Goal: Information Seeking & Learning: Compare options

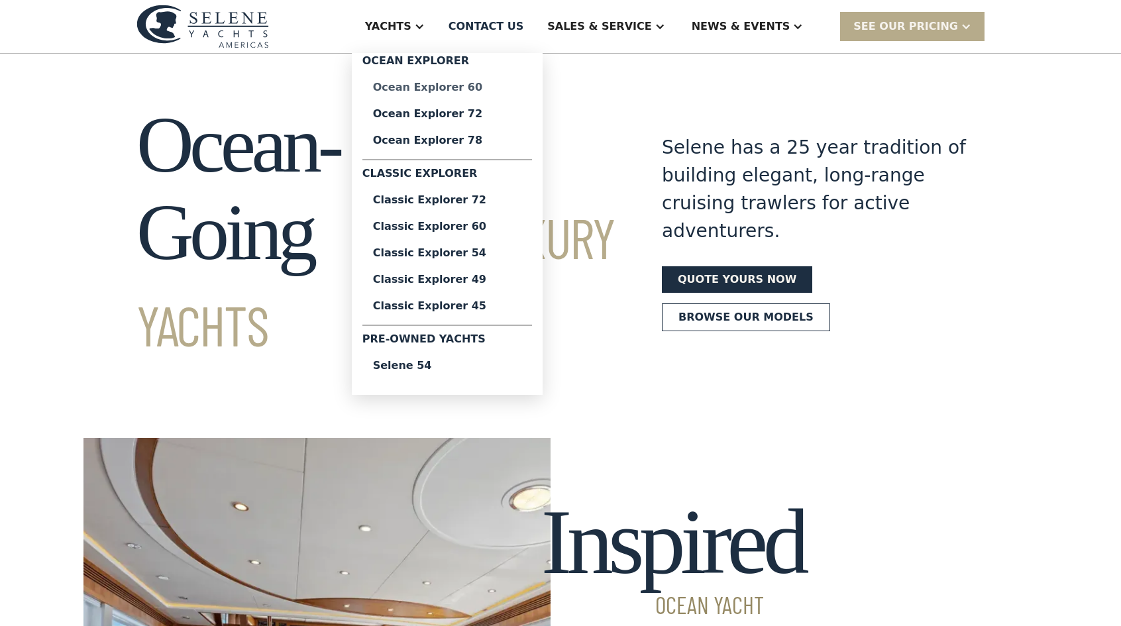
click at [502, 89] on div "Ocean Explorer 60" at bounding box center [447, 87] width 148 height 11
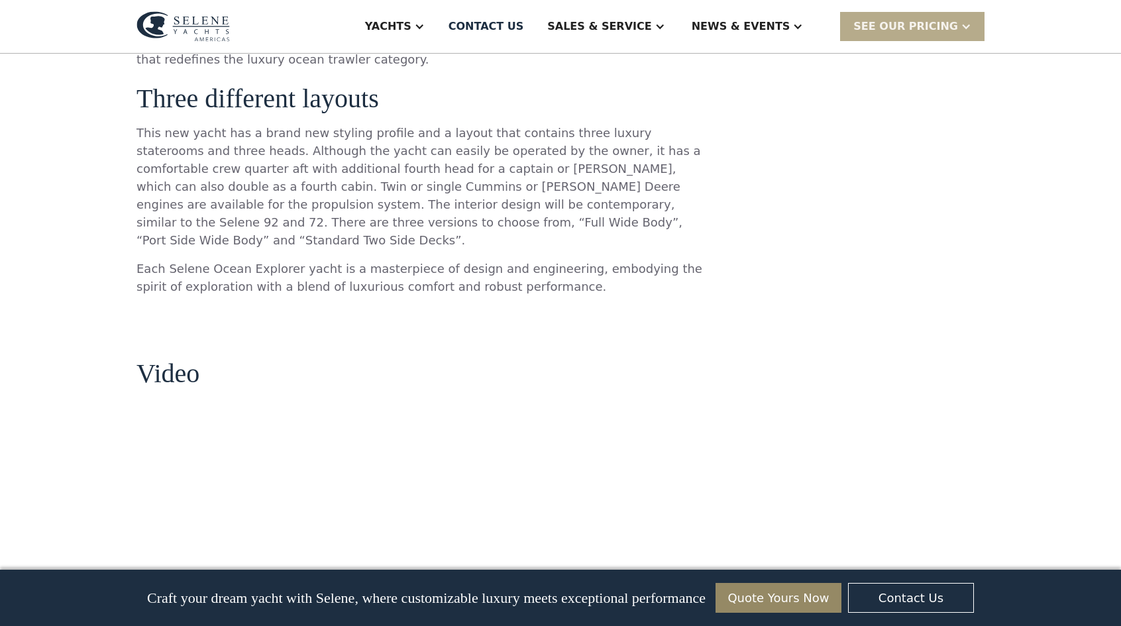
scroll to position [1318, 0]
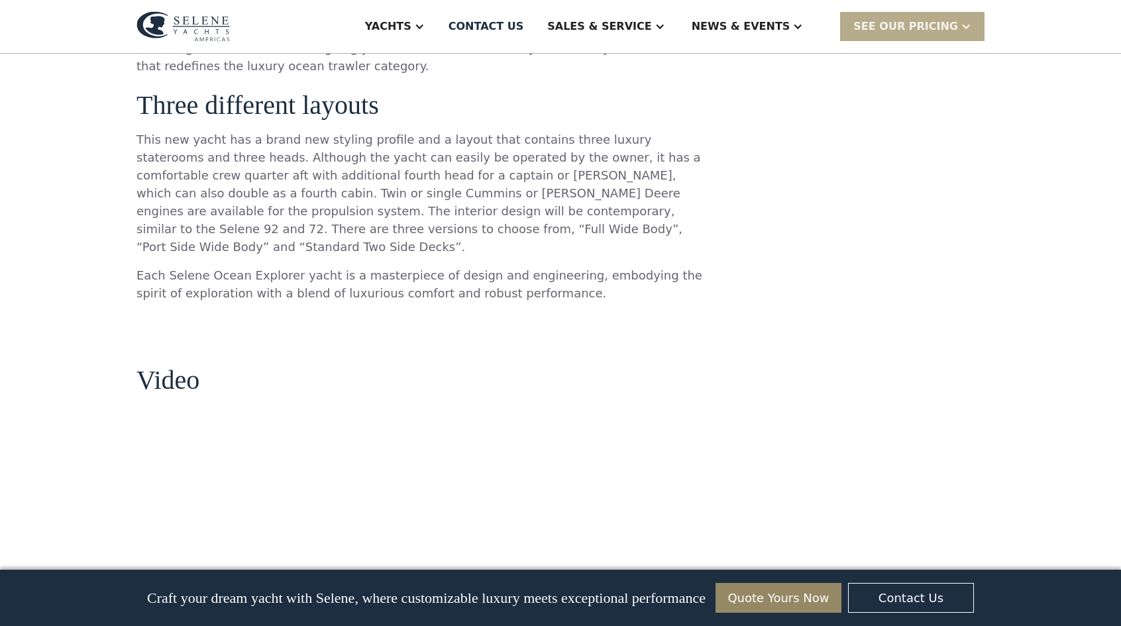
drag, startPoint x: 1130, startPoint y: 58, endPoint x: 1110, endPoint y: 234, distance: 177.3
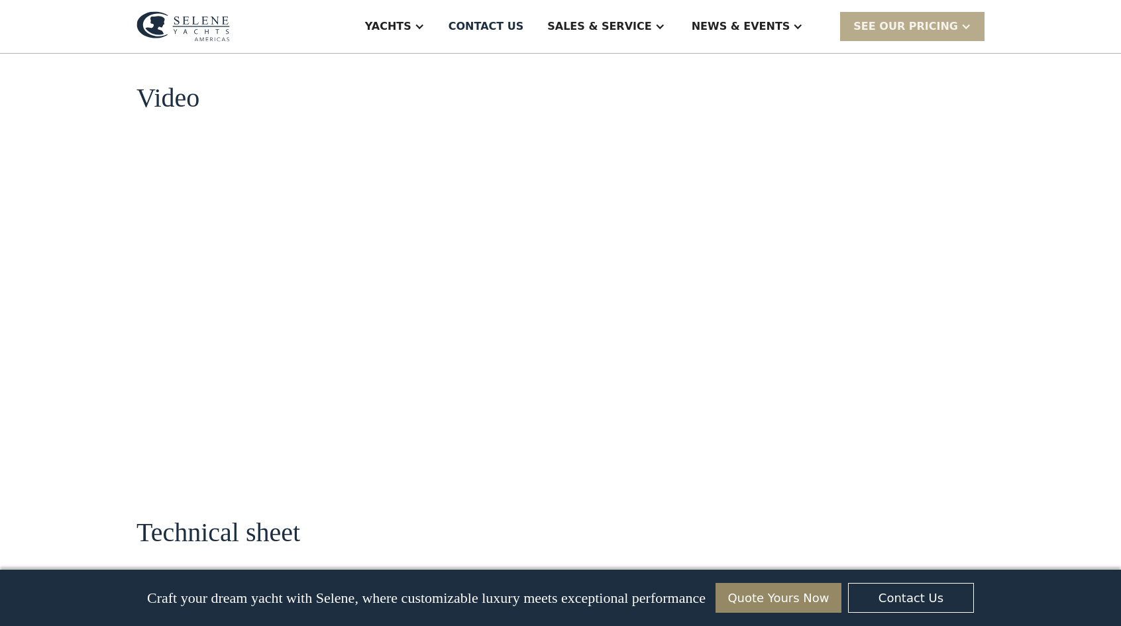
scroll to position [1603, 0]
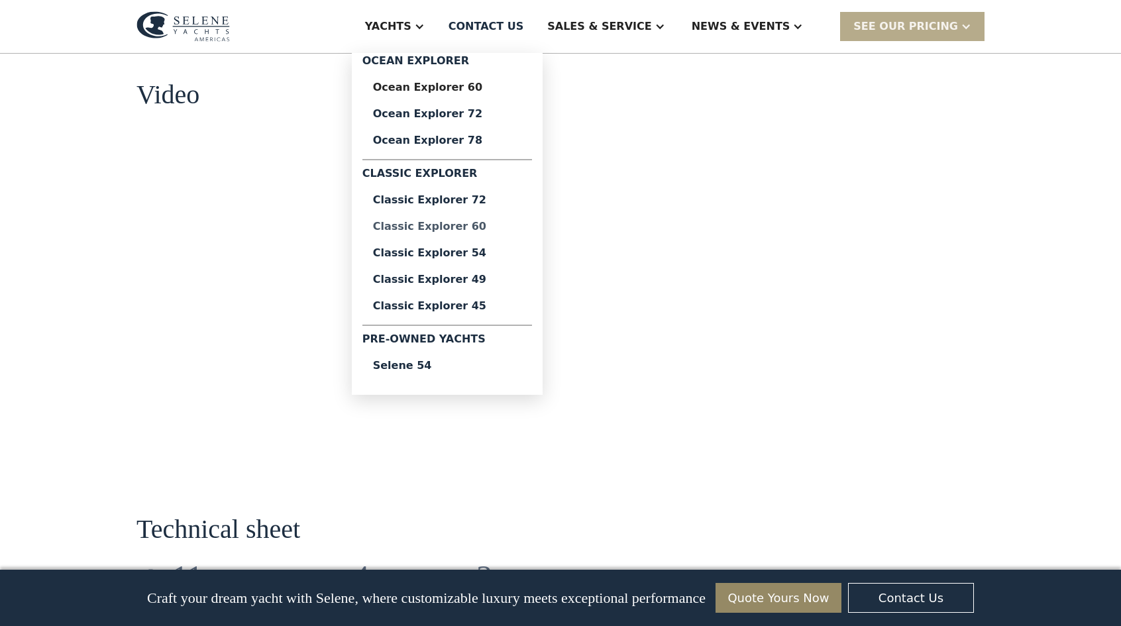
click at [506, 227] on div "Classic Explorer 60" at bounding box center [447, 226] width 148 height 11
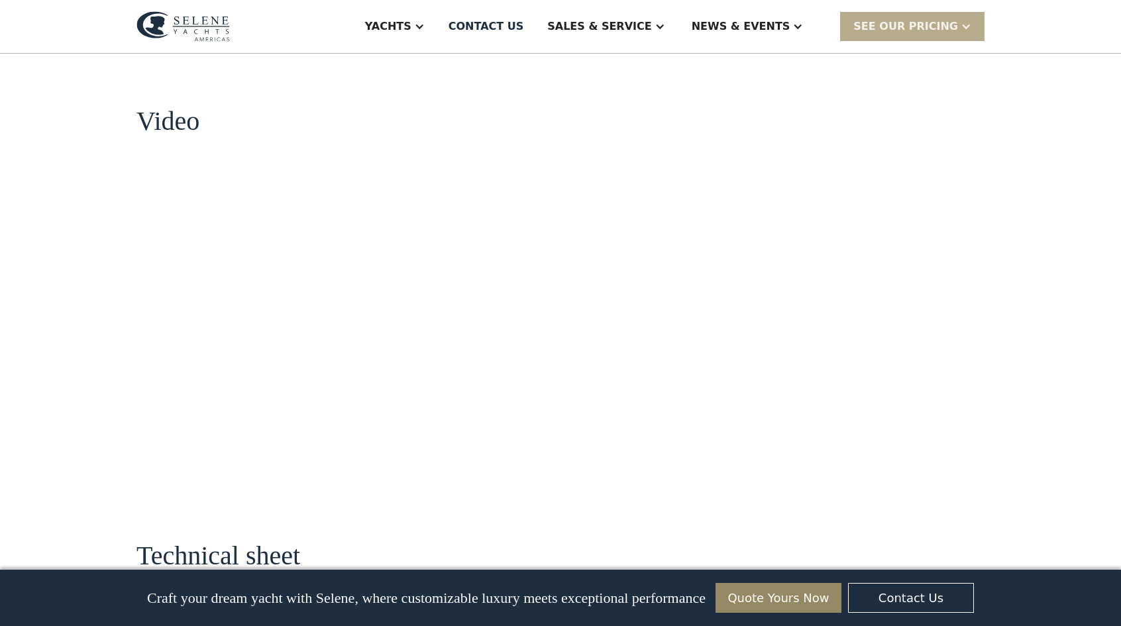
scroll to position [1258, 0]
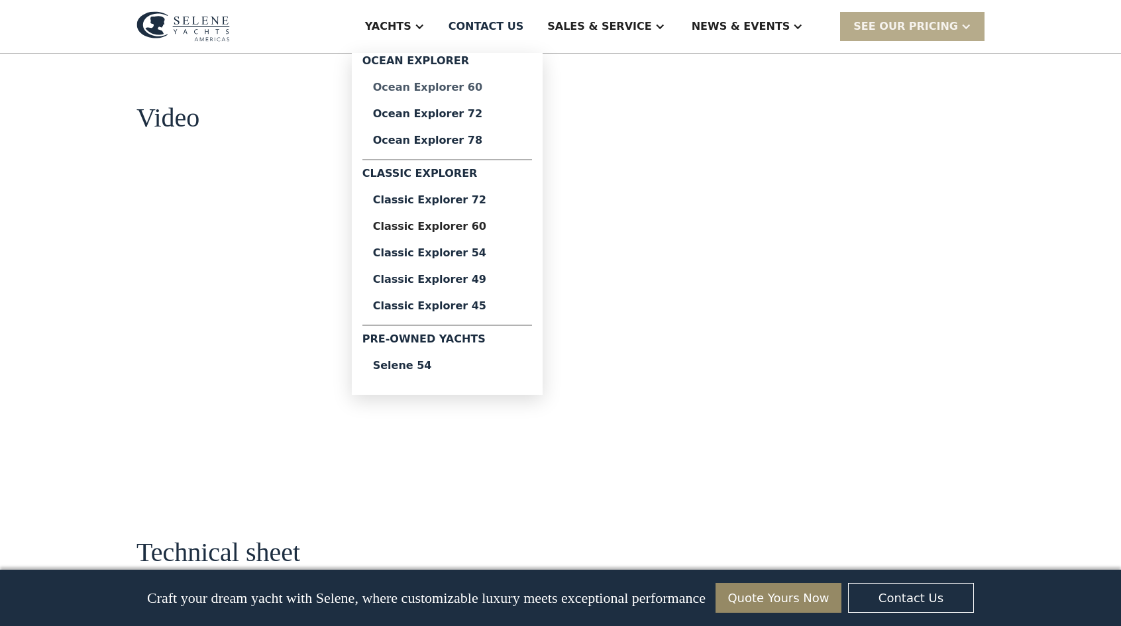
click at [493, 83] on div "Ocean Explorer 60" at bounding box center [447, 87] width 148 height 11
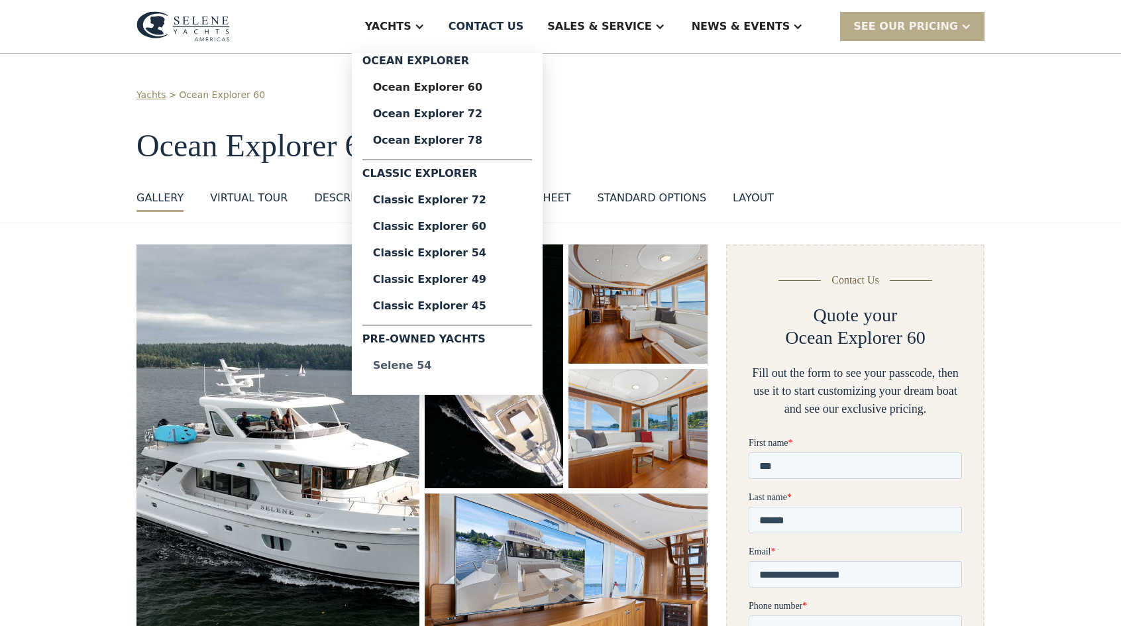
click at [469, 370] on div "Selene 54" at bounding box center [447, 365] width 148 height 11
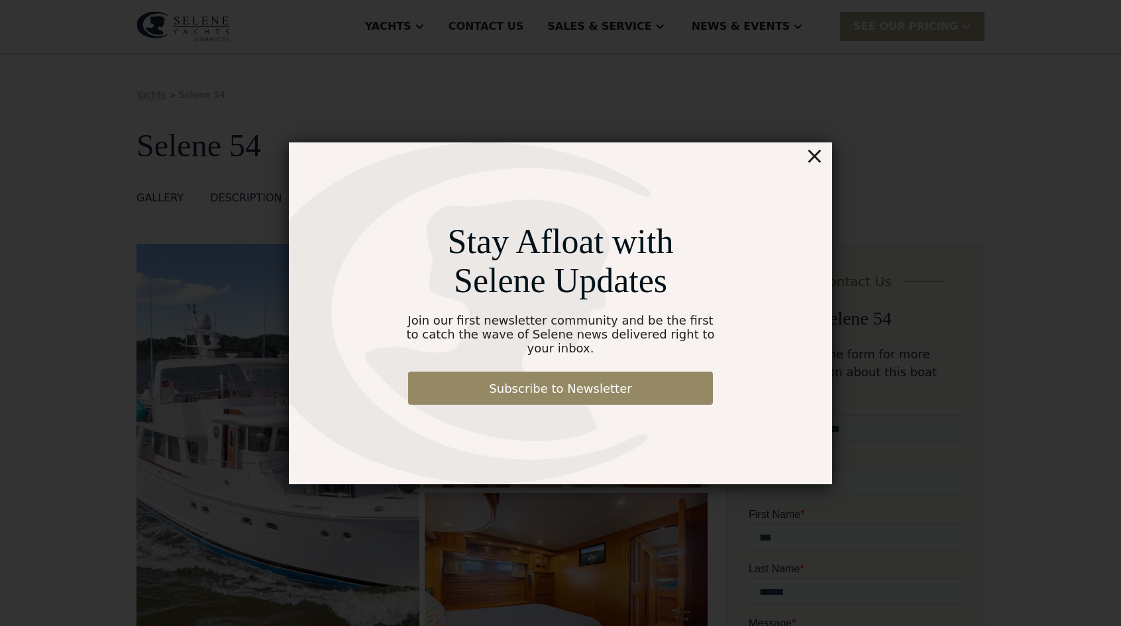
click at [817, 164] on div "×" at bounding box center [814, 155] width 19 height 27
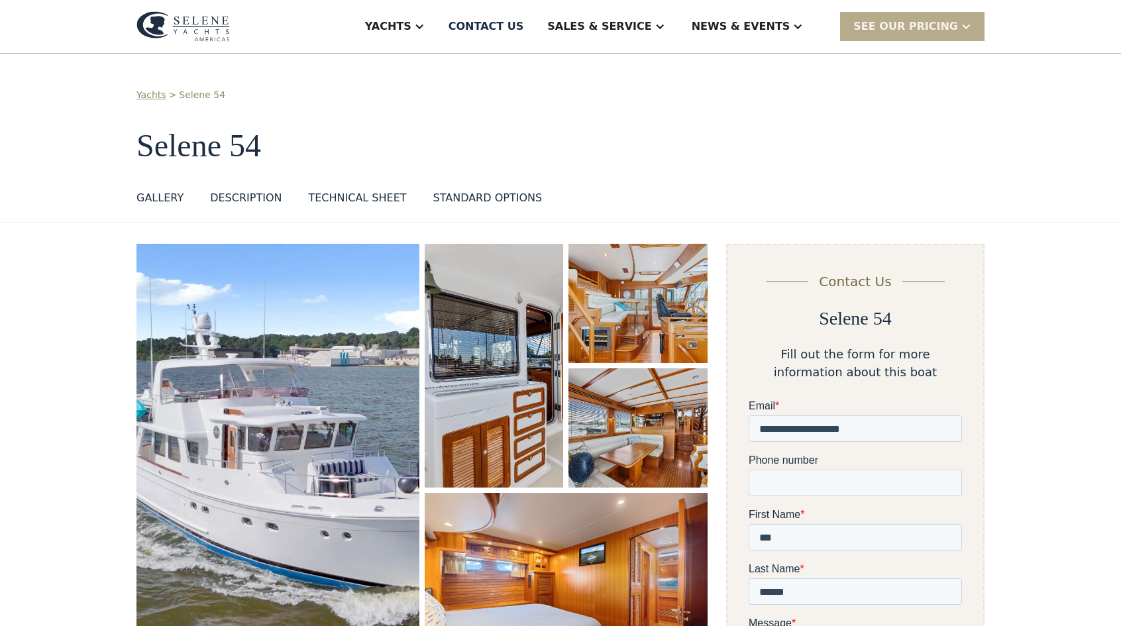
click at [225, 391] on img "open lightbox" at bounding box center [277, 463] width 283 height 438
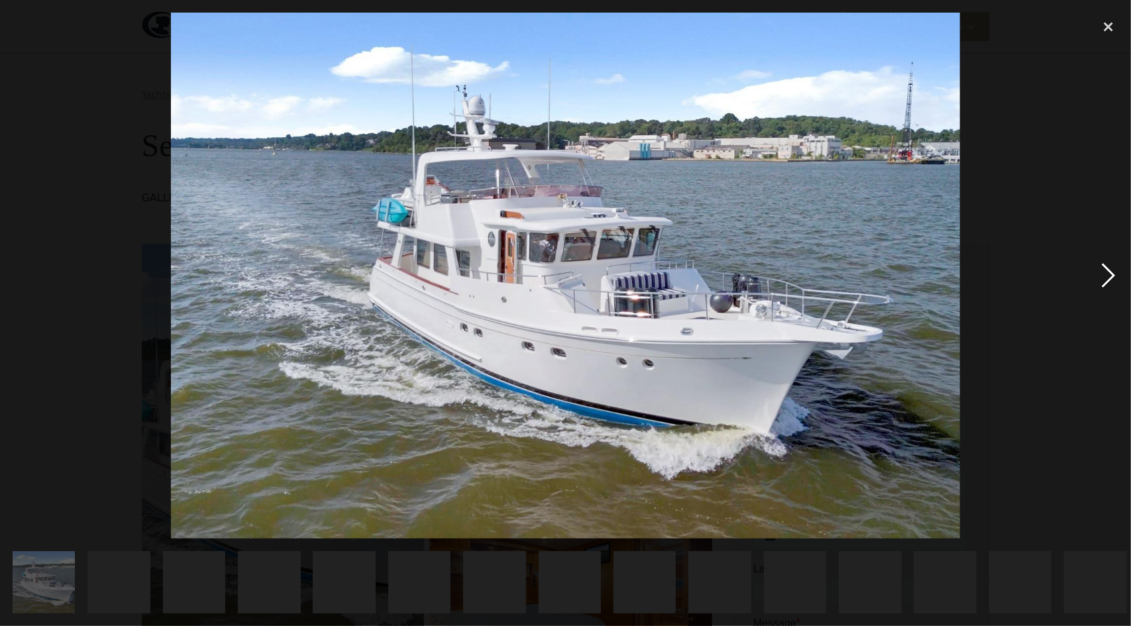
click at [1110, 278] on div "next image" at bounding box center [1108, 276] width 45 height 526
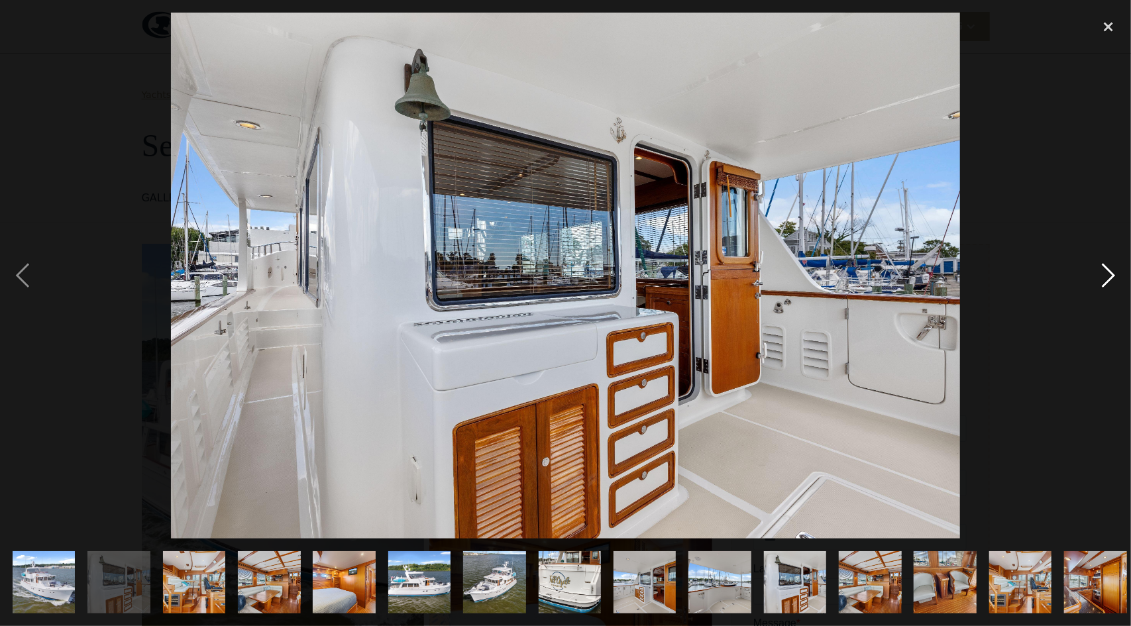
click at [1117, 276] on div "next image" at bounding box center [1108, 276] width 45 height 526
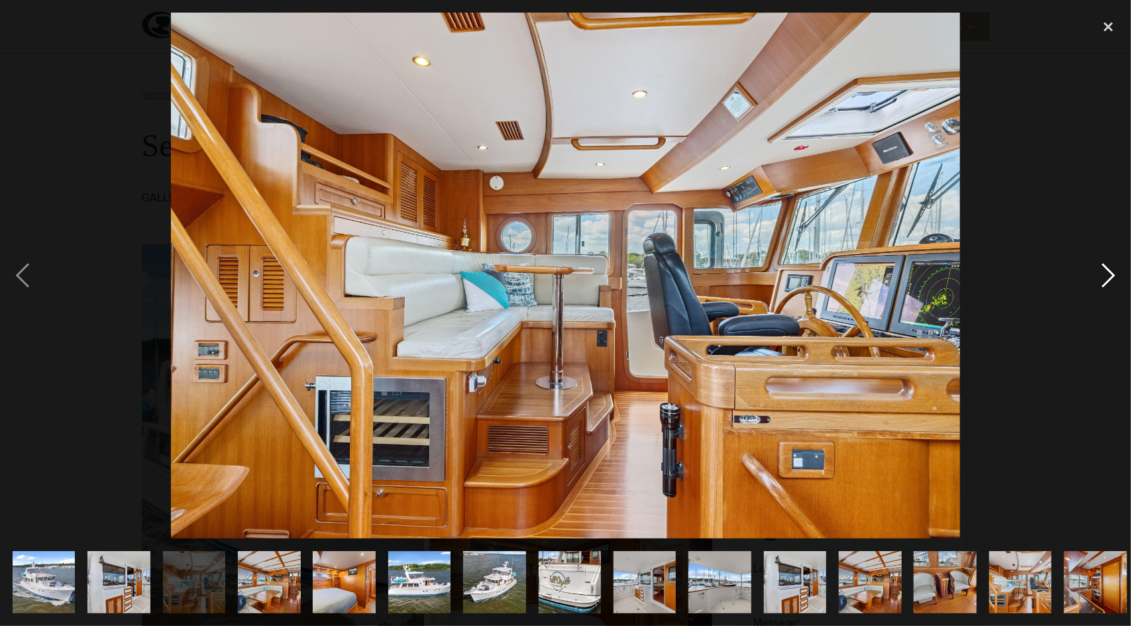
click at [1117, 276] on div "next image" at bounding box center [1108, 276] width 45 height 526
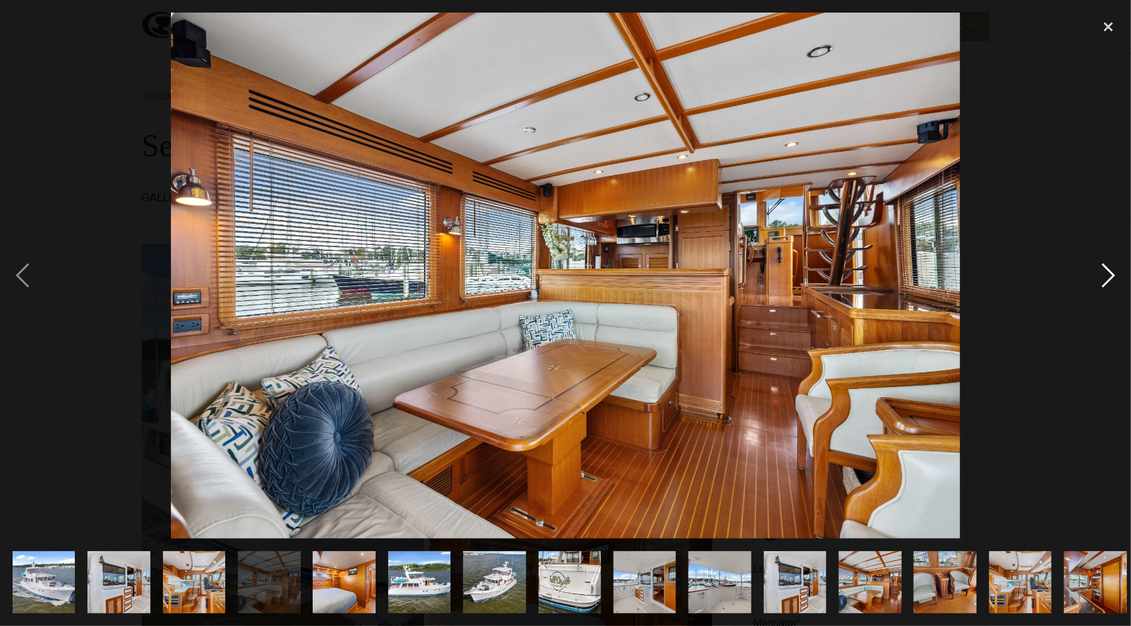
click at [1107, 271] on div "next image" at bounding box center [1108, 276] width 45 height 526
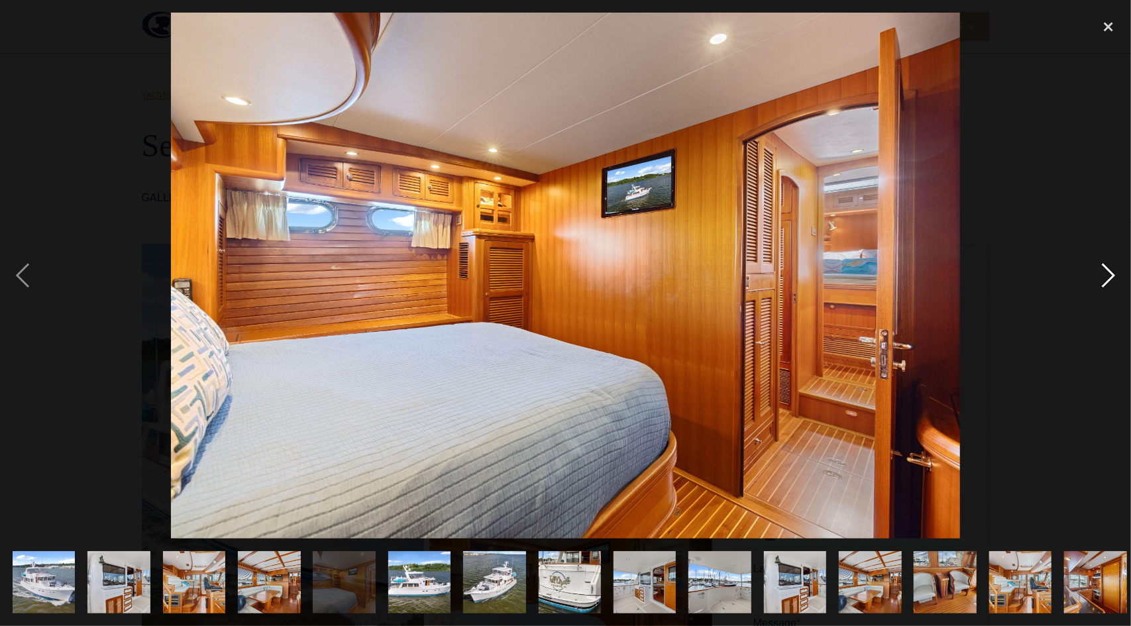
click at [1107, 271] on div "next image" at bounding box center [1108, 276] width 45 height 526
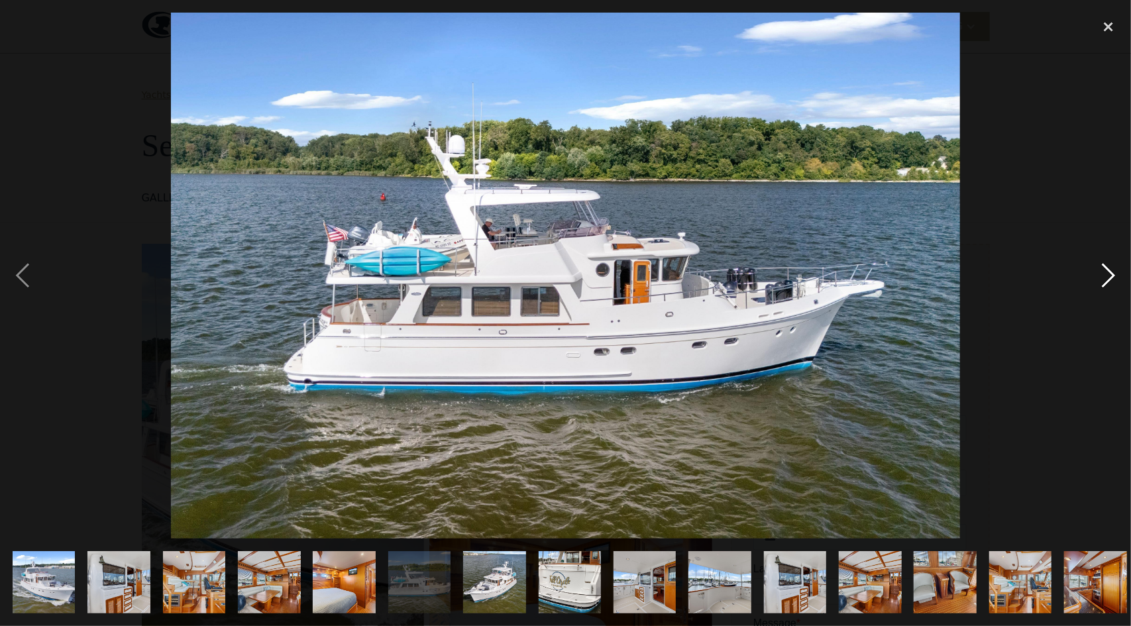
click at [1107, 271] on div "next image" at bounding box center [1108, 276] width 45 height 526
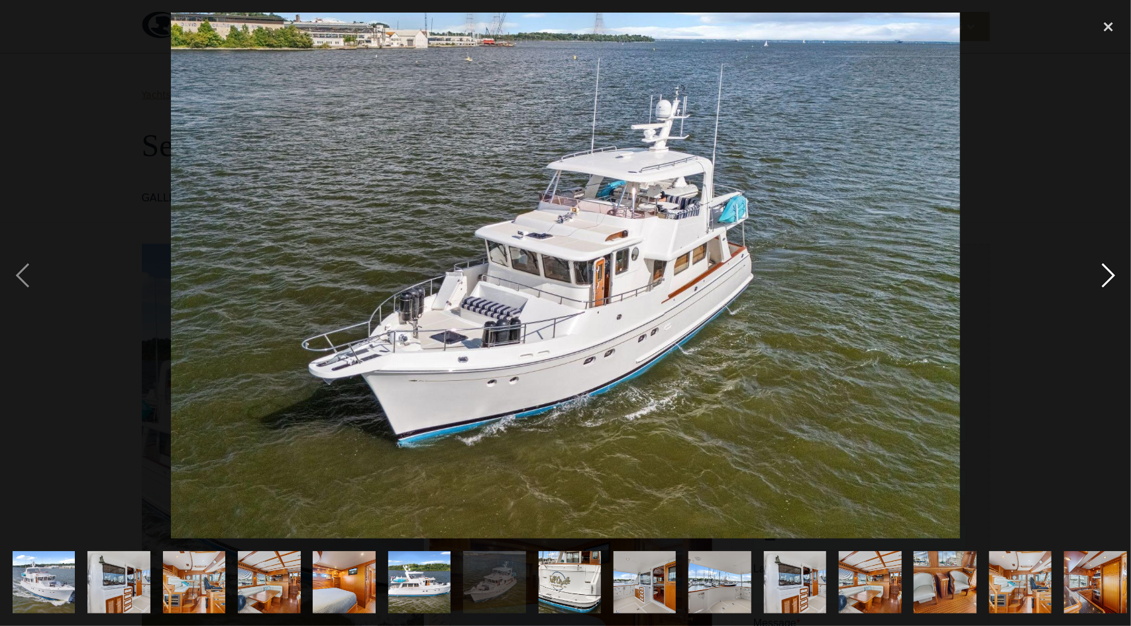
click at [1107, 271] on div "next image" at bounding box center [1108, 276] width 45 height 526
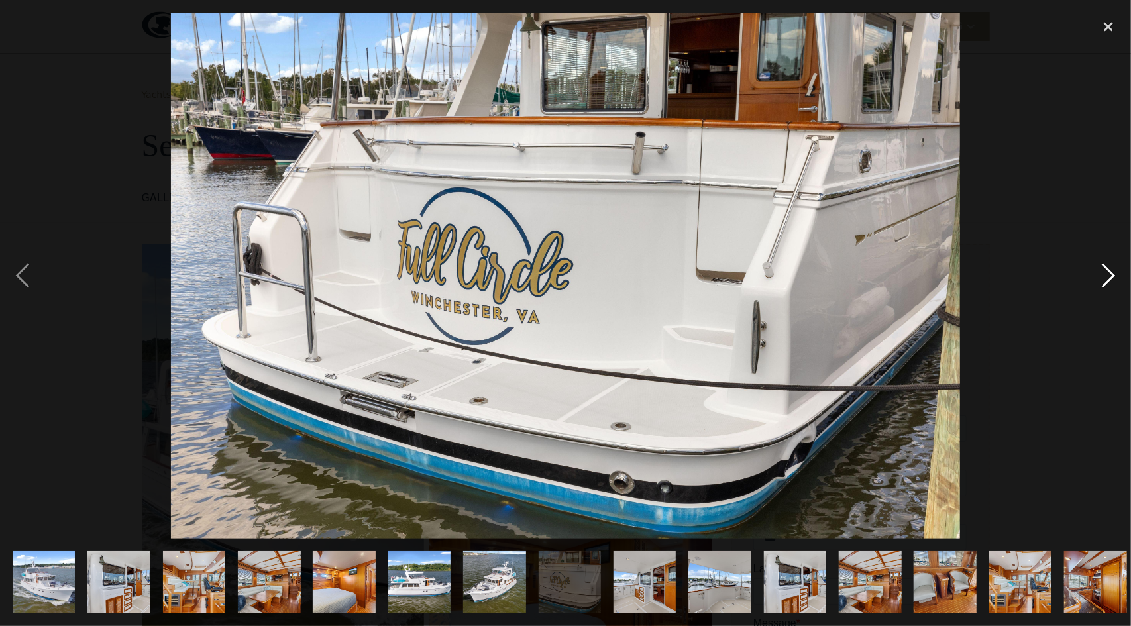
click at [1107, 271] on div "next image" at bounding box center [1108, 276] width 45 height 526
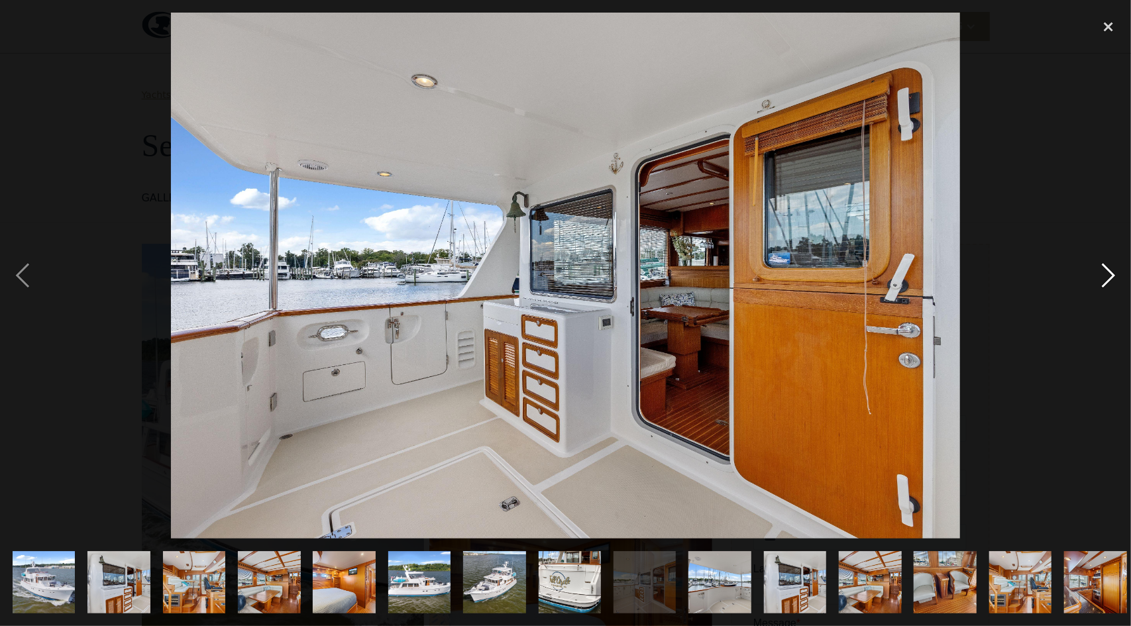
click at [1107, 271] on div "next image" at bounding box center [1108, 276] width 45 height 526
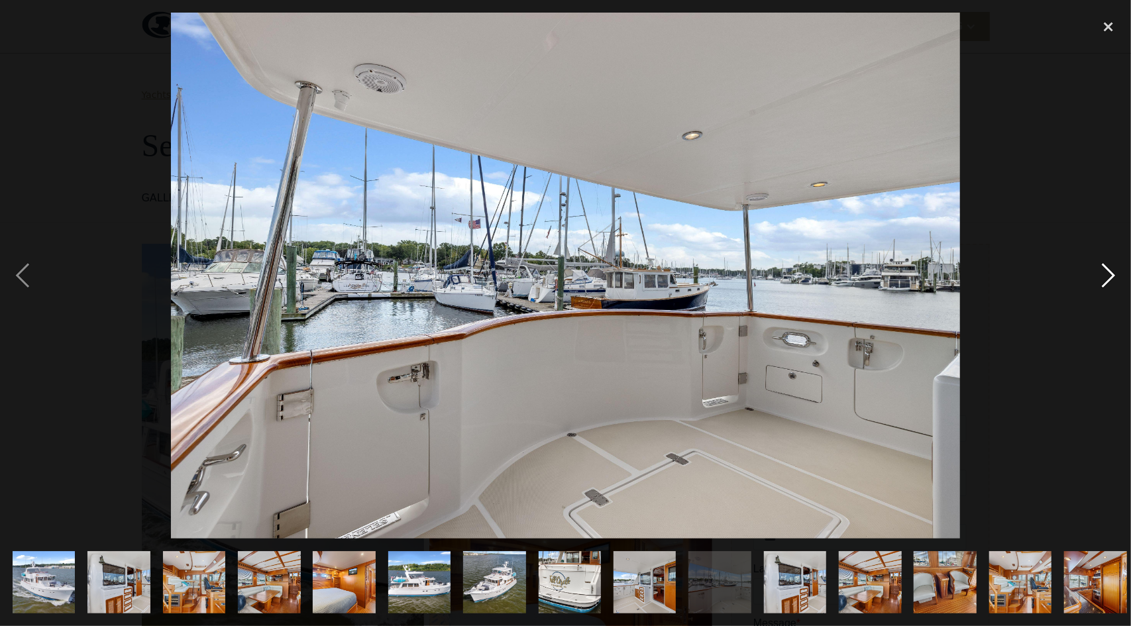
click at [1107, 271] on div "next image" at bounding box center [1108, 276] width 45 height 526
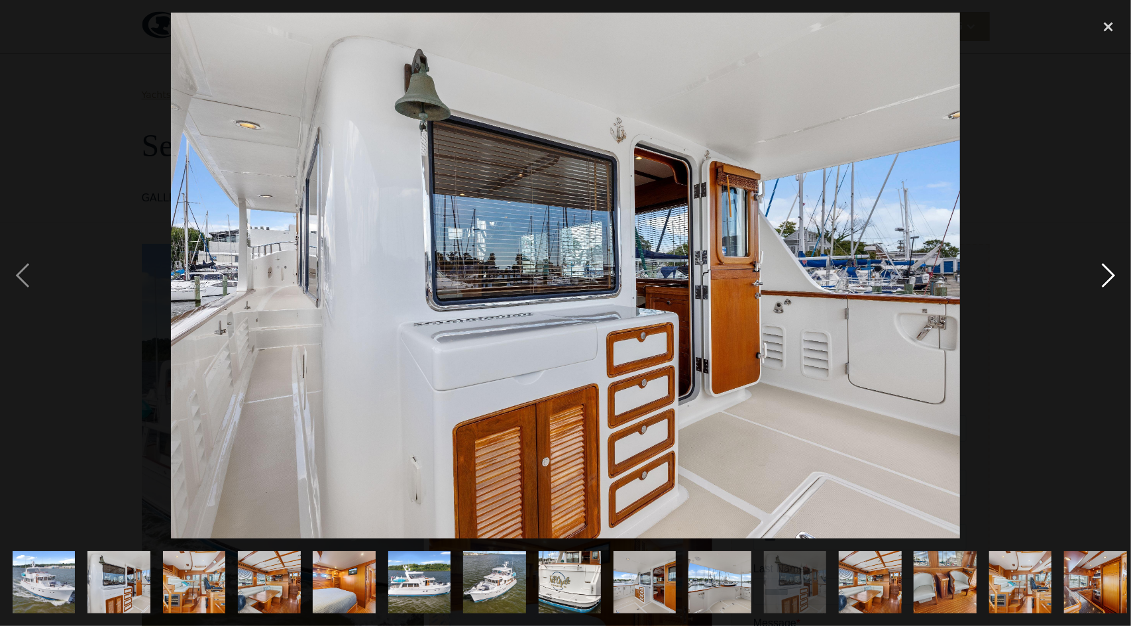
click at [1107, 271] on div "next image" at bounding box center [1108, 276] width 45 height 526
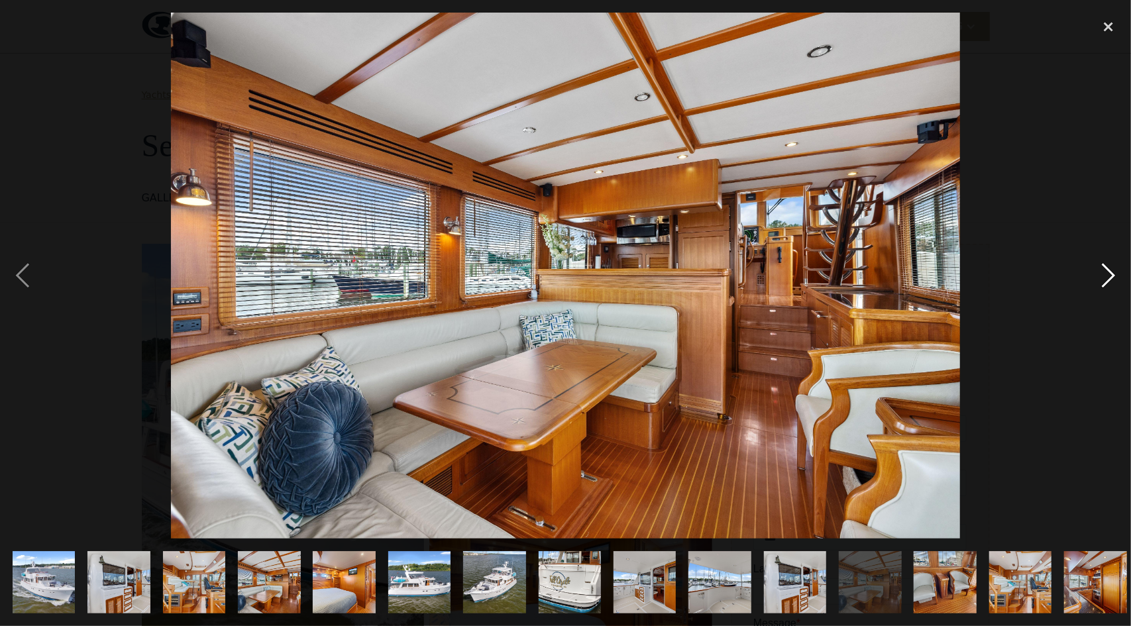
click at [1107, 271] on div "next image" at bounding box center [1108, 276] width 45 height 526
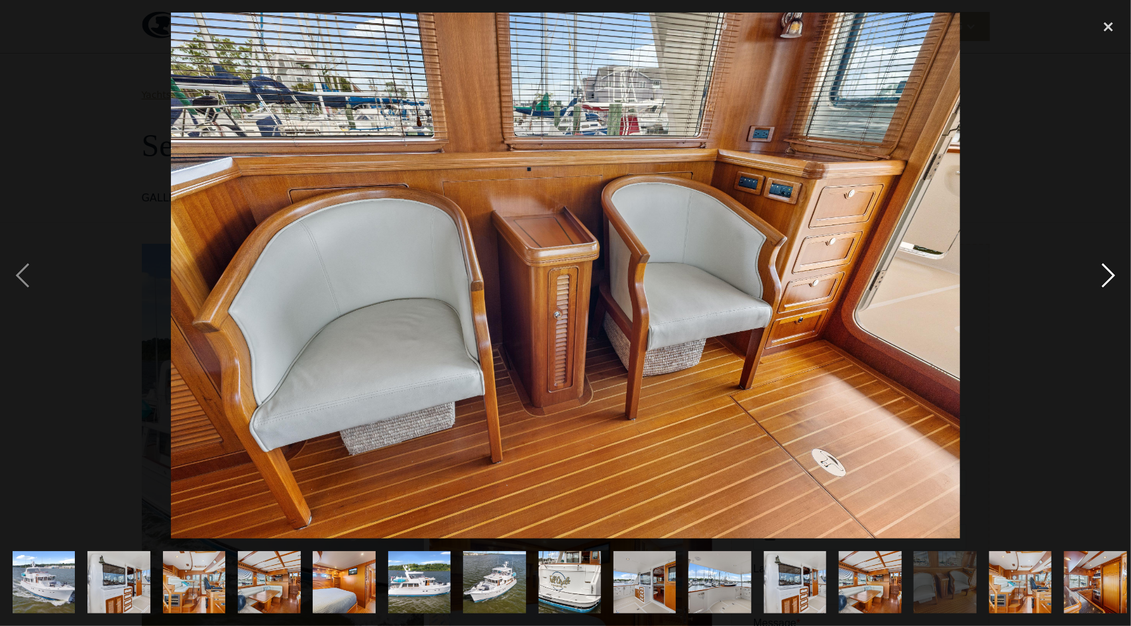
click at [1107, 271] on div "next image" at bounding box center [1108, 276] width 45 height 526
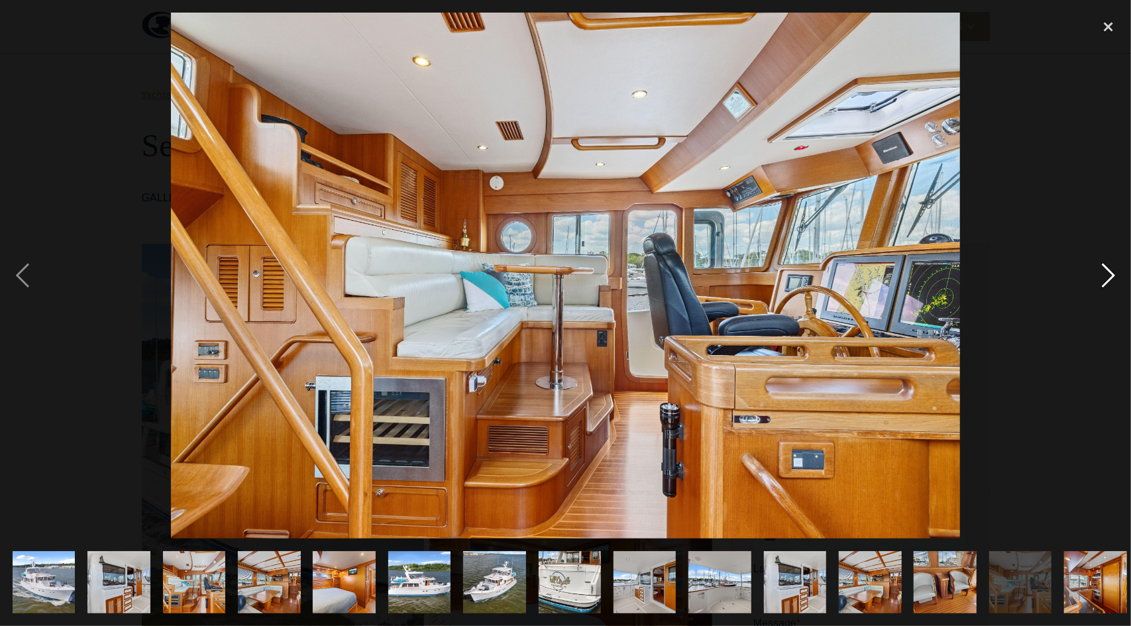
click at [1107, 271] on div "next image" at bounding box center [1108, 276] width 45 height 526
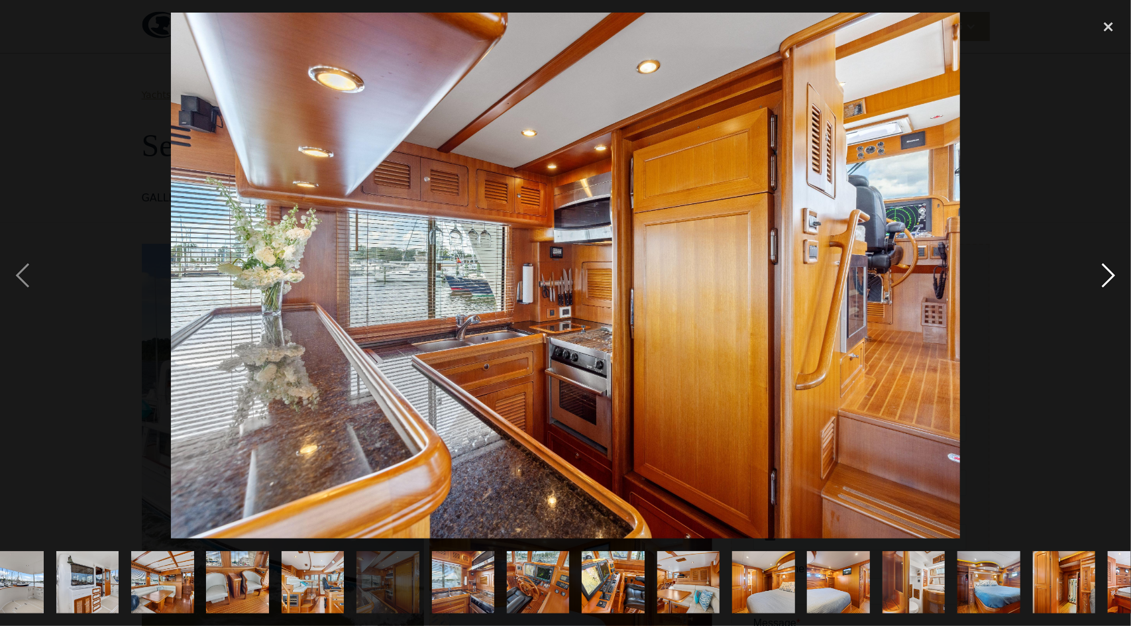
scroll to position [0, 1058]
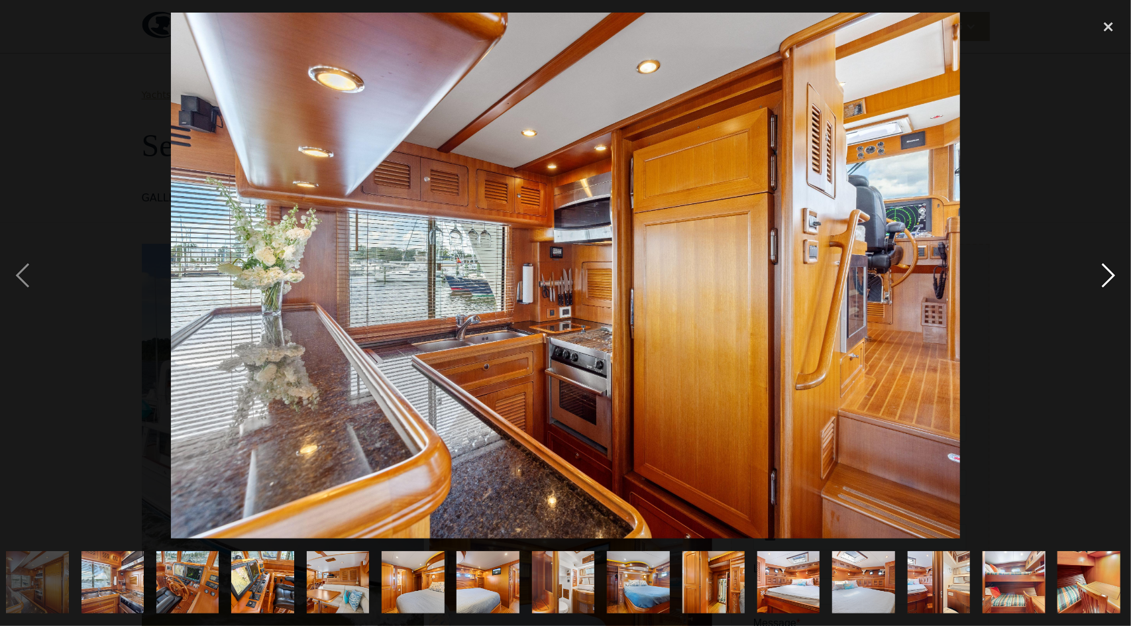
click at [1107, 271] on div "next image" at bounding box center [1108, 276] width 45 height 526
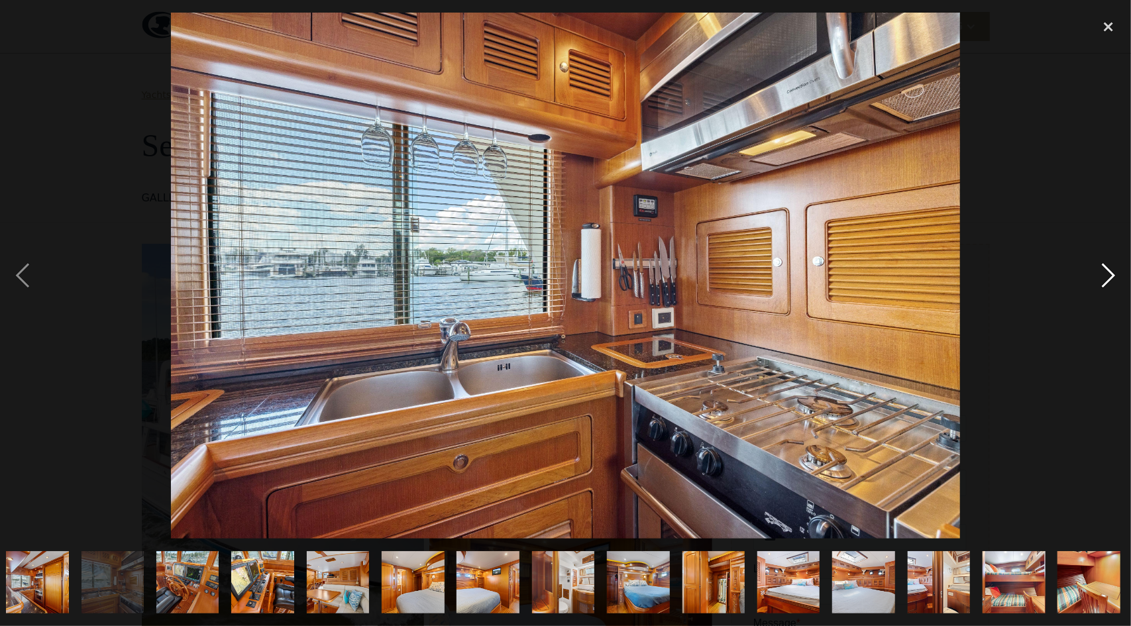
click at [1107, 271] on div "next image" at bounding box center [1108, 276] width 45 height 526
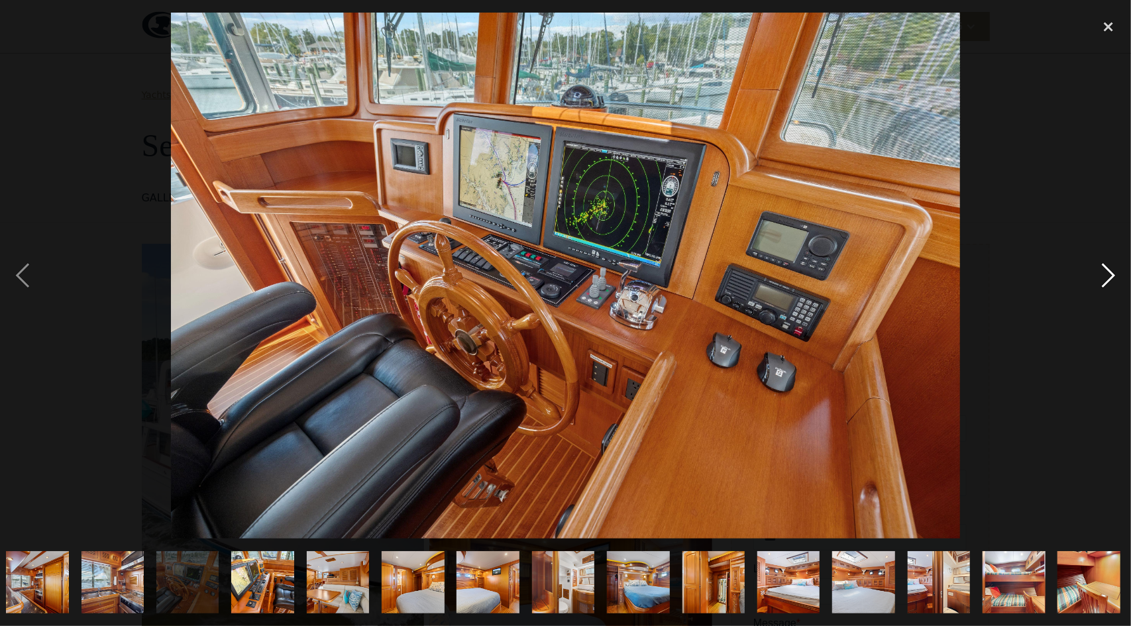
click at [1107, 271] on div "next image" at bounding box center [1108, 276] width 45 height 526
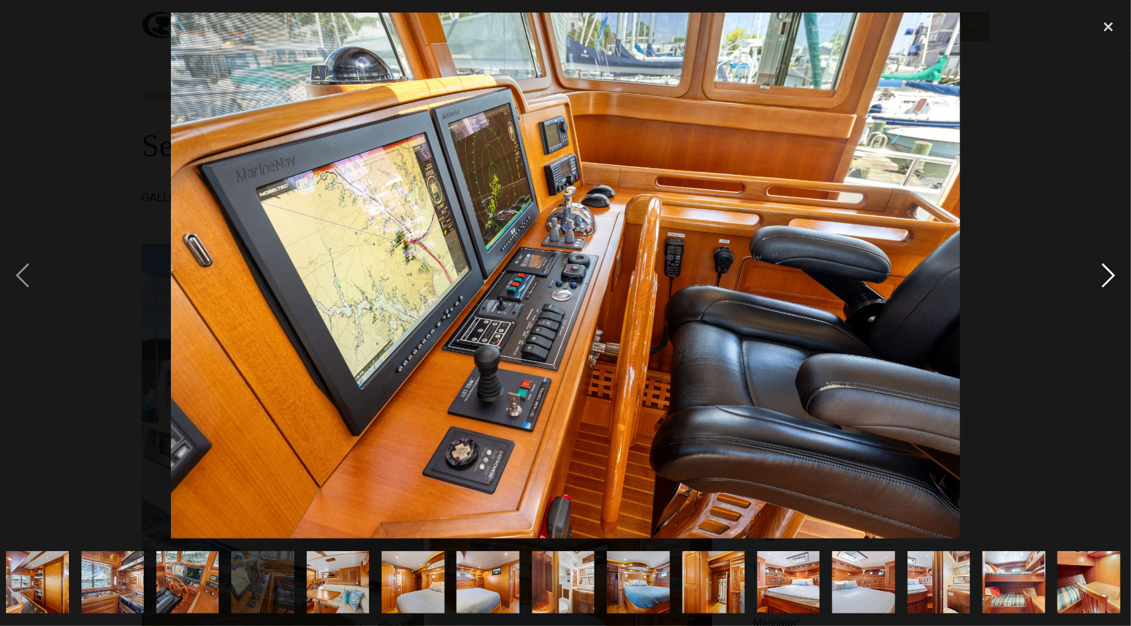
click at [1107, 271] on div "next image" at bounding box center [1108, 276] width 45 height 526
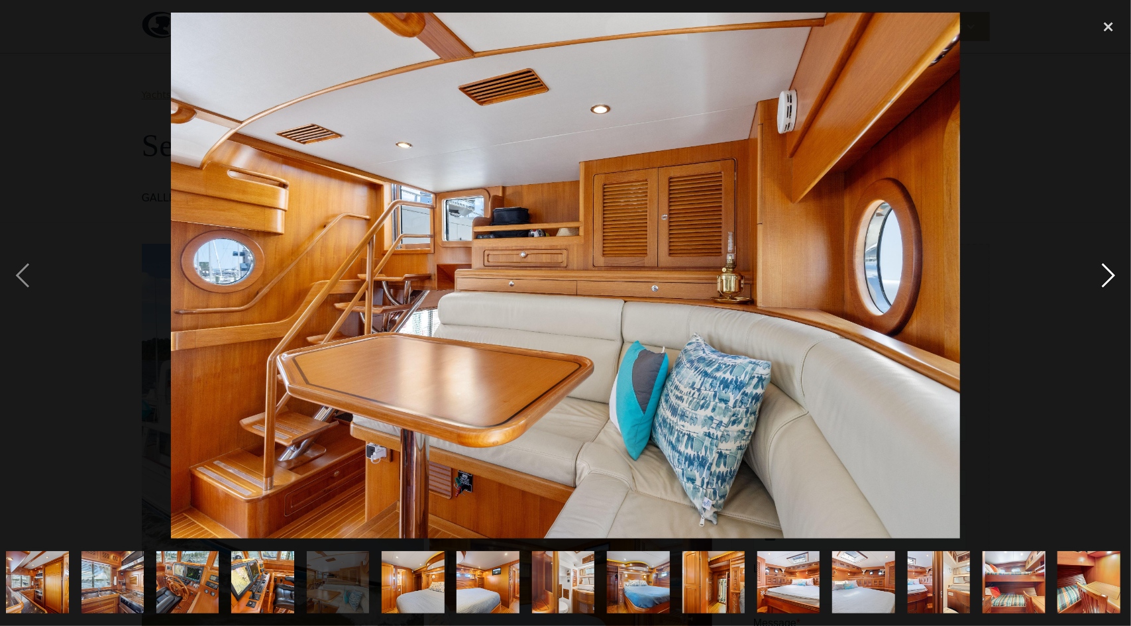
click at [1107, 271] on div "next image" at bounding box center [1108, 276] width 45 height 526
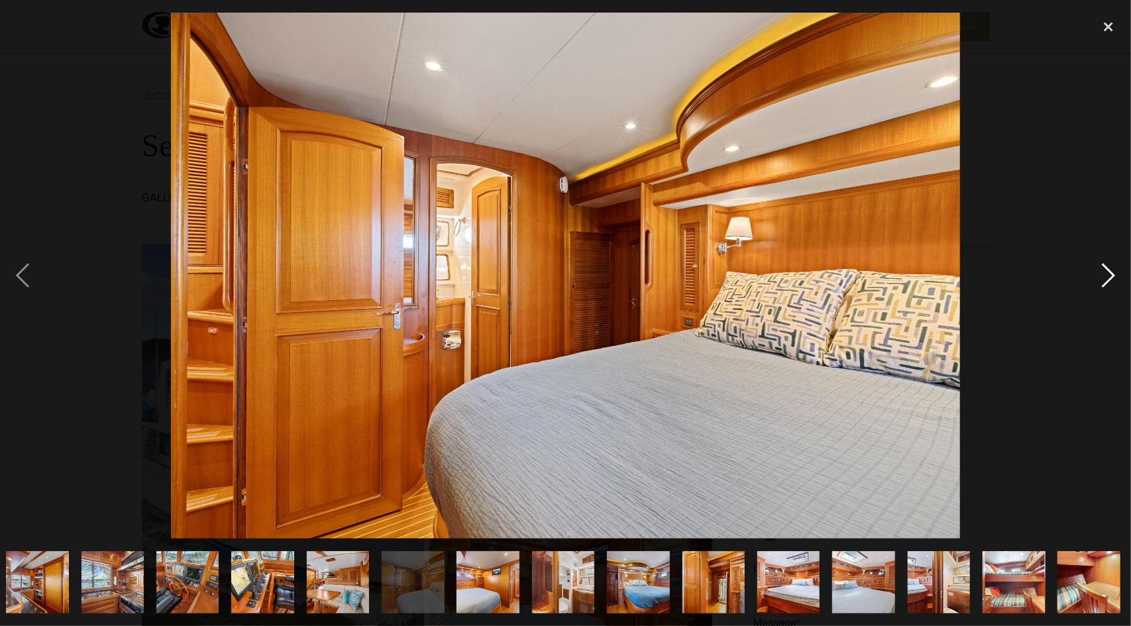
click at [1107, 271] on div "next image" at bounding box center [1108, 276] width 45 height 526
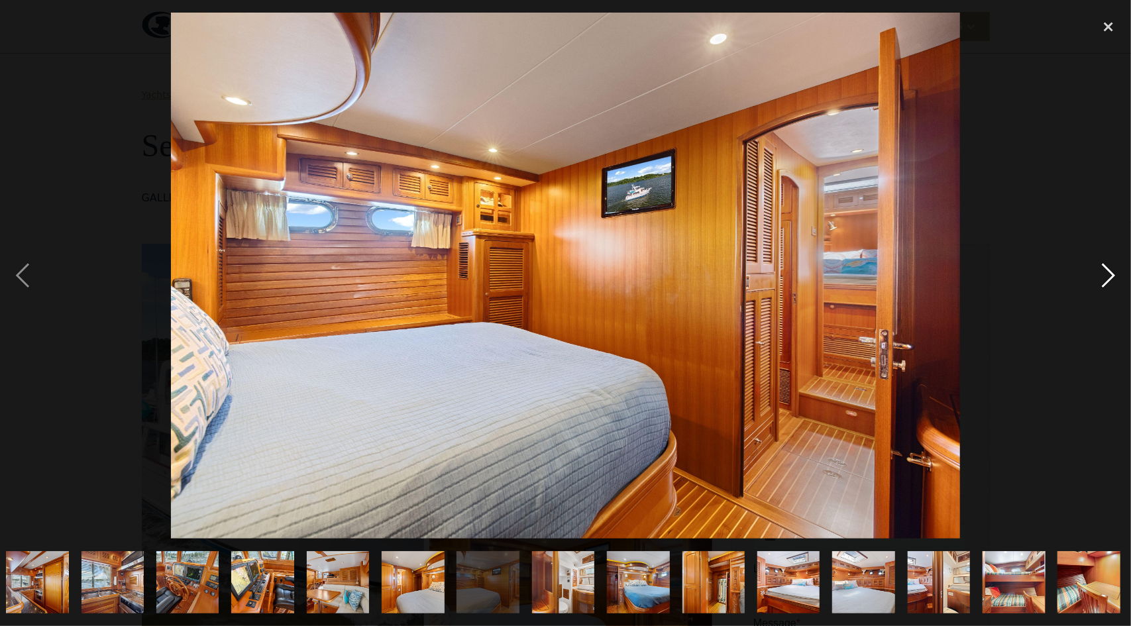
click at [1107, 271] on div "next image" at bounding box center [1108, 276] width 45 height 526
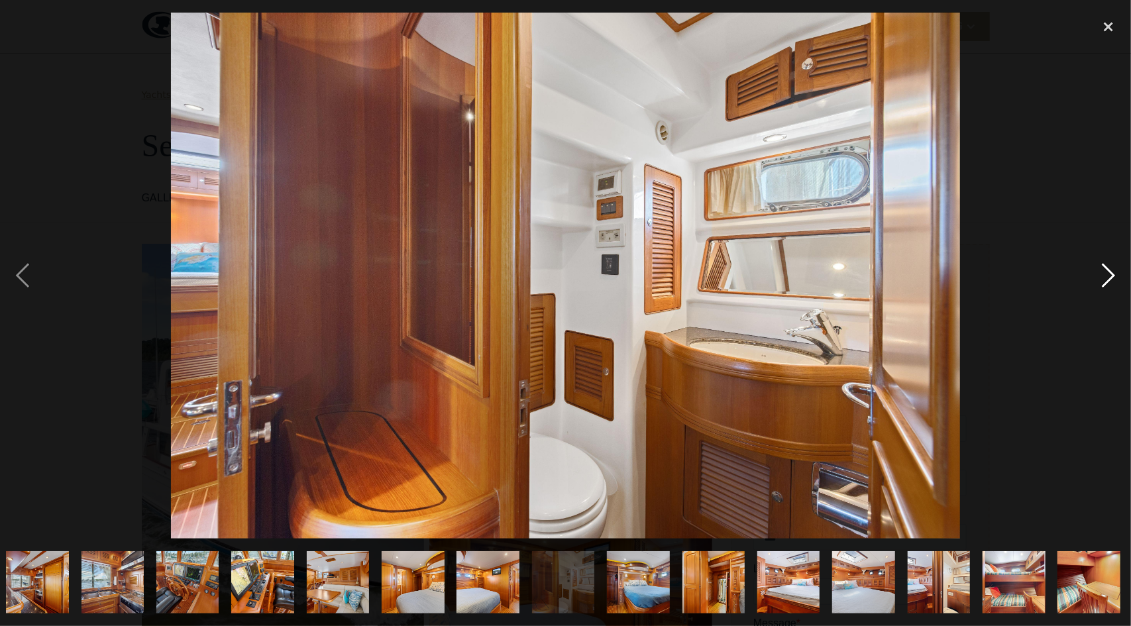
click at [1107, 271] on div "next image" at bounding box center [1108, 276] width 45 height 526
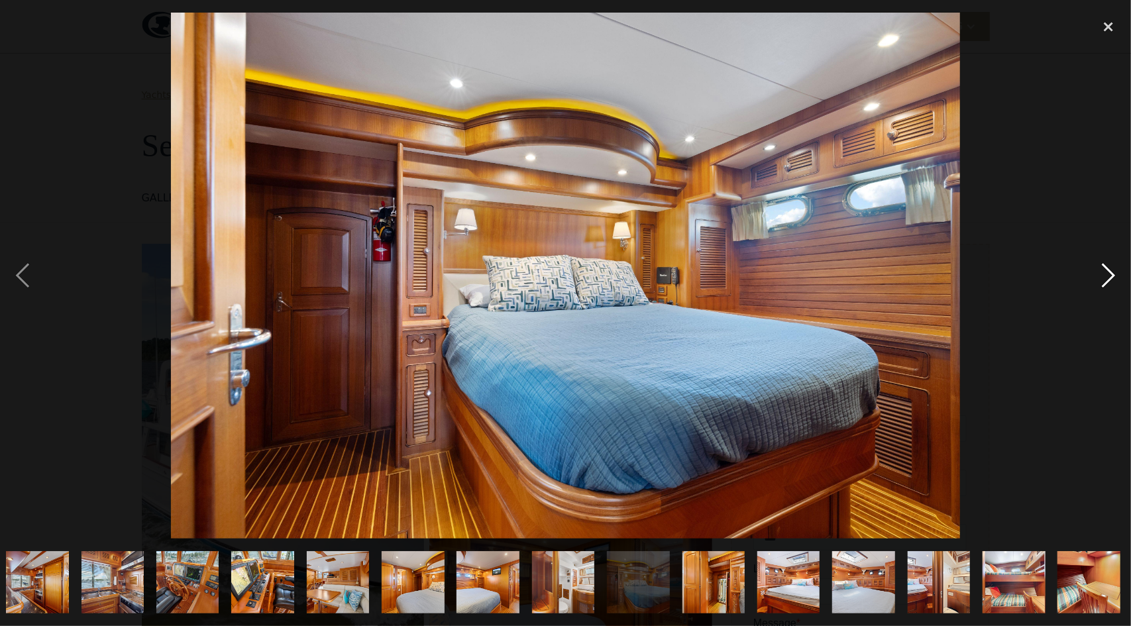
click at [1107, 271] on div "next image" at bounding box center [1108, 276] width 45 height 526
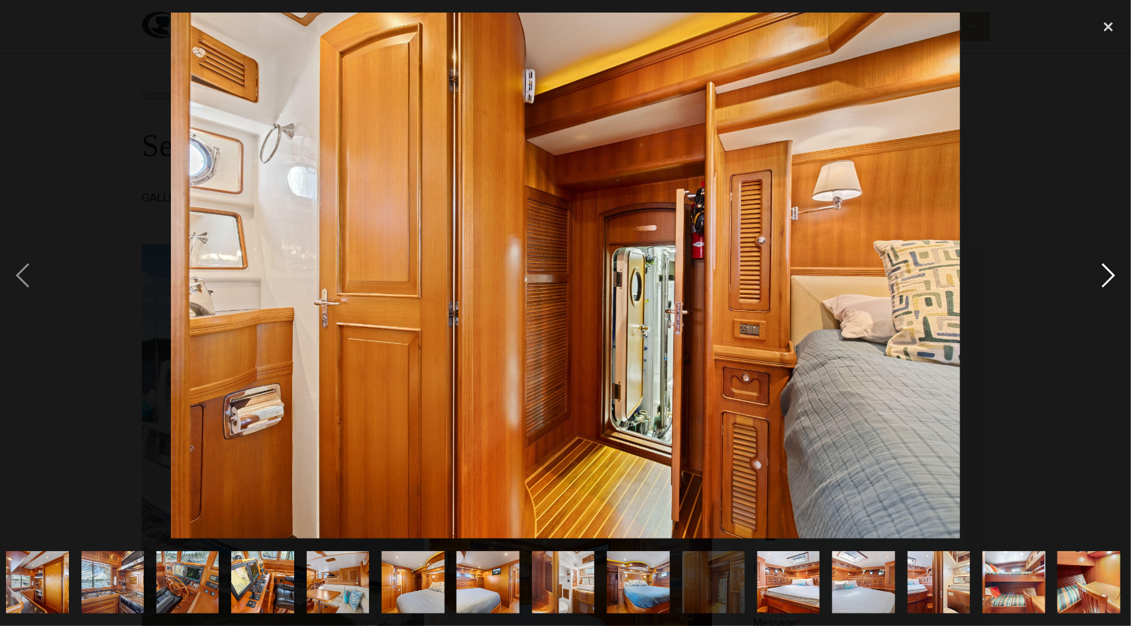
click at [1107, 271] on div "next image" at bounding box center [1108, 276] width 45 height 526
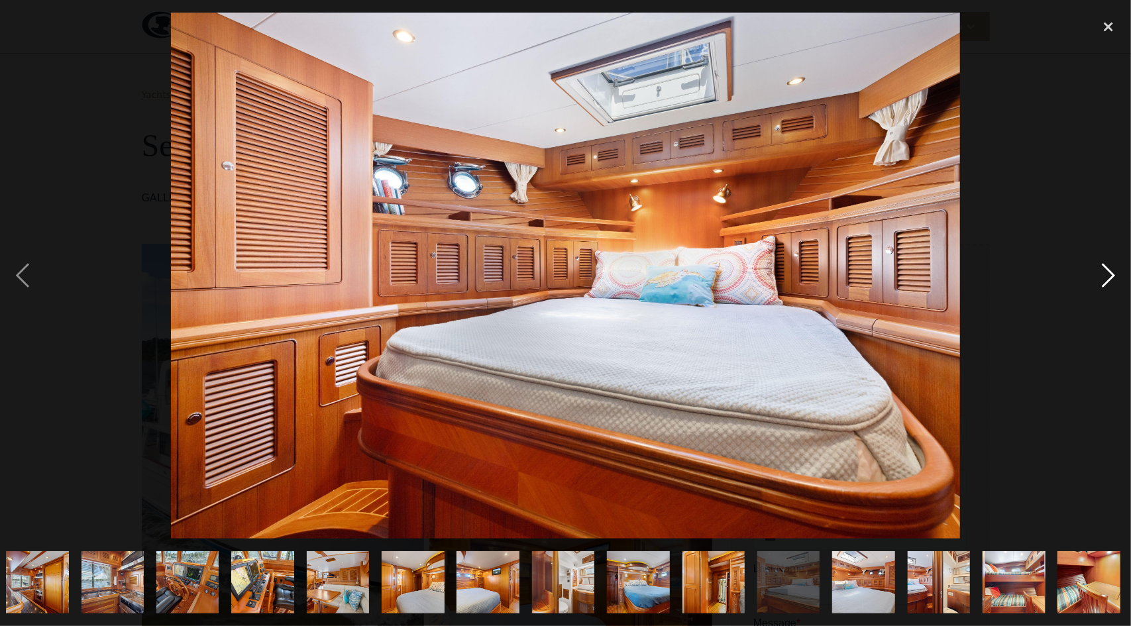
click at [1107, 271] on div "next image" at bounding box center [1108, 276] width 45 height 526
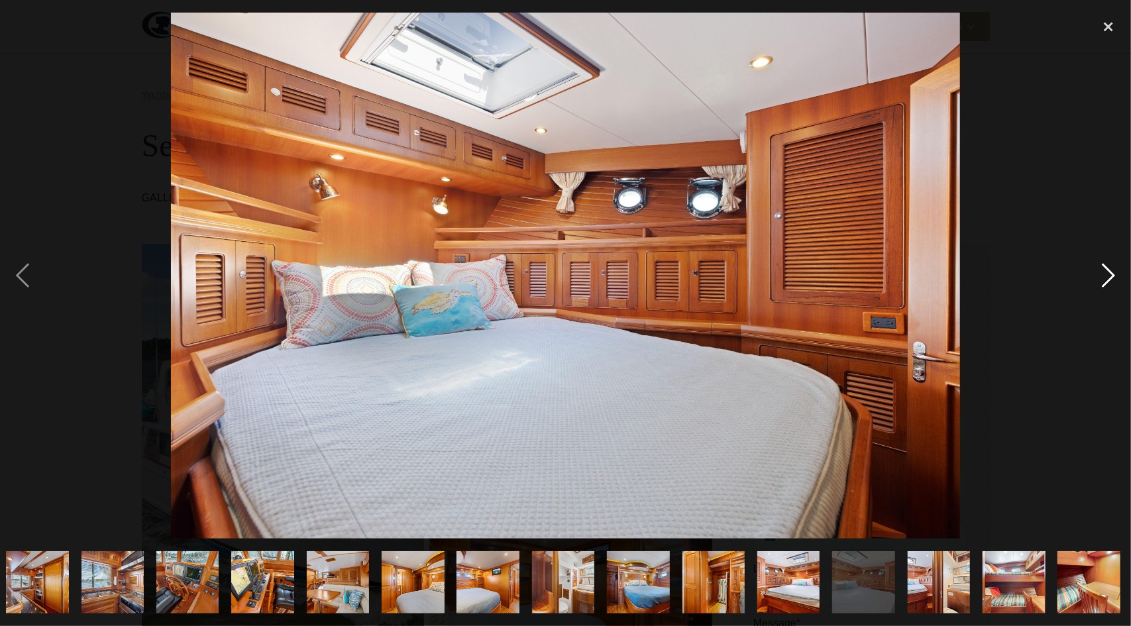
click at [1107, 271] on div "next image" at bounding box center [1108, 276] width 45 height 526
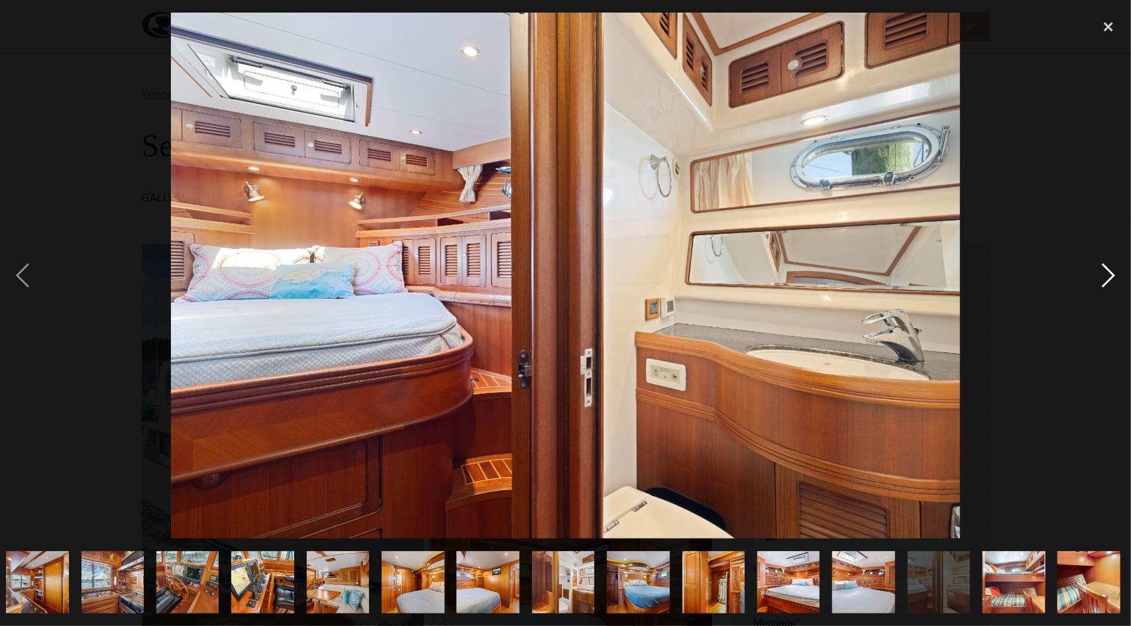
click at [1107, 271] on div "next image" at bounding box center [1108, 276] width 45 height 526
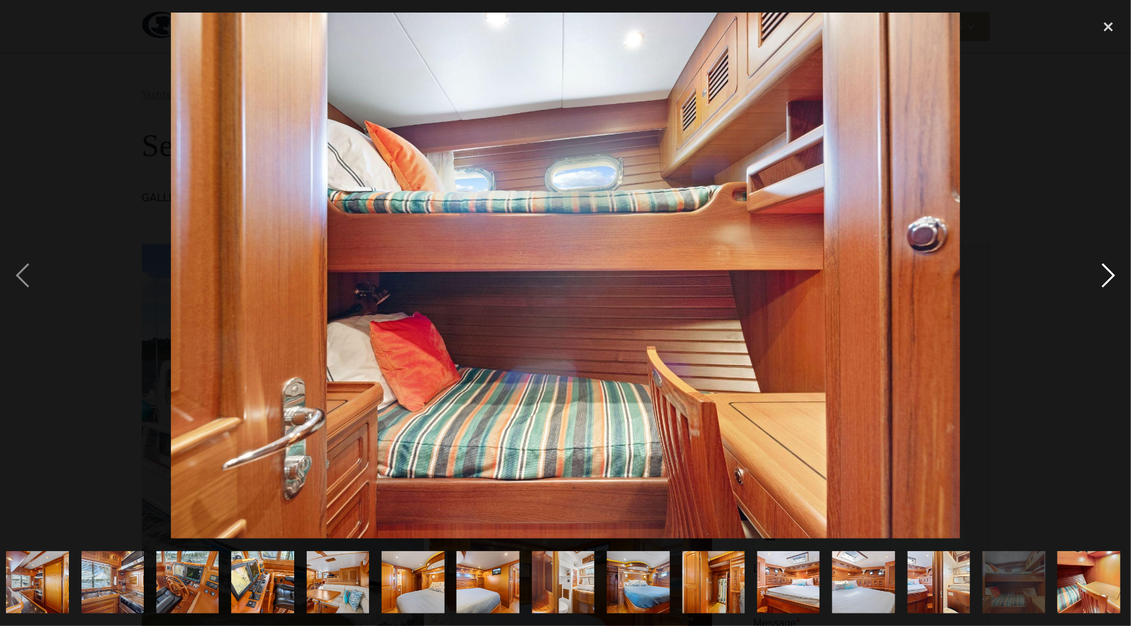
click at [1107, 271] on div "next image" at bounding box center [1108, 276] width 45 height 526
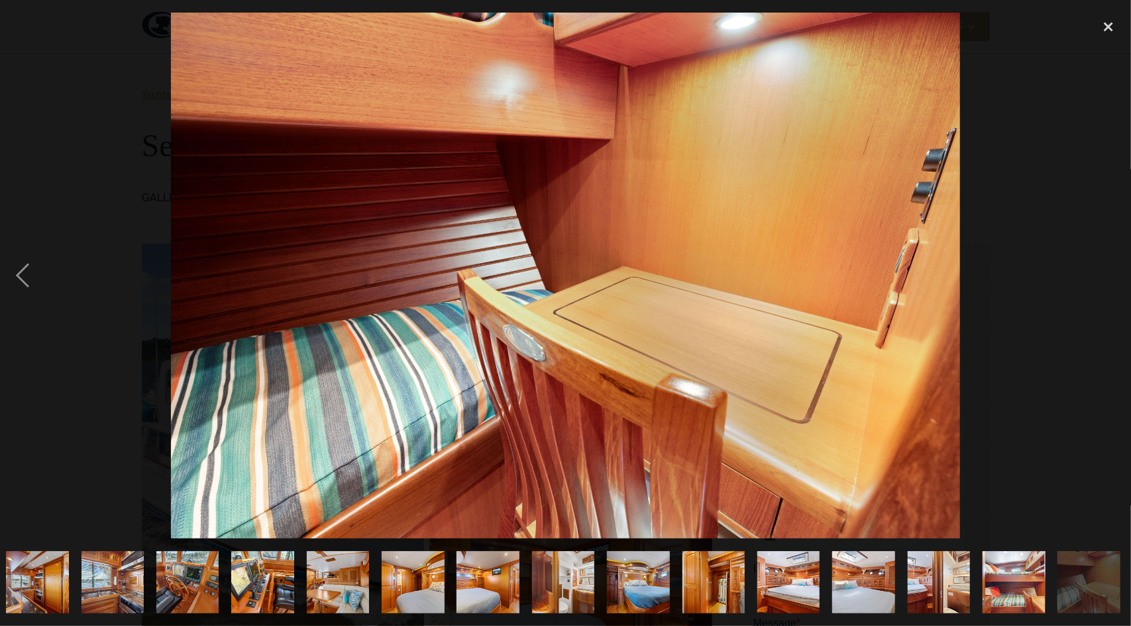
click at [1107, 271] on div "next image" at bounding box center [1108, 276] width 45 height 526
click at [1109, 270] on div "next image" at bounding box center [1108, 276] width 45 height 526
click at [1105, 26] on div "close lightbox" at bounding box center [1108, 27] width 45 height 29
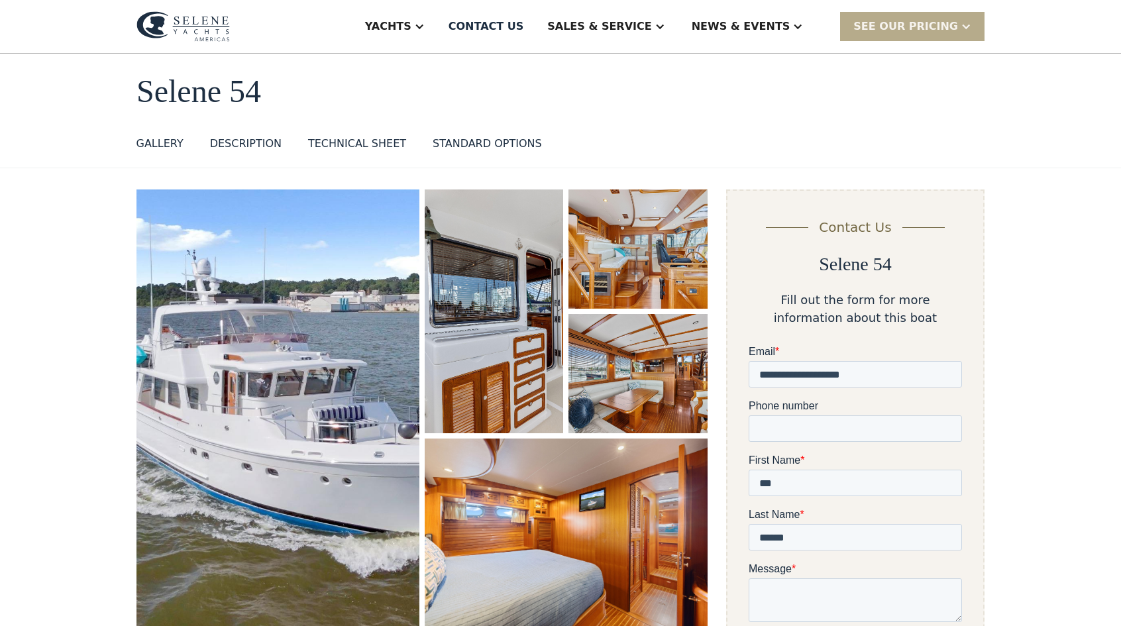
scroll to position [0, 0]
click at [347, 156] on link "TECHNICAL SHEET" at bounding box center [357, 146] width 98 height 21
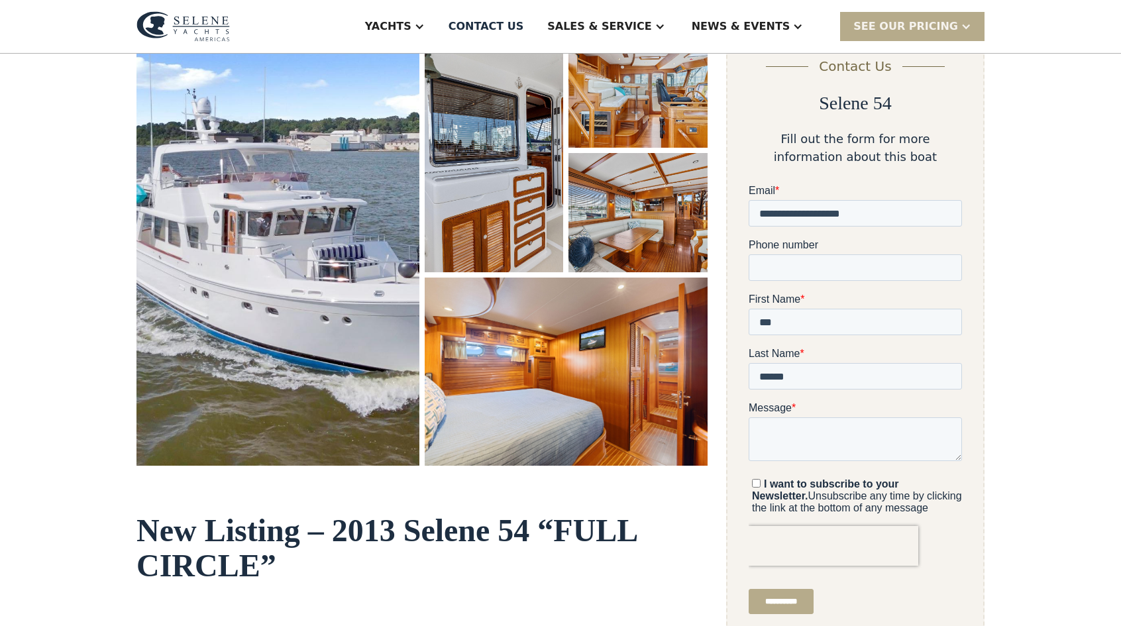
click at [333, 143] on img "open lightbox" at bounding box center [277, 247] width 283 height 438
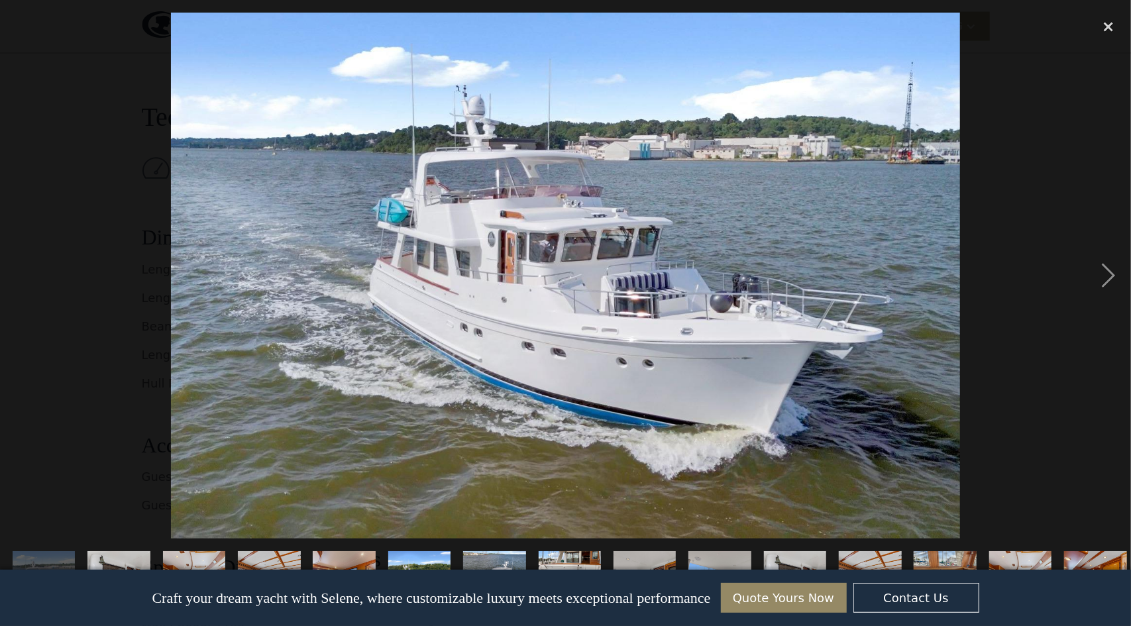
scroll to position [1452, 0]
click at [1106, 274] on div "next image" at bounding box center [1108, 276] width 45 height 526
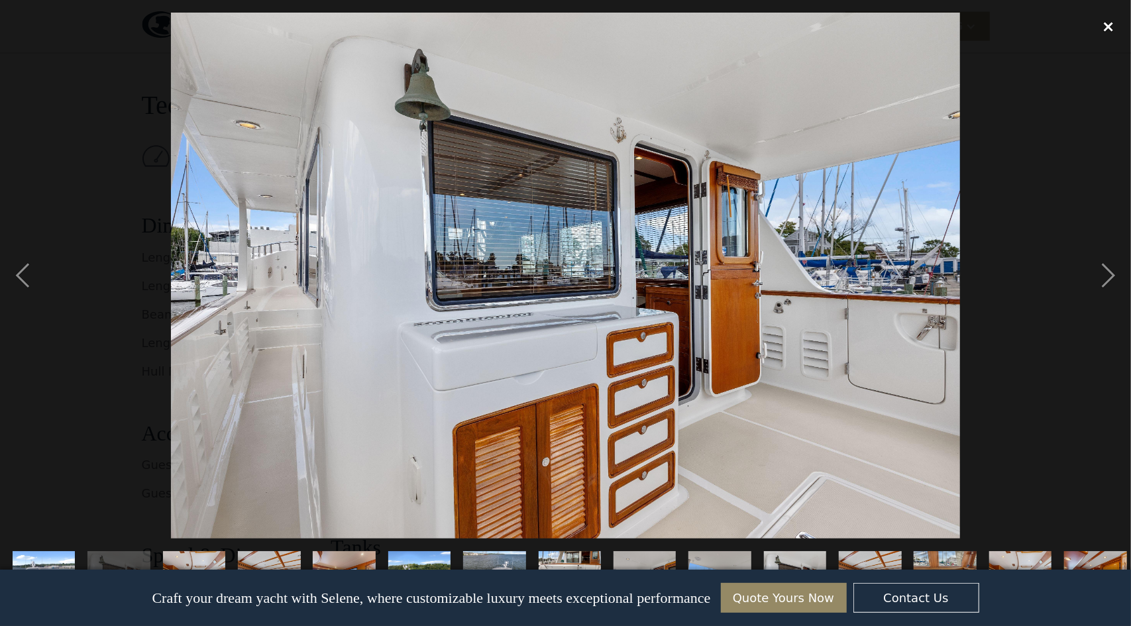
click at [1110, 26] on div "close lightbox" at bounding box center [1108, 27] width 45 height 29
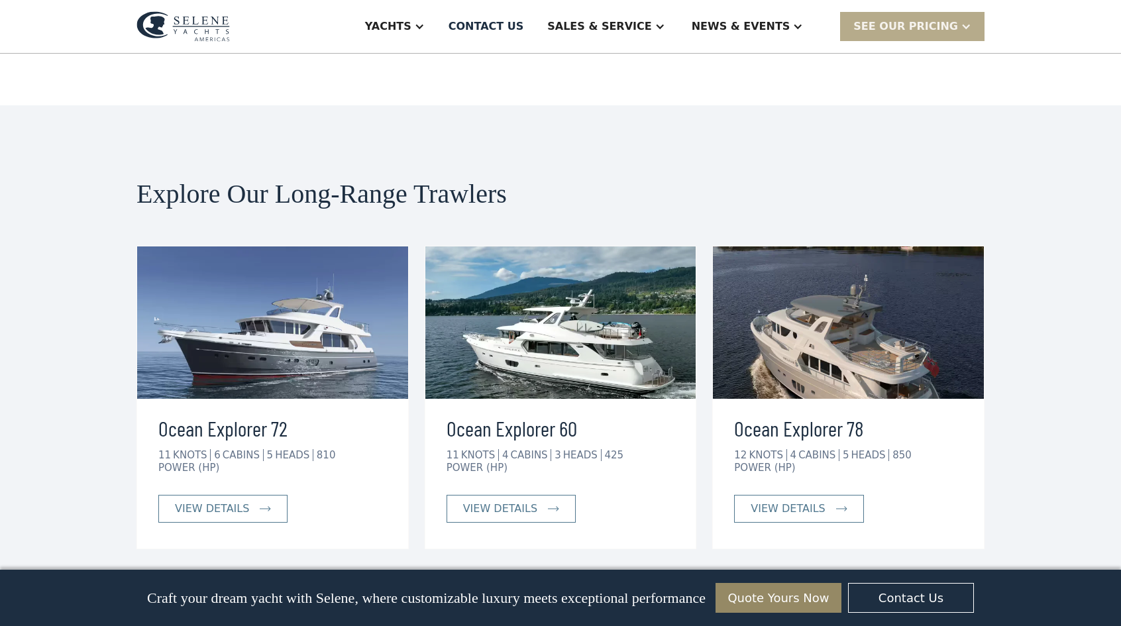
scroll to position [6040, 0]
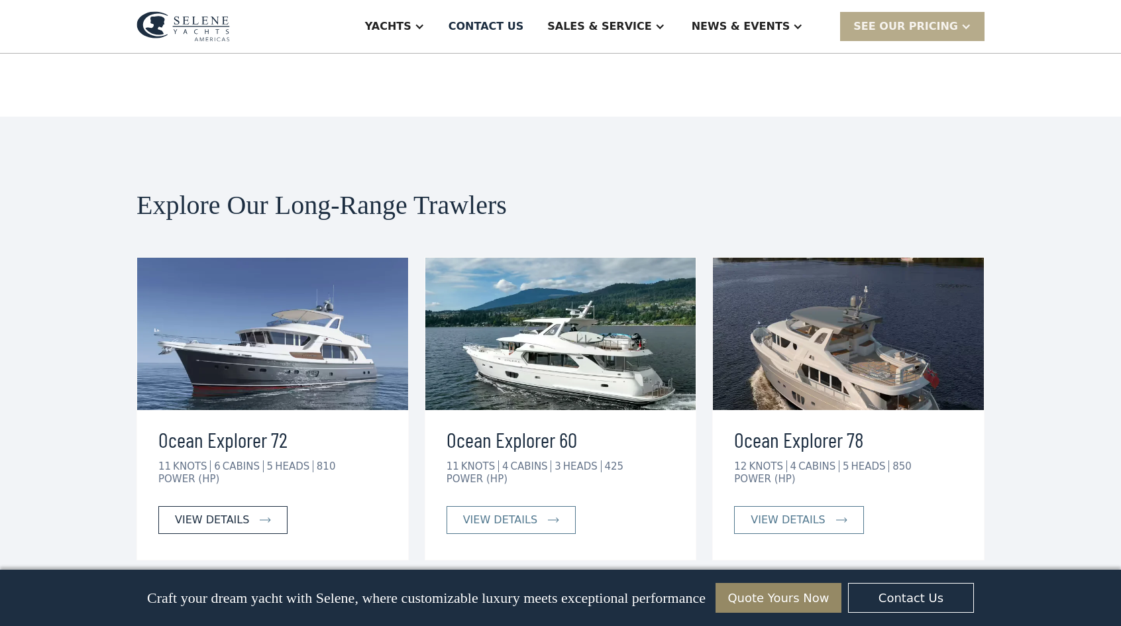
click at [213, 512] on div "view details" at bounding box center [212, 520] width 74 height 16
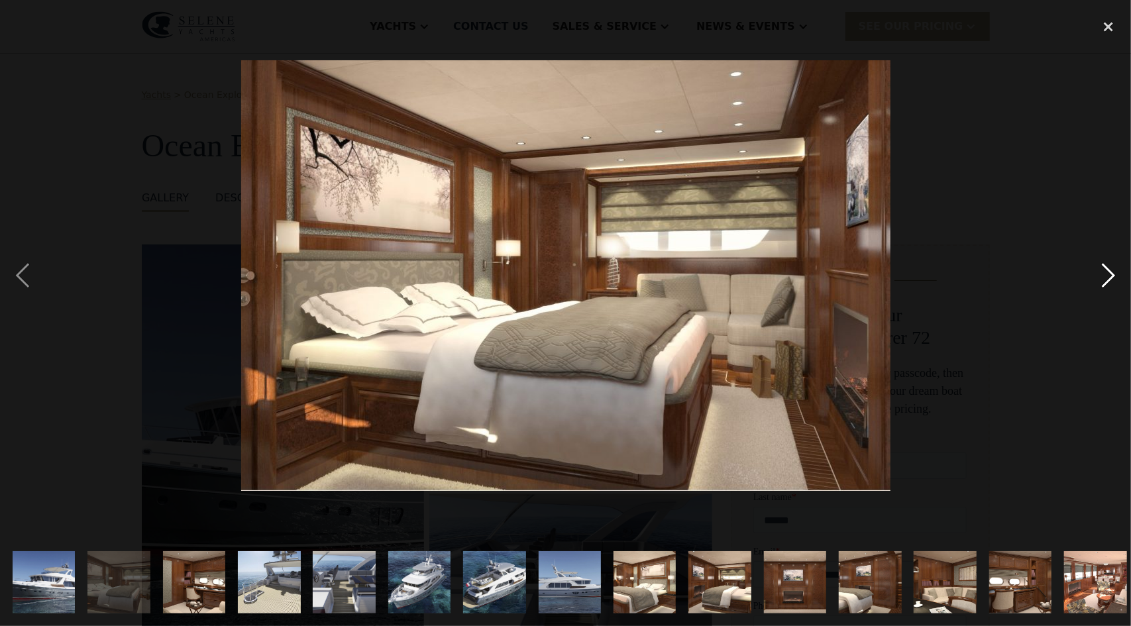
click at [1117, 271] on div "next image" at bounding box center [1108, 276] width 45 height 526
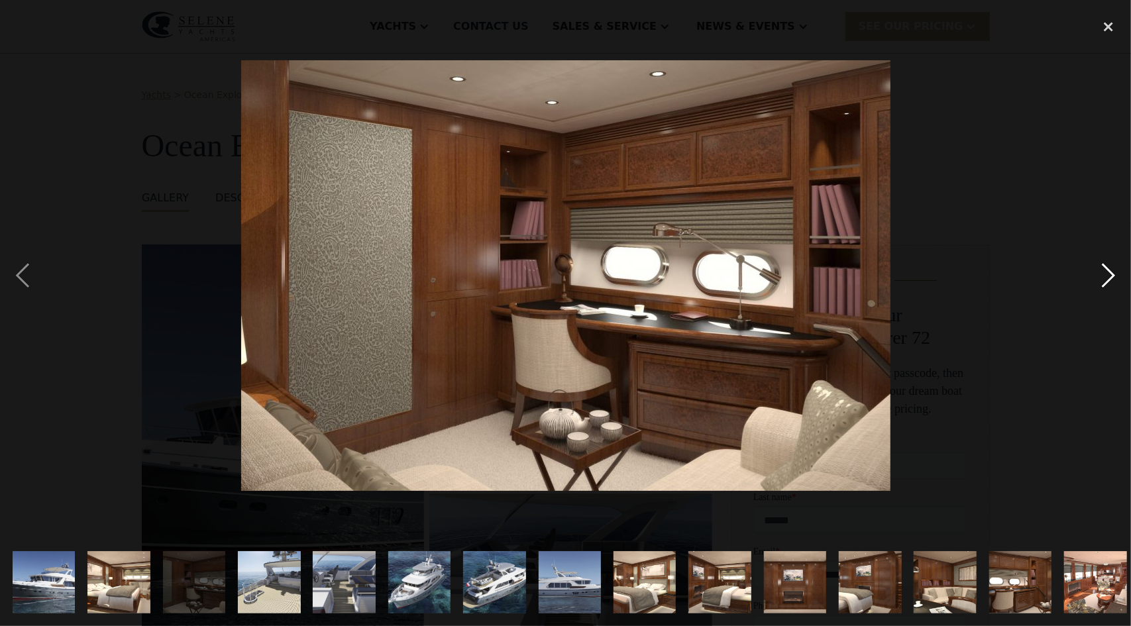
click at [1117, 271] on div "next image" at bounding box center [1108, 276] width 45 height 526
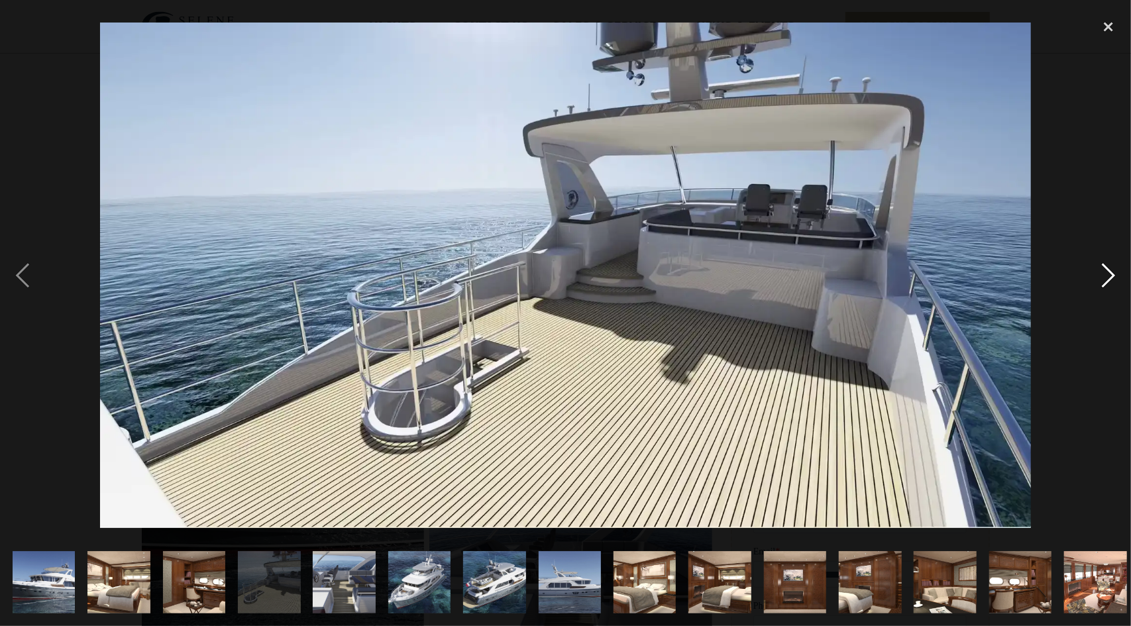
click at [1114, 273] on div "next image" at bounding box center [1108, 276] width 45 height 526
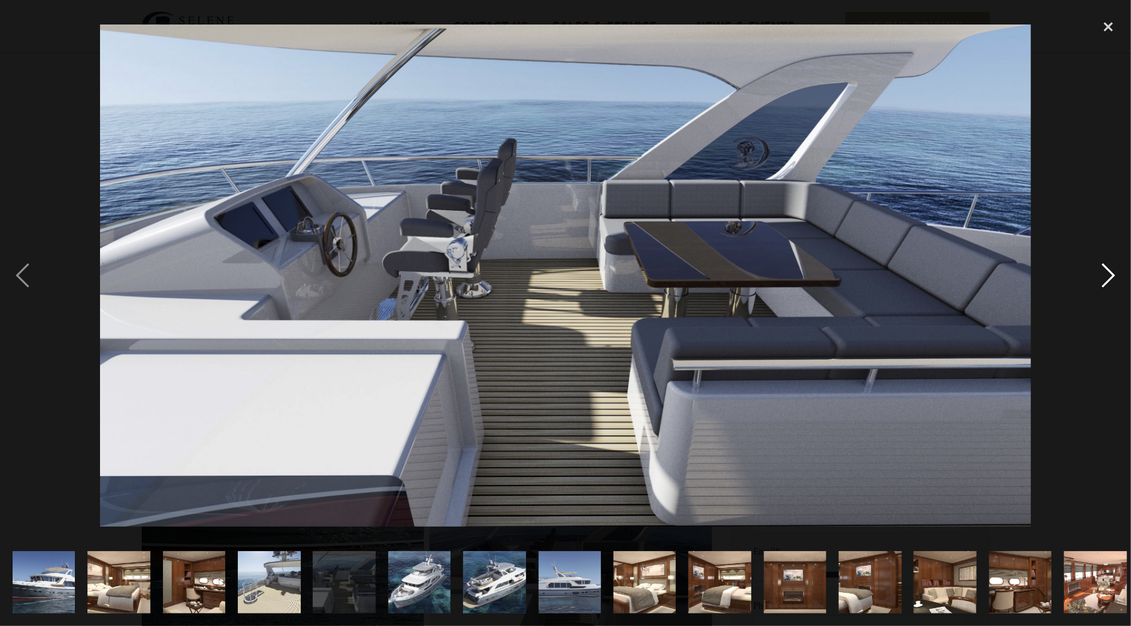
click at [1114, 273] on div "next image" at bounding box center [1108, 276] width 45 height 526
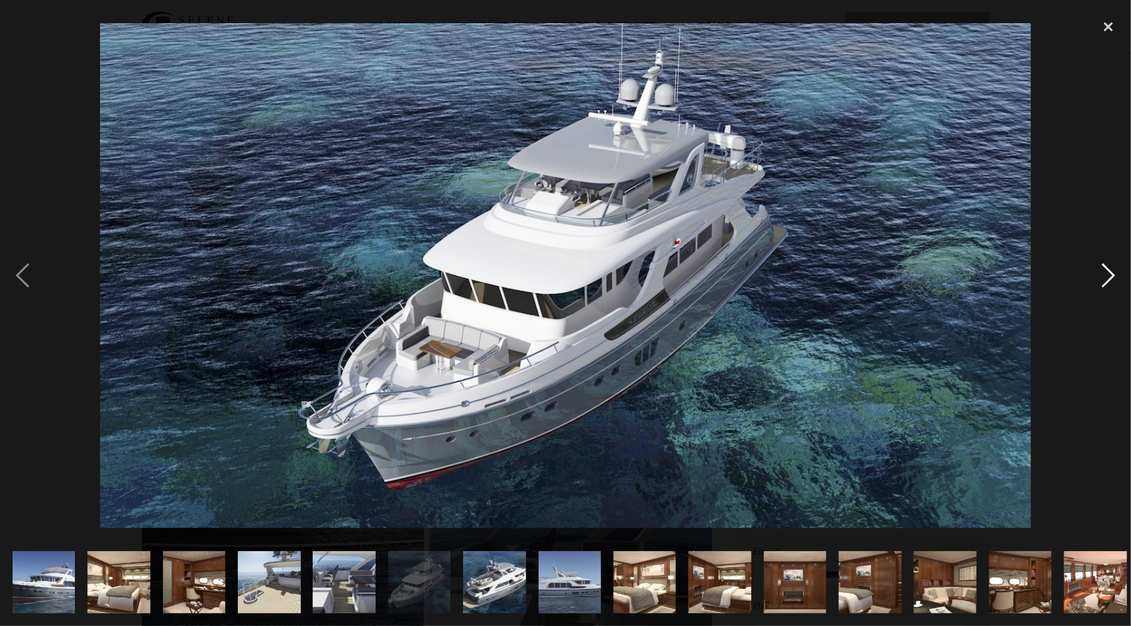
click at [1114, 273] on div "next image" at bounding box center [1108, 276] width 45 height 526
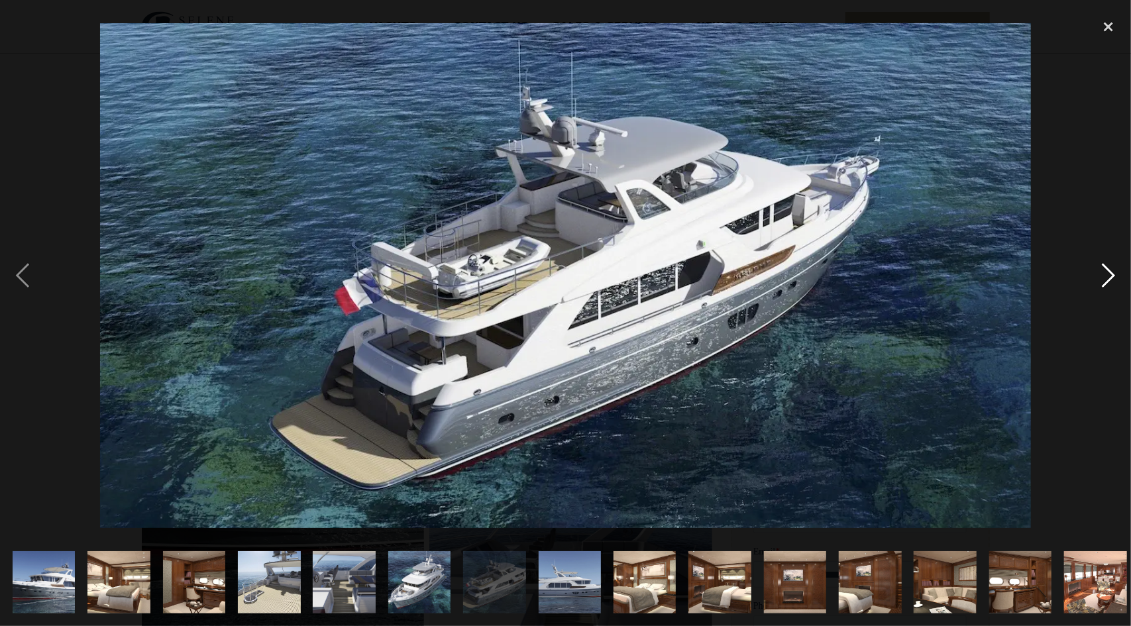
click at [1114, 273] on div "next image" at bounding box center [1108, 276] width 45 height 526
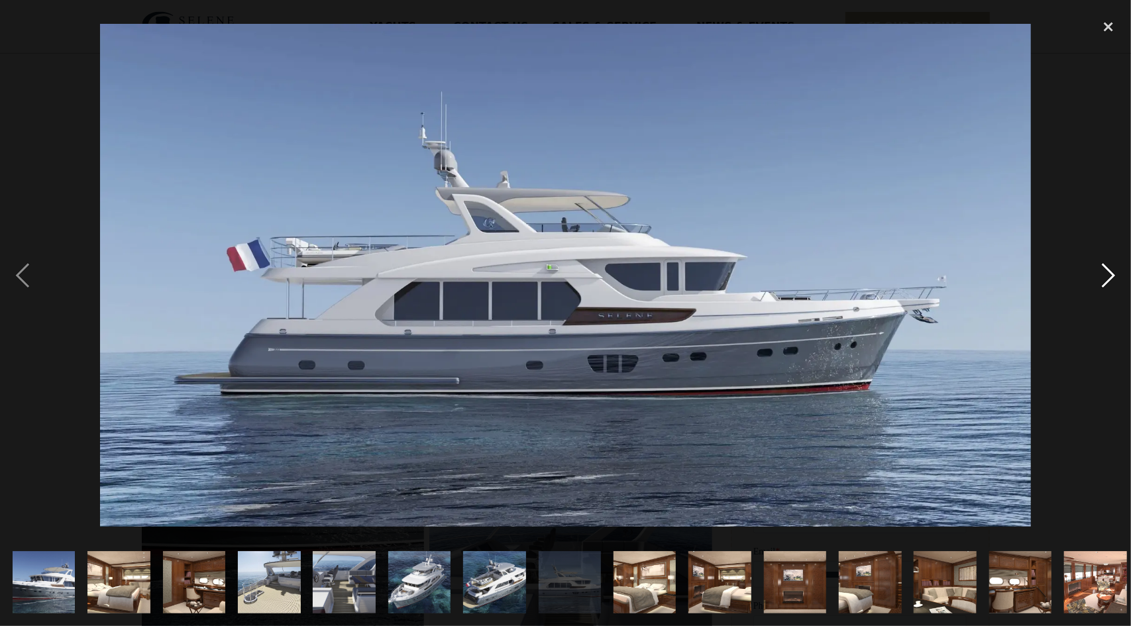
click at [1114, 273] on div "next image" at bounding box center [1108, 276] width 45 height 526
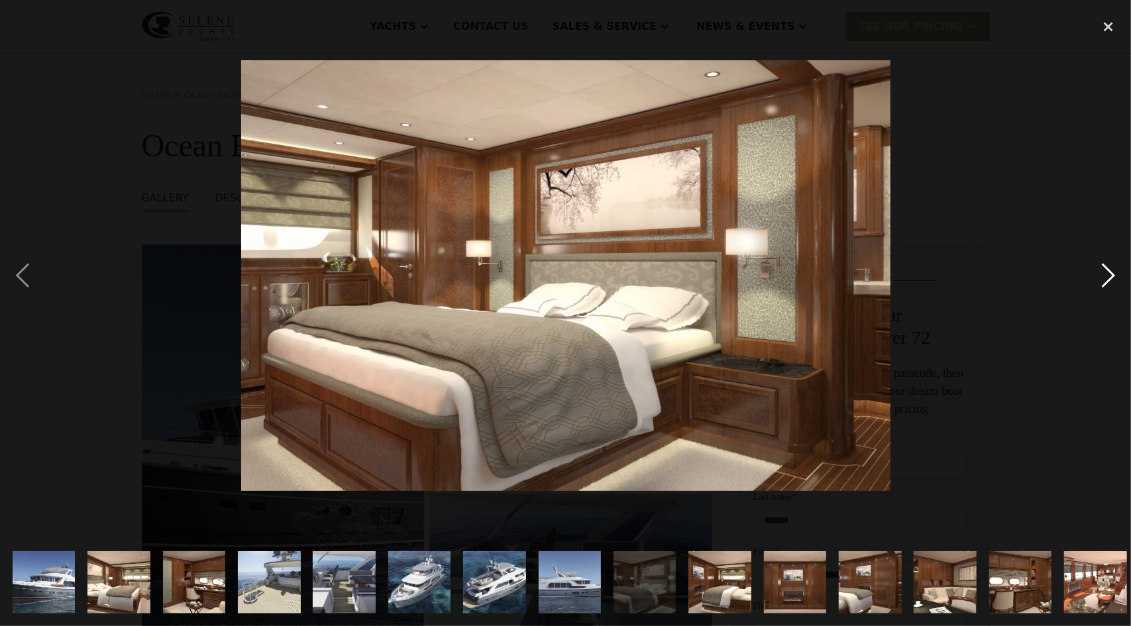
click at [1114, 273] on div "next image" at bounding box center [1108, 276] width 45 height 526
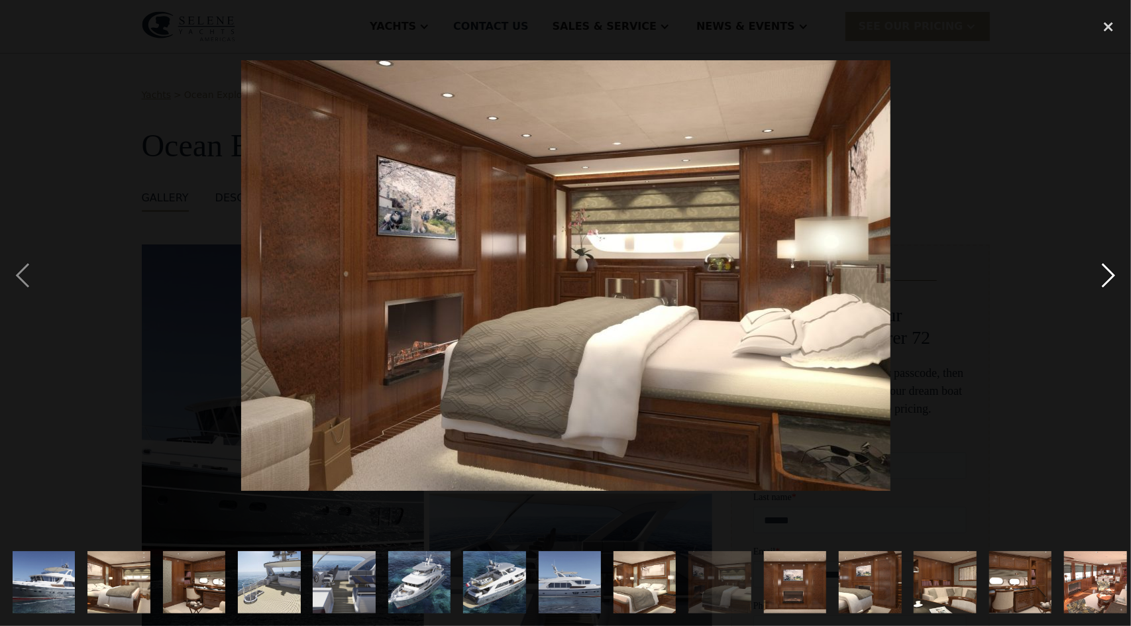
click at [1114, 273] on div "next image" at bounding box center [1108, 276] width 45 height 526
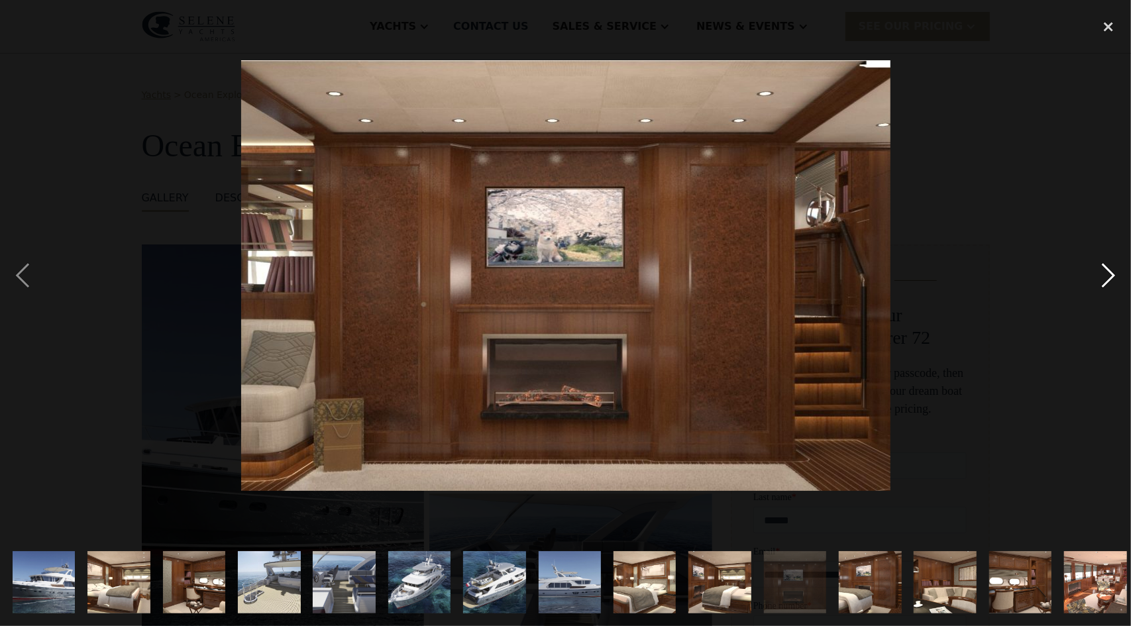
click at [1114, 273] on div "next image" at bounding box center [1108, 276] width 45 height 526
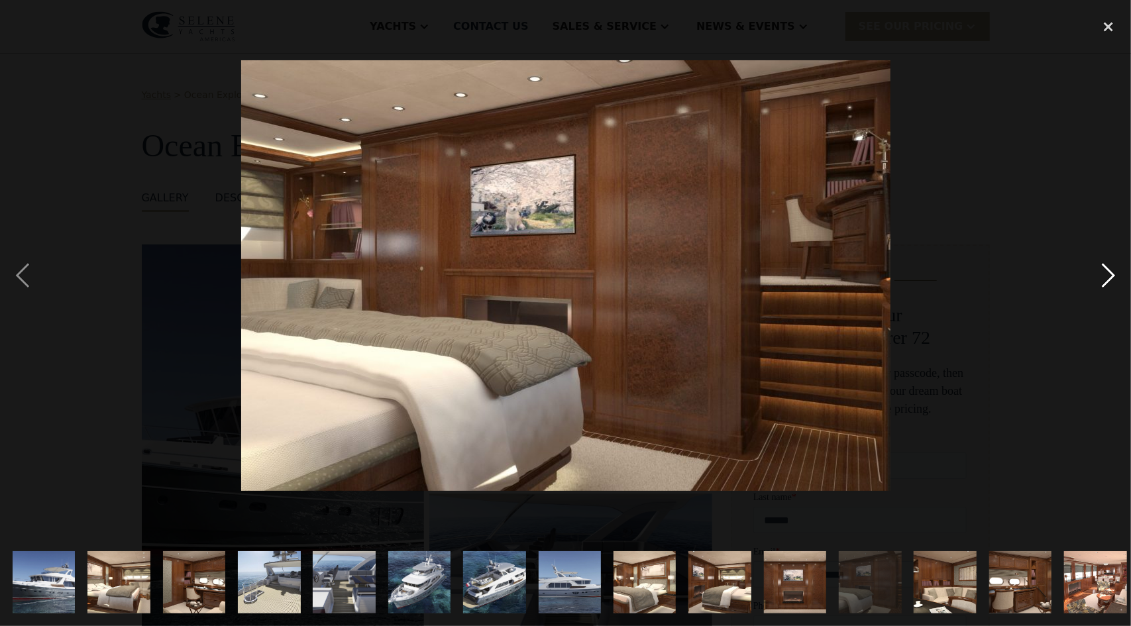
click at [1114, 273] on div "next image" at bounding box center [1108, 276] width 45 height 526
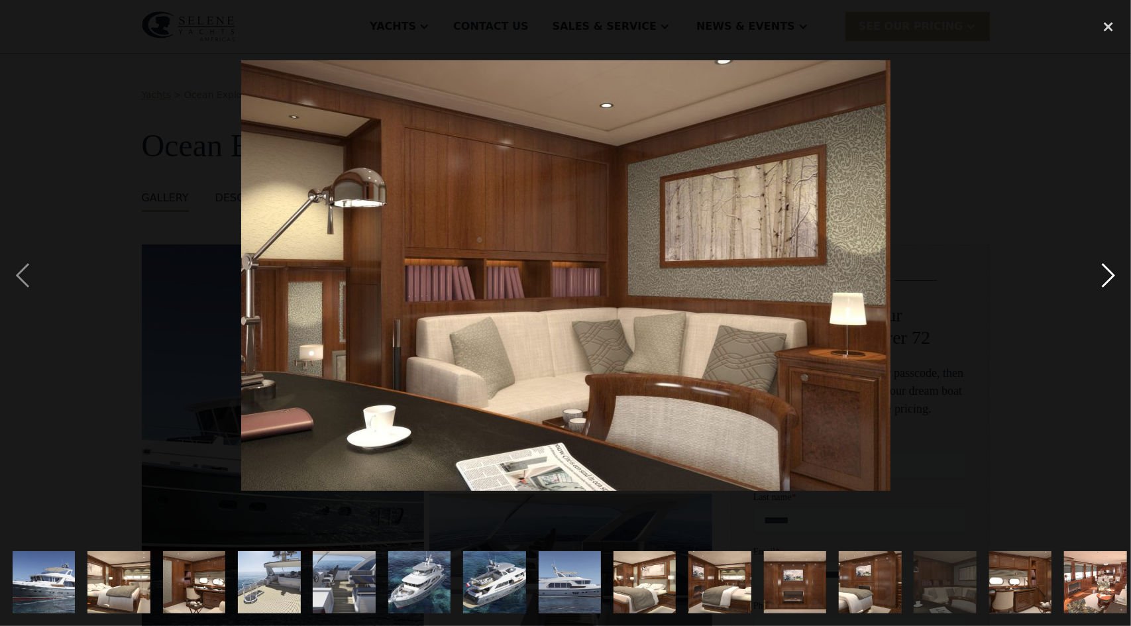
click at [1114, 273] on div "next image" at bounding box center [1108, 276] width 45 height 526
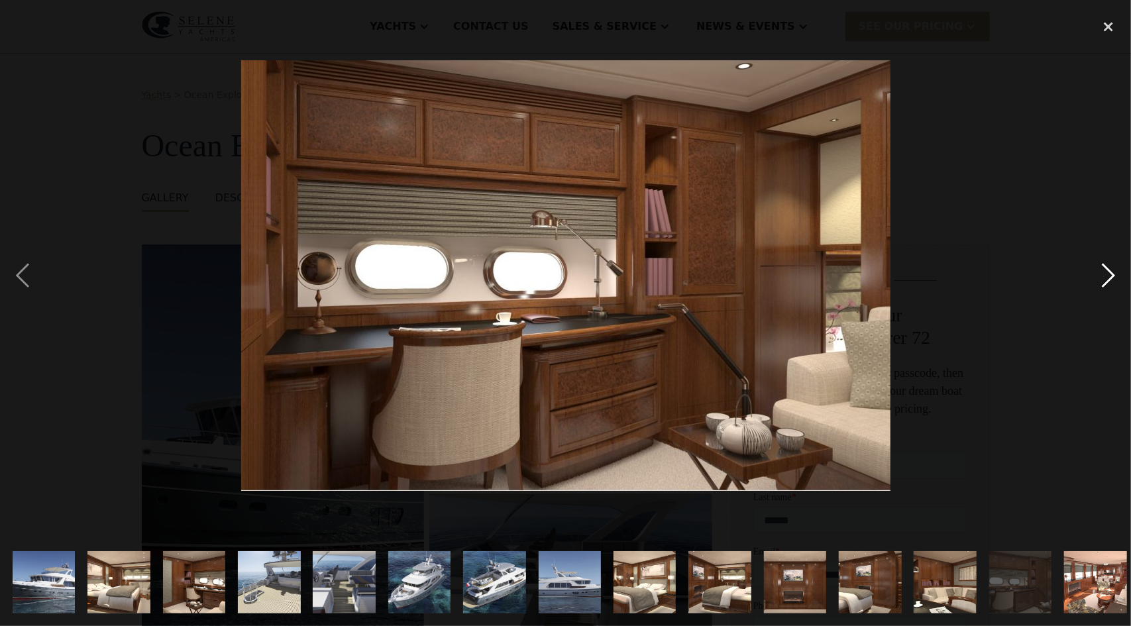
click at [1114, 273] on div "next image" at bounding box center [1108, 276] width 45 height 526
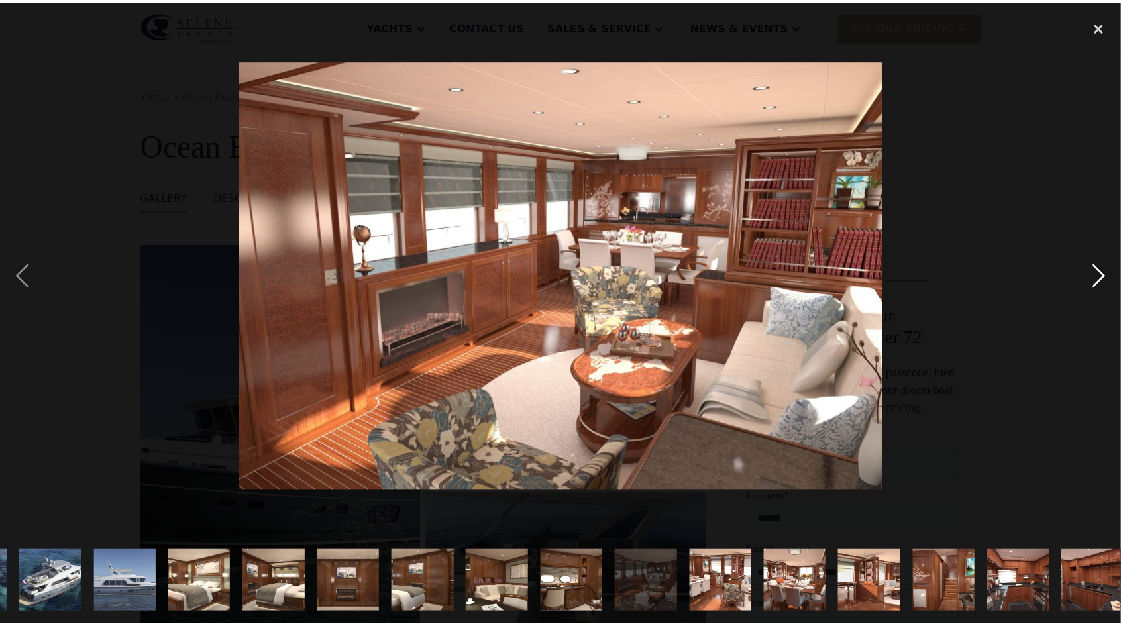
scroll to position [0, 459]
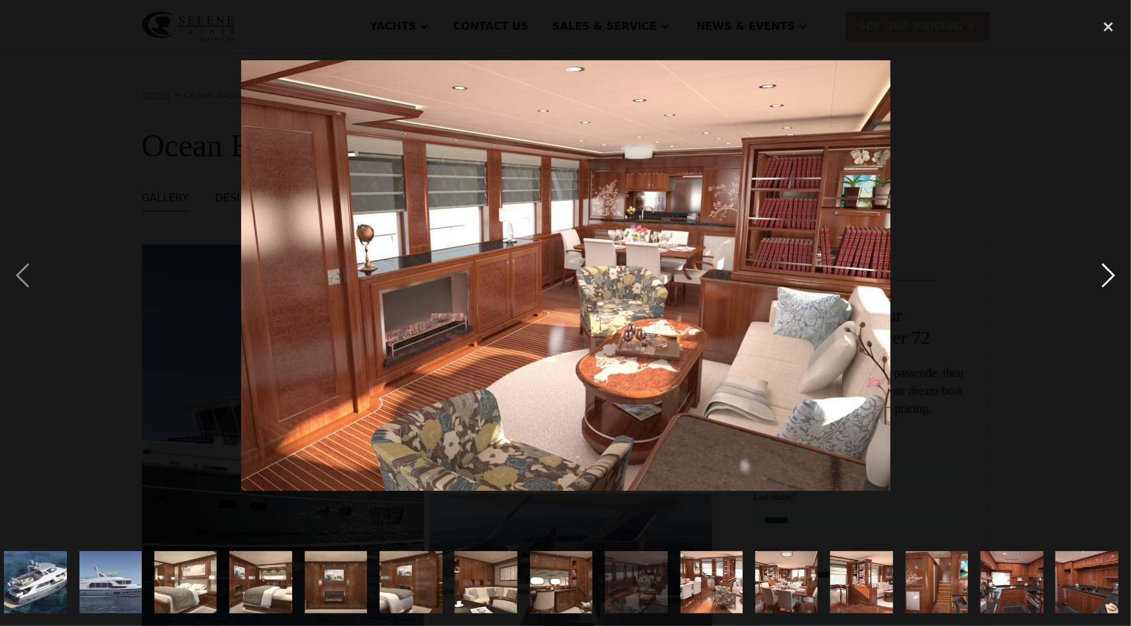
click at [1114, 273] on div "next image" at bounding box center [1108, 276] width 45 height 526
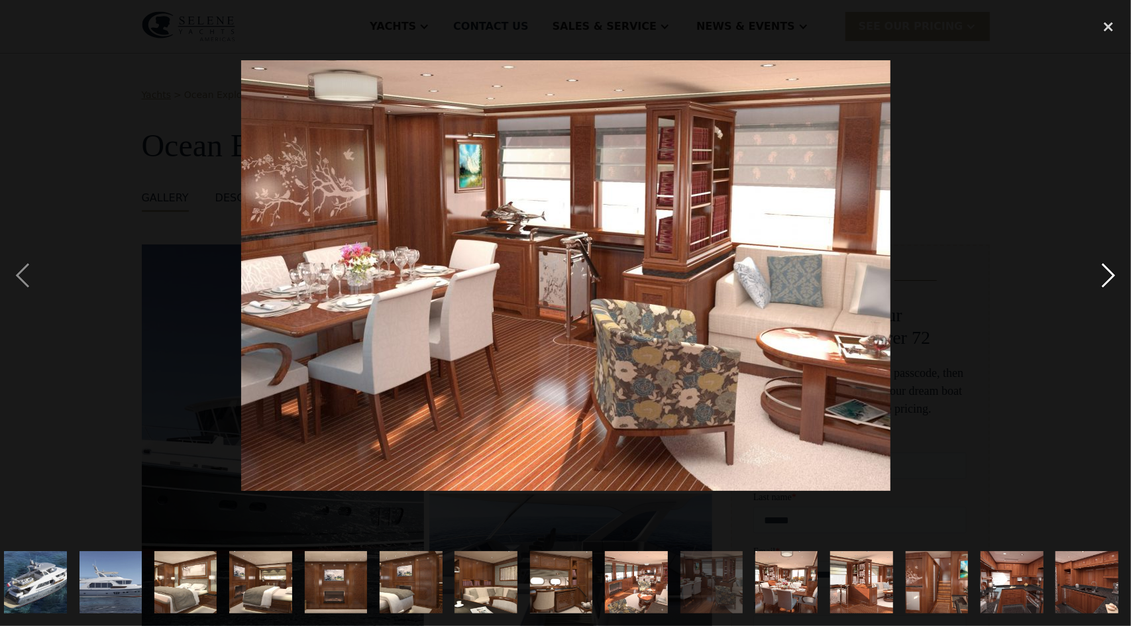
click at [1114, 273] on div "next image" at bounding box center [1108, 276] width 45 height 526
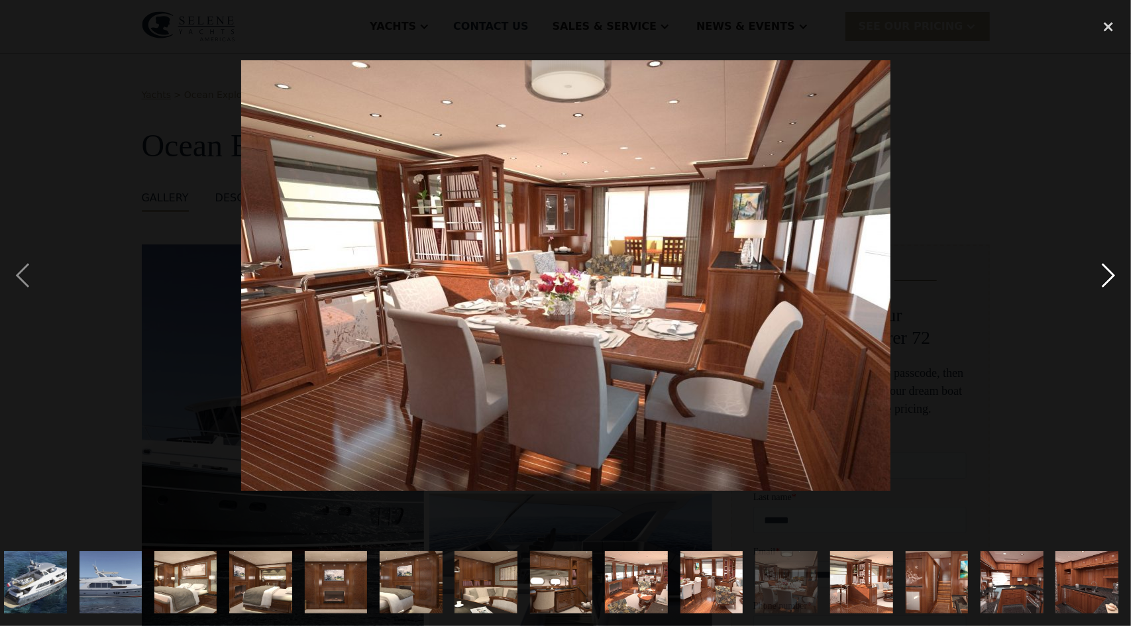
click at [1114, 273] on div "next image" at bounding box center [1108, 276] width 45 height 526
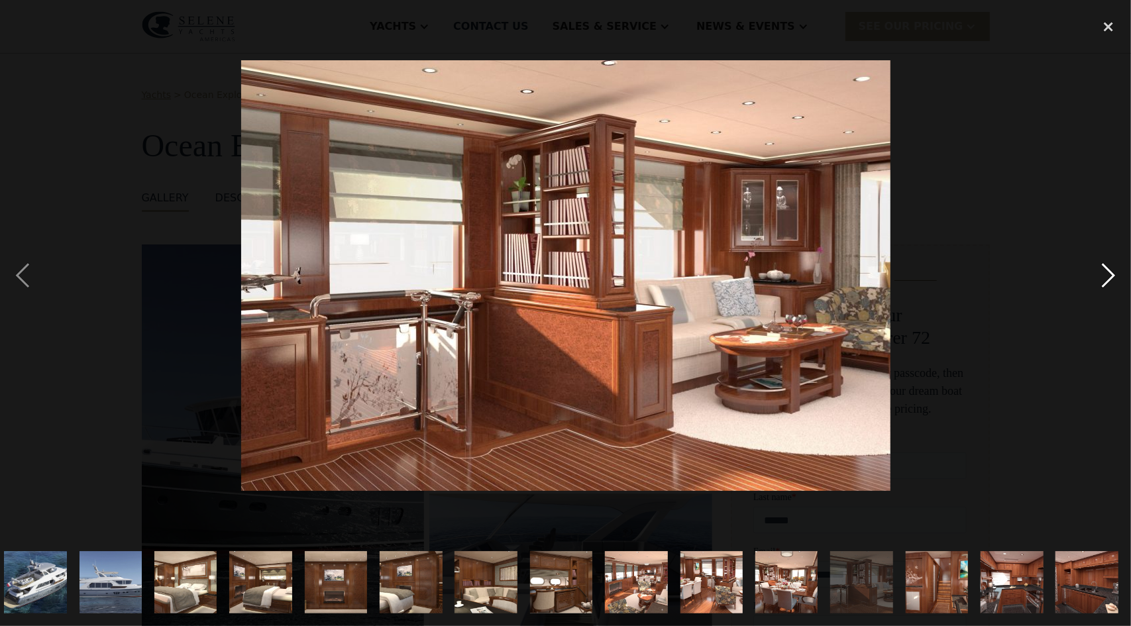
click at [1114, 273] on div "next image" at bounding box center [1108, 276] width 45 height 526
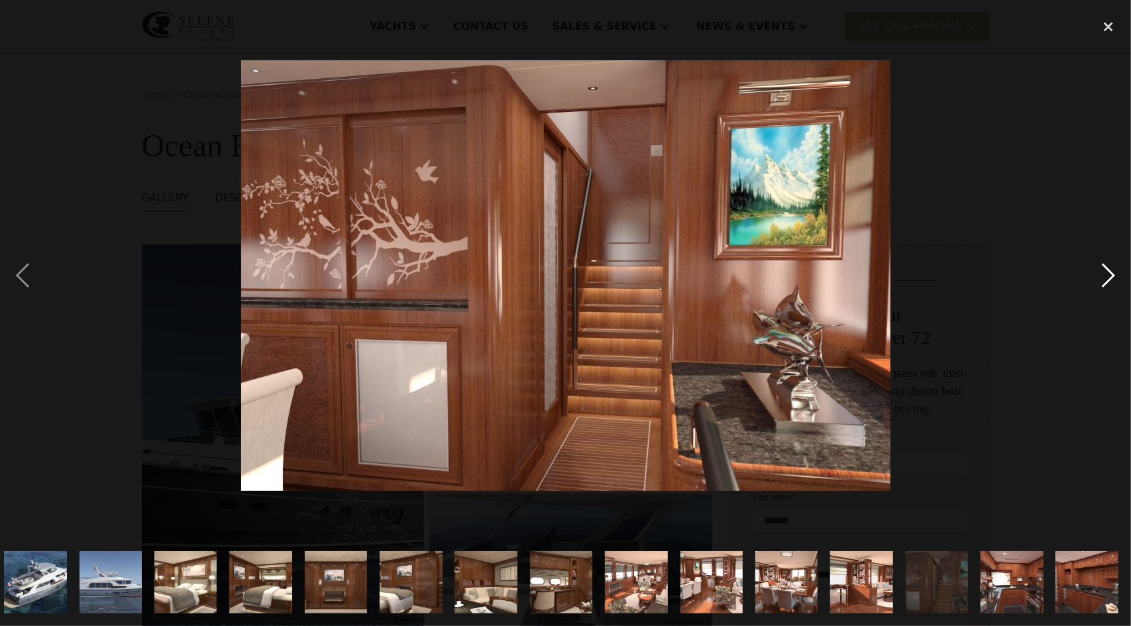
click at [1114, 273] on div "next image" at bounding box center [1108, 276] width 45 height 526
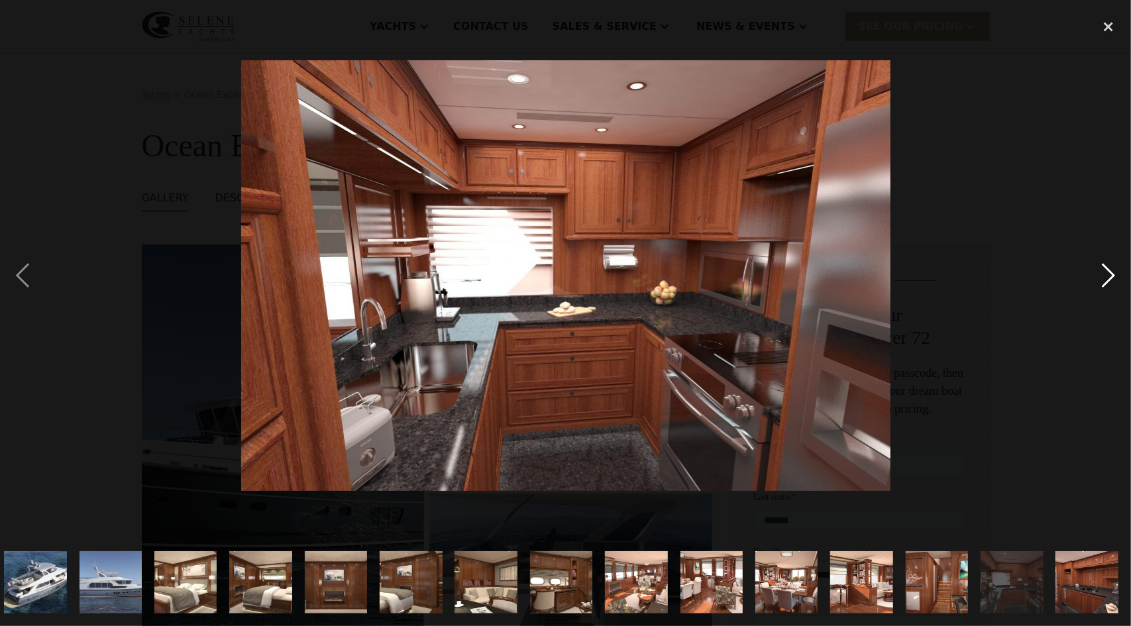
click at [1114, 273] on div "next image" at bounding box center [1108, 276] width 45 height 526
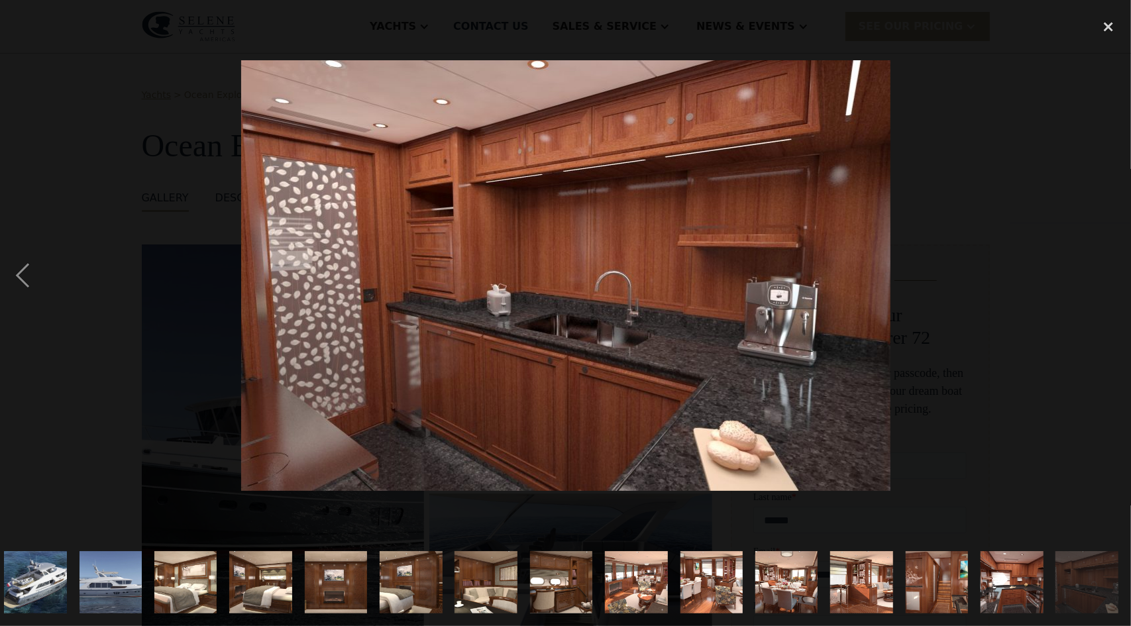
click at [1114, 273] on div "next image" at bounding box center [1108, 276] width 45 height 526
click at [1104, 23] on div "close lightbox" at bounding box center [1108, 27] width 45 height 29
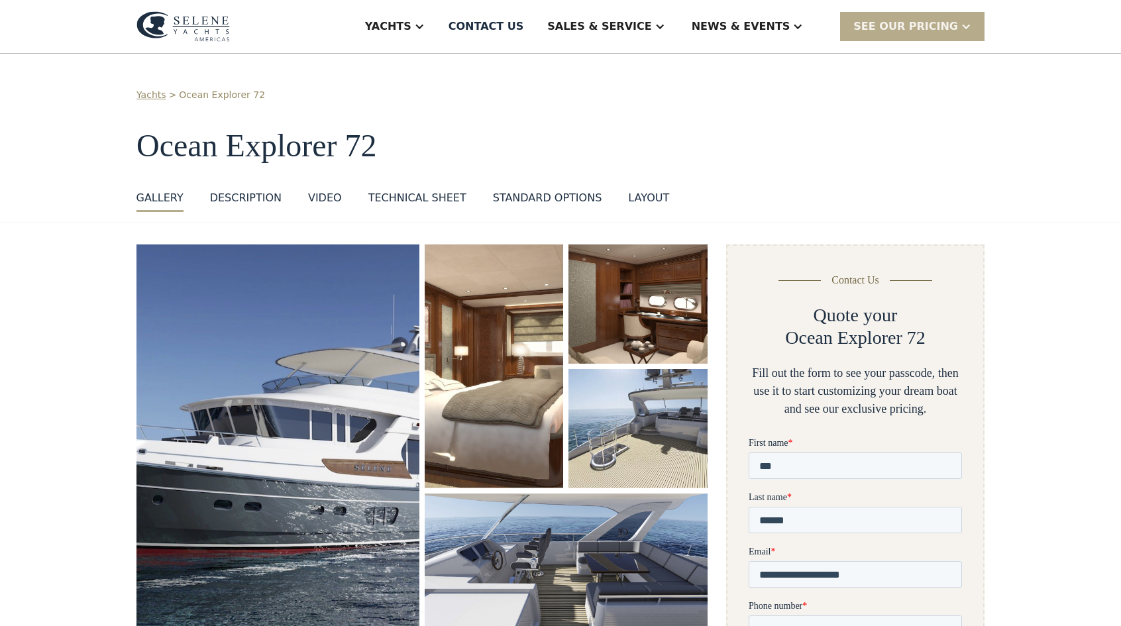
scroll to position [0, 0]
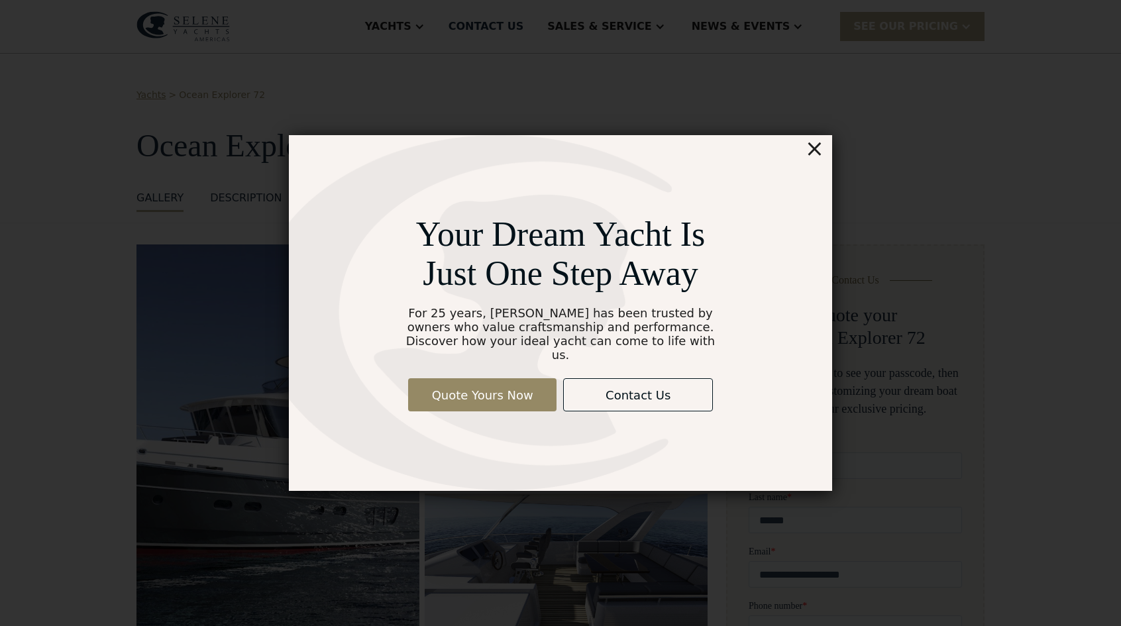
click at [811, 156] on div "×" at bounding box center [814, 148] width 19 height 27
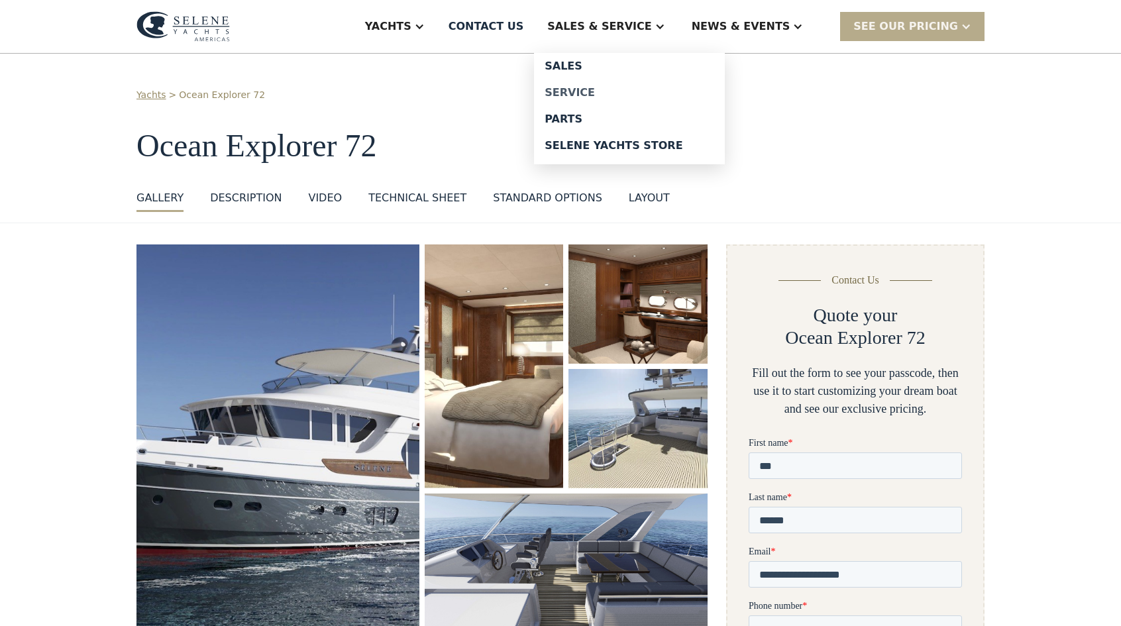
click at [627, 93] on div "Service" at bounding box center [630, 92] width 170 height 11
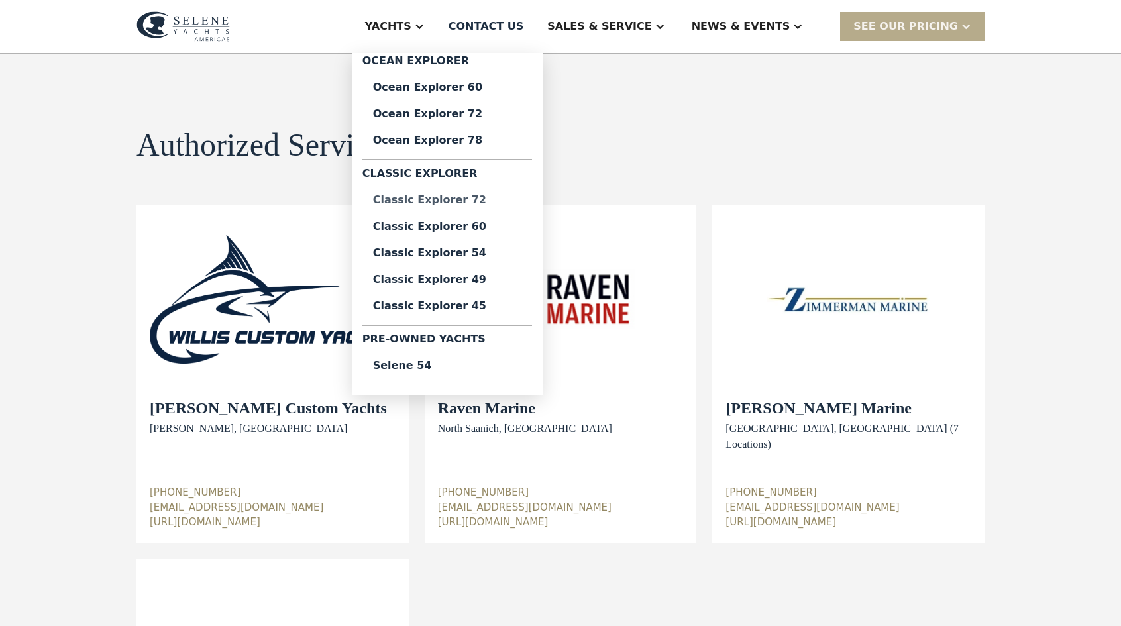
click at [505, 197] on div "Classic Explorer 72" at bounding box center [447, 200] width 148 height 11
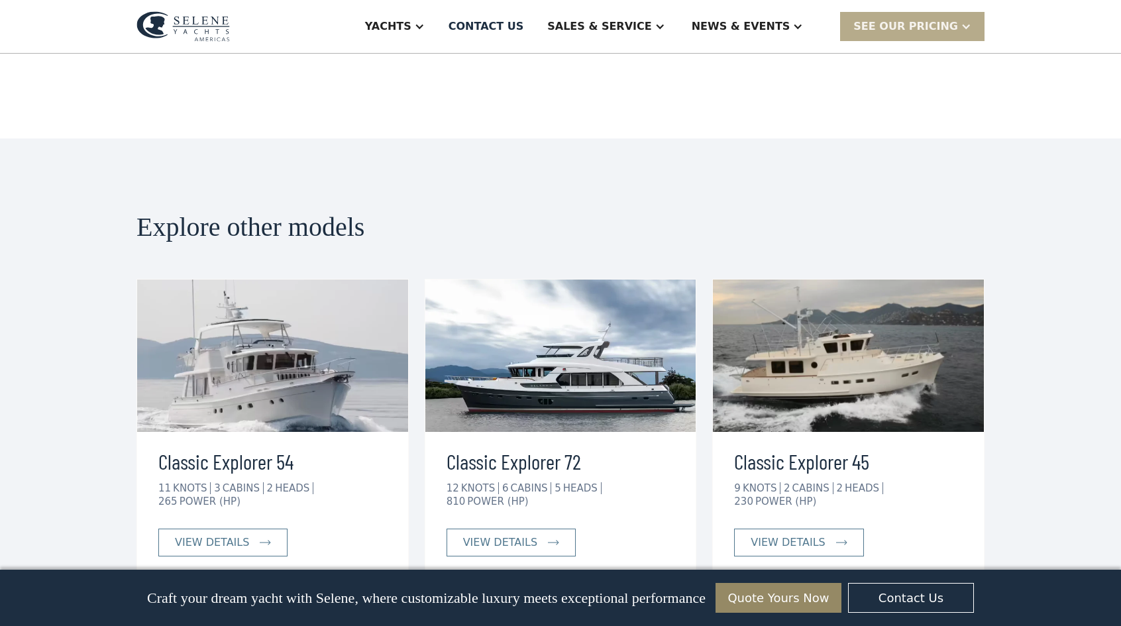
scroll to position [2133, 0]
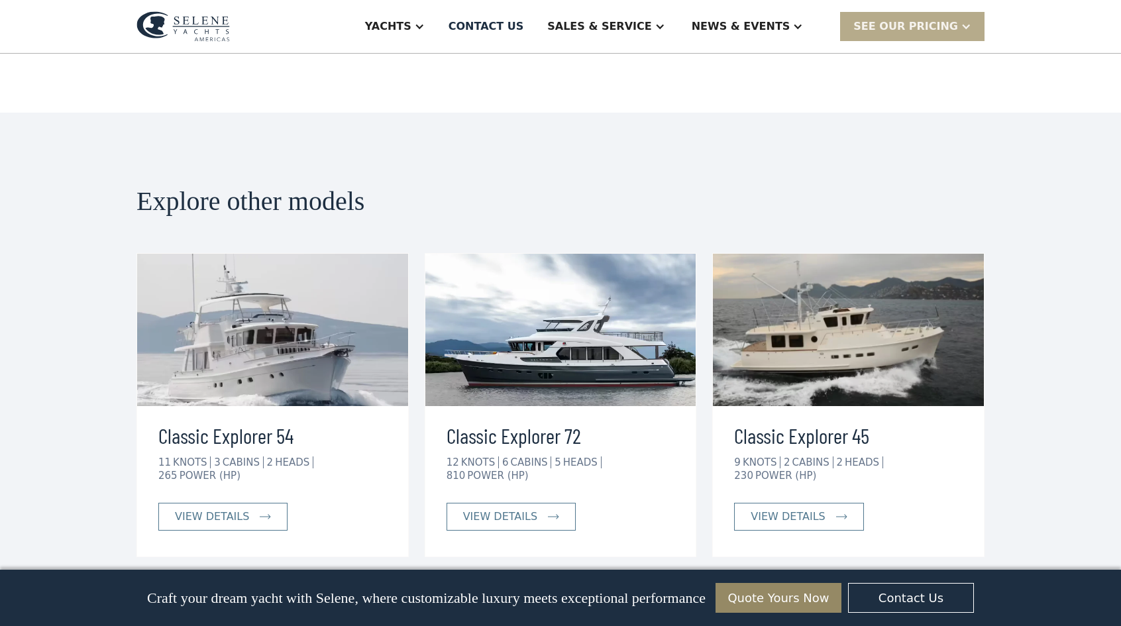
drag, startPoint x: 1126, startPoint y: 76, endPoint x: 1130, endPoint y: 431, distance: 355.1
click at [537, 503] on link "view details" at bounding box center [511, 517] width 129 height 28
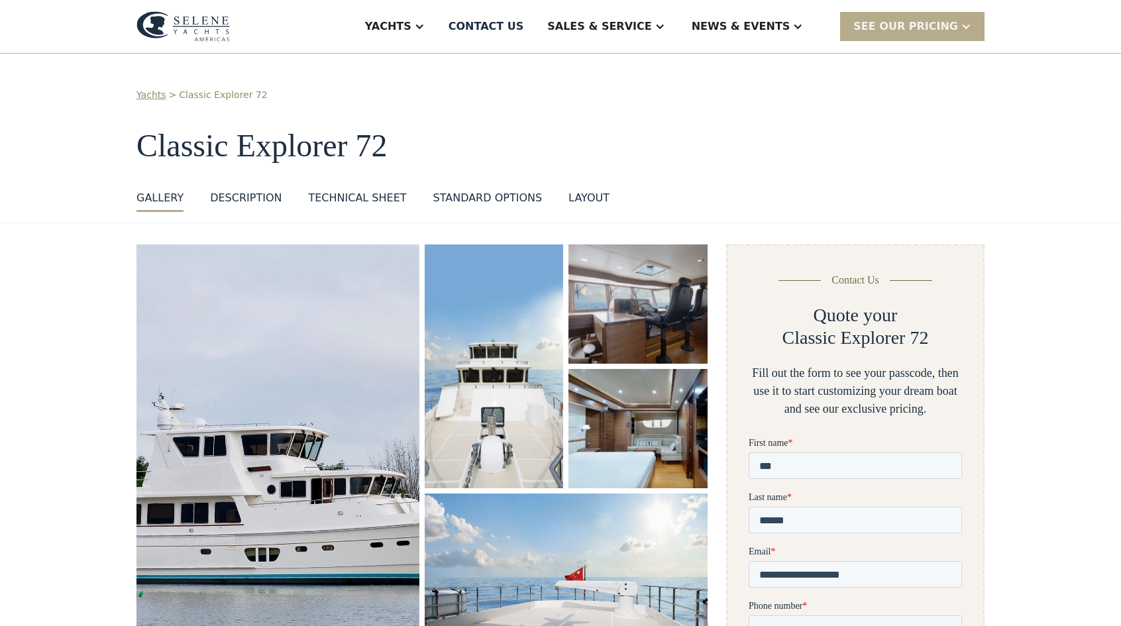
click at [644, 313] on img "open lightbox" at bounding box center [638, 304] width 144 height 124
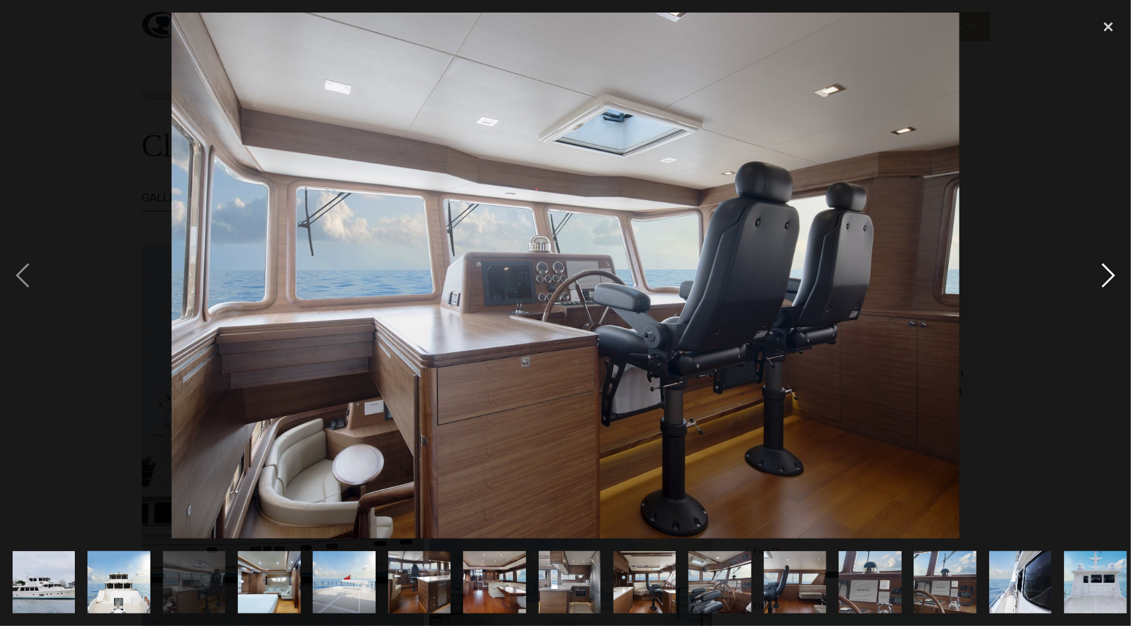
click at [1104, 276] on div "next image" at bounding box center [1108, 276] width 45 height 526
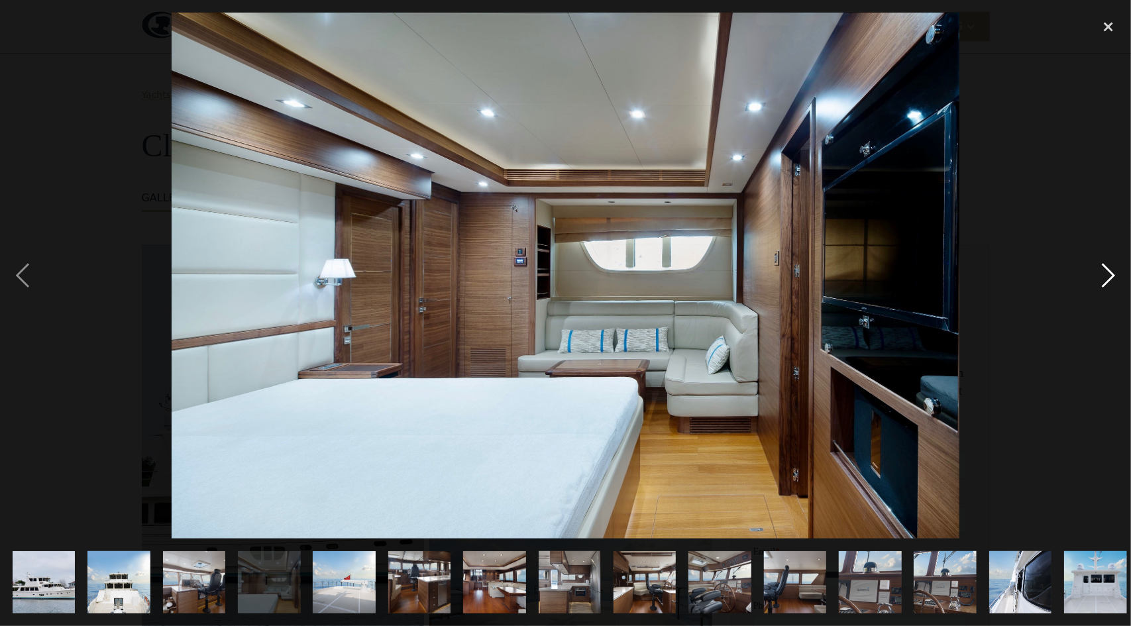
click at [1104, 276] on div "next image" at bounding box center [1108, 276] width 45 height 526
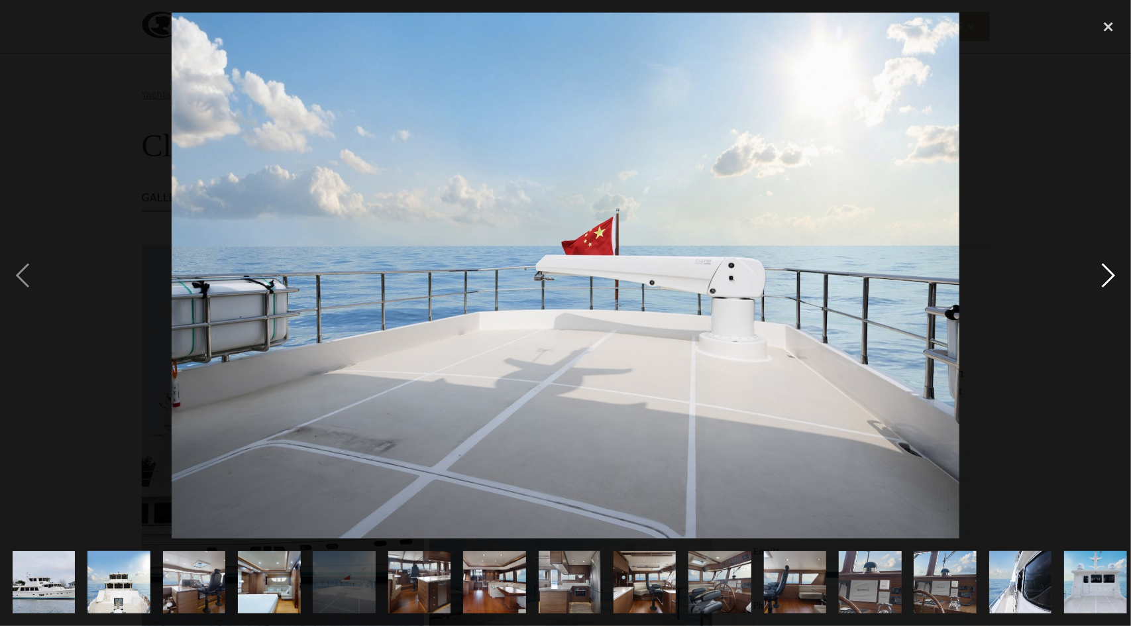
click at [1104, 276] on div "next image" at bounding box center [1108, 276] width 45 height 526
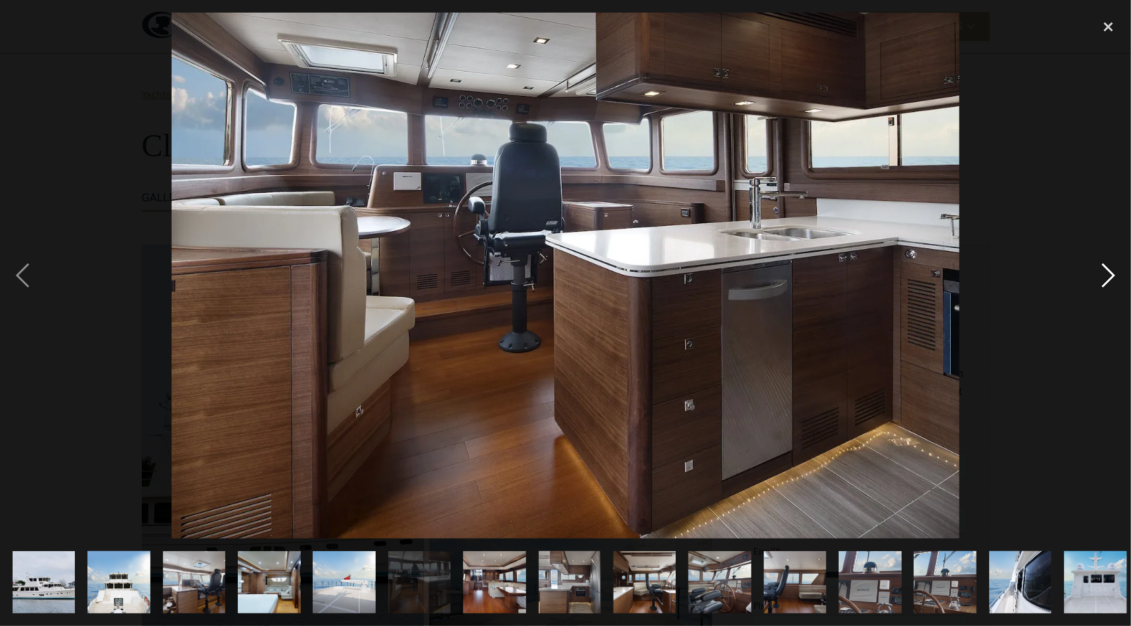
click at [1104, 276] on div "next image" at bounding box center [1108, 276] width 45 height 526
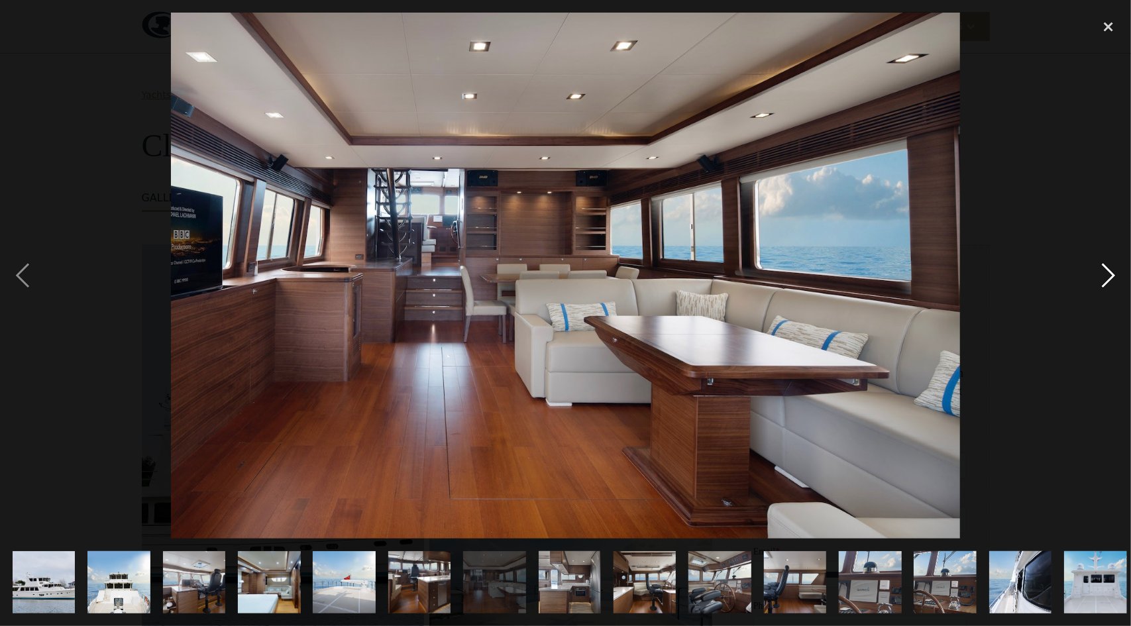
click at [1104, 276] on div "next image" at bounding box center [1108, 276] width 45 height 526
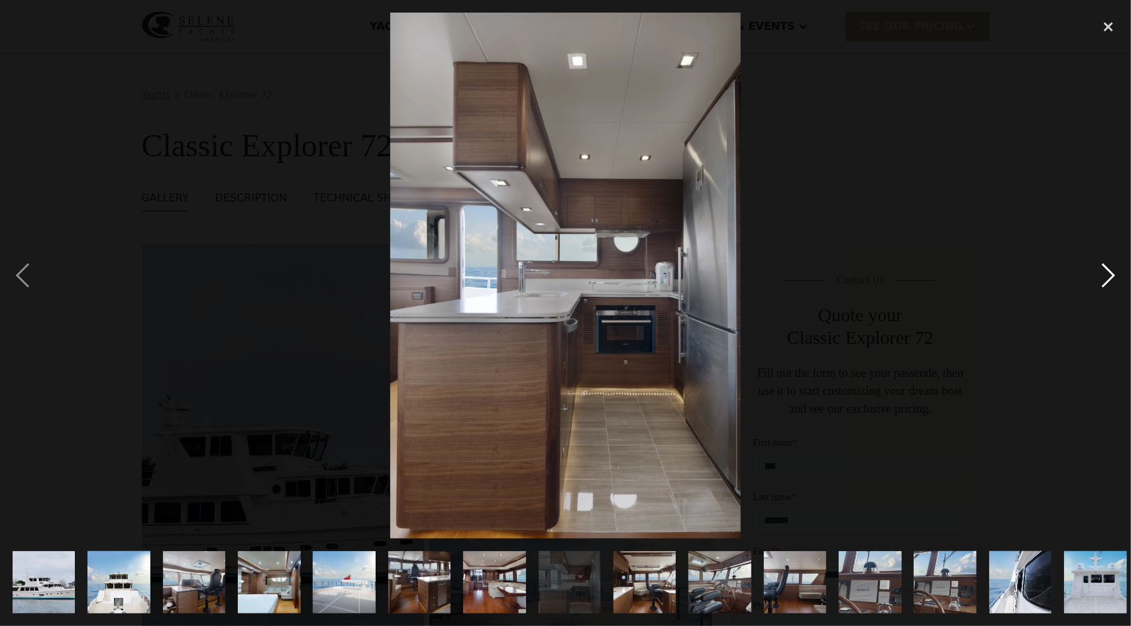
click at [1104, 276] on div "next image" at bounding box center [1108, 276] width 45 height 526
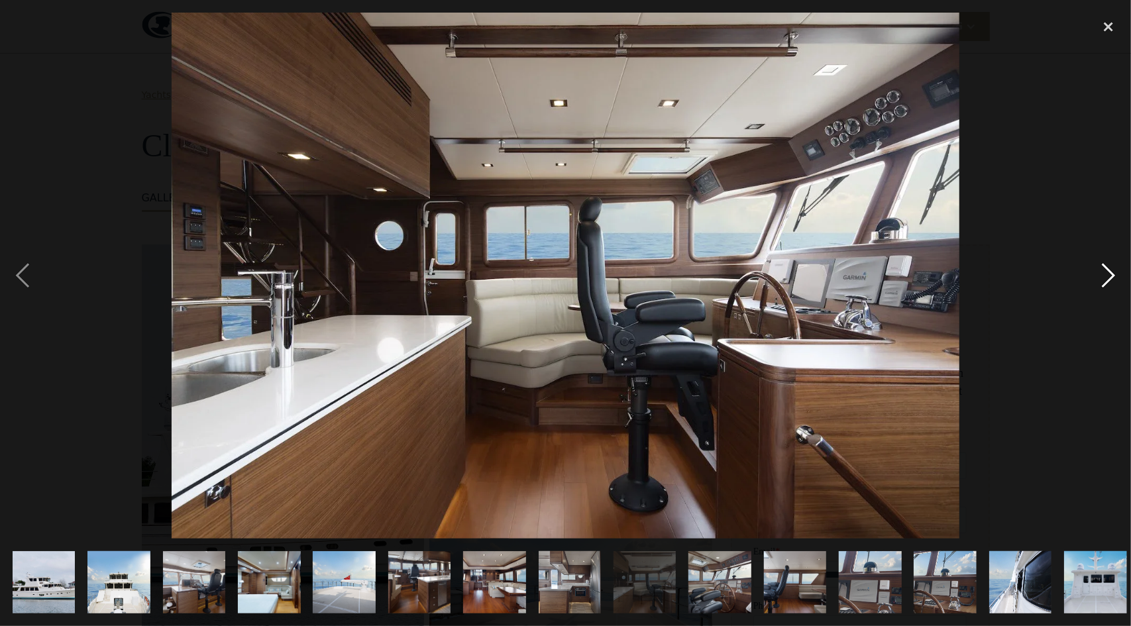
click at [1104, 276] on div "next image" at bounding box center [1108, 276] width 45 height 526
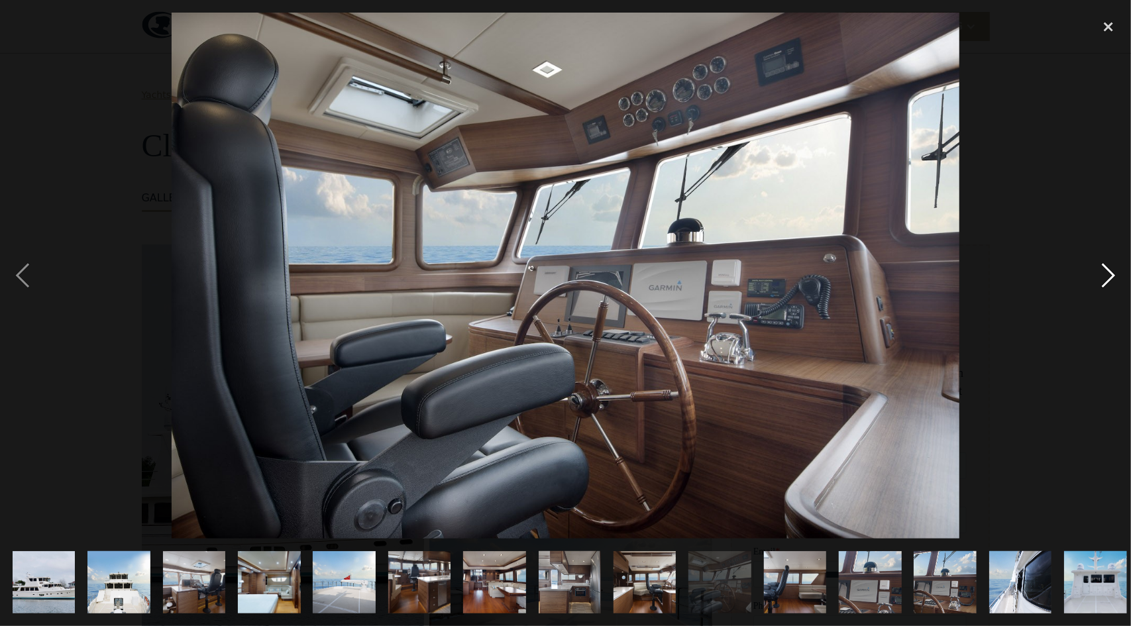
click at [1104, 276] on div "next image" at bounding box center [1108, 276] width 45 height 526
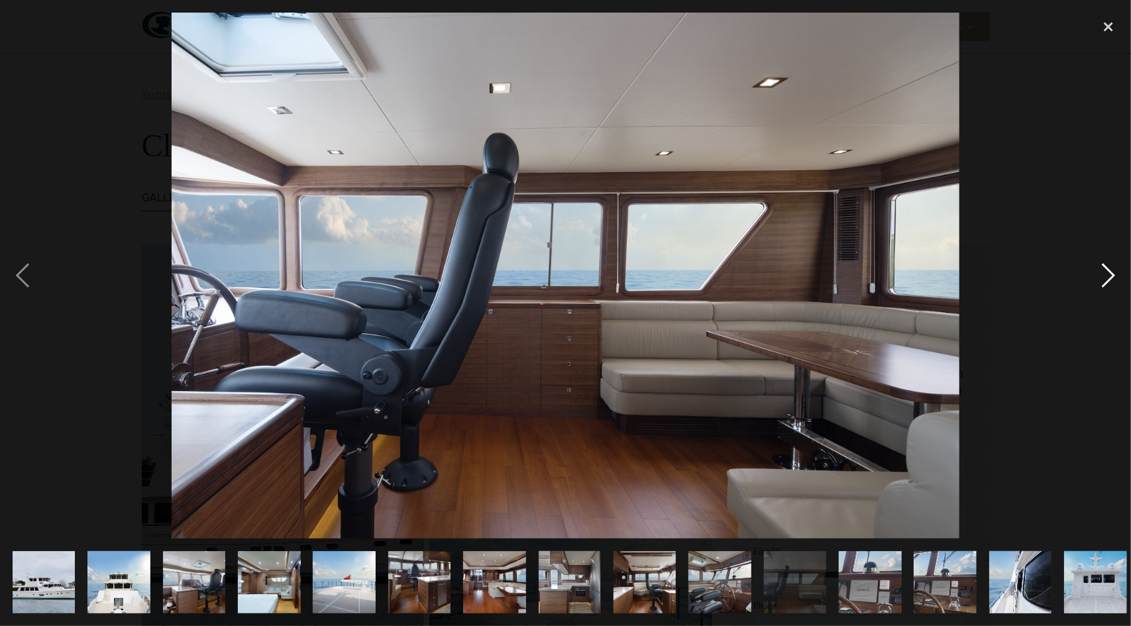
click at [1104, 276] on div "next image" at bounding box center [1108, 276] width 45 height 526
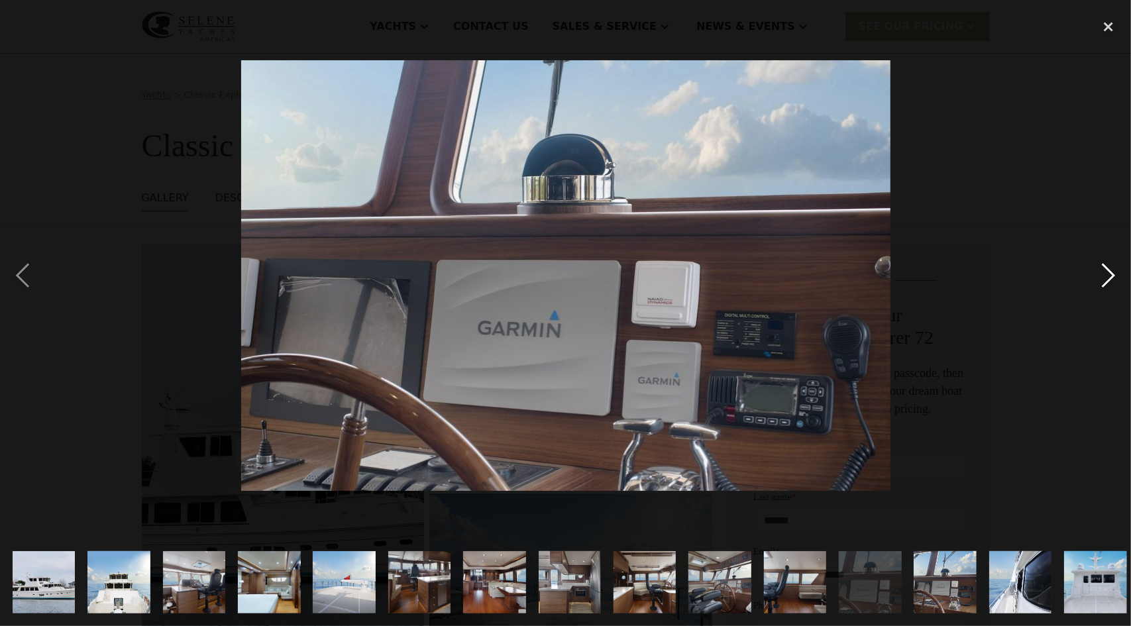
click at [1104, 276] on div "next image" at bounding box center [1108, 276] width 45 height 526
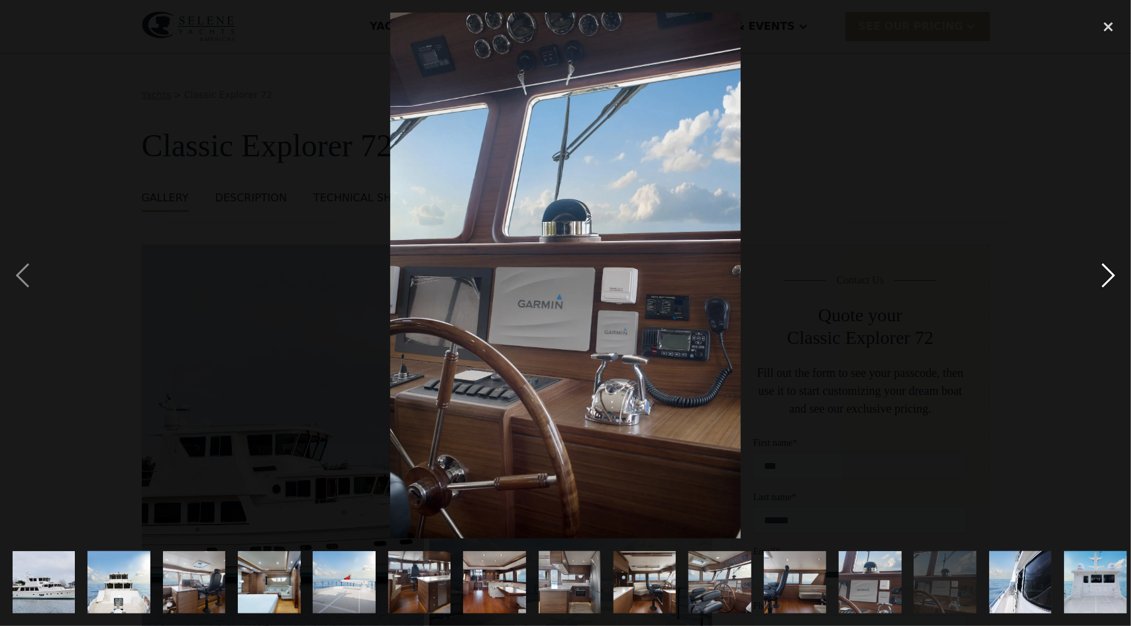
click at [1104, 276] on div "next image" at bounding box center [1108, 276] width 45 height 526
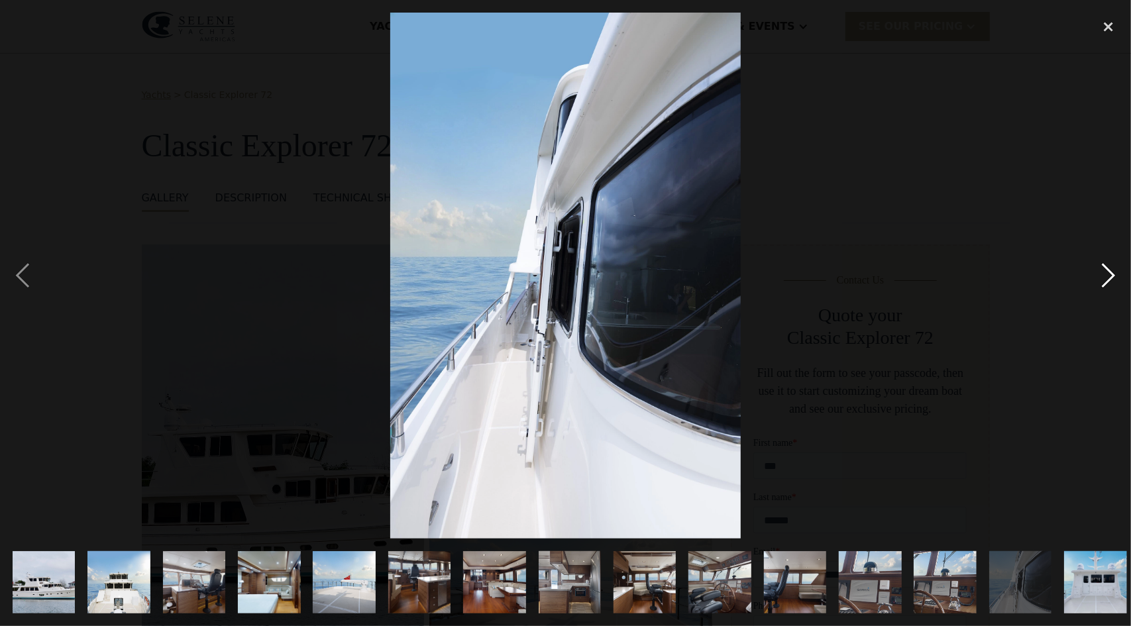
click at [1104, 276] on div "next image" at bounding box center [1108, 276] width 45 height 526
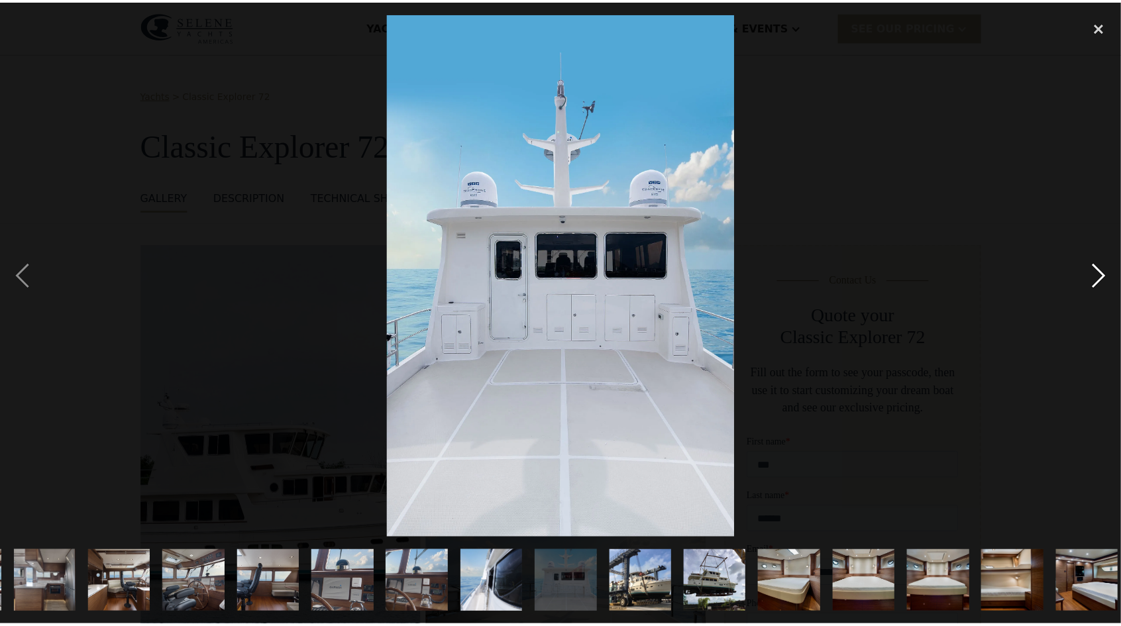
scroll to position [0, 534]
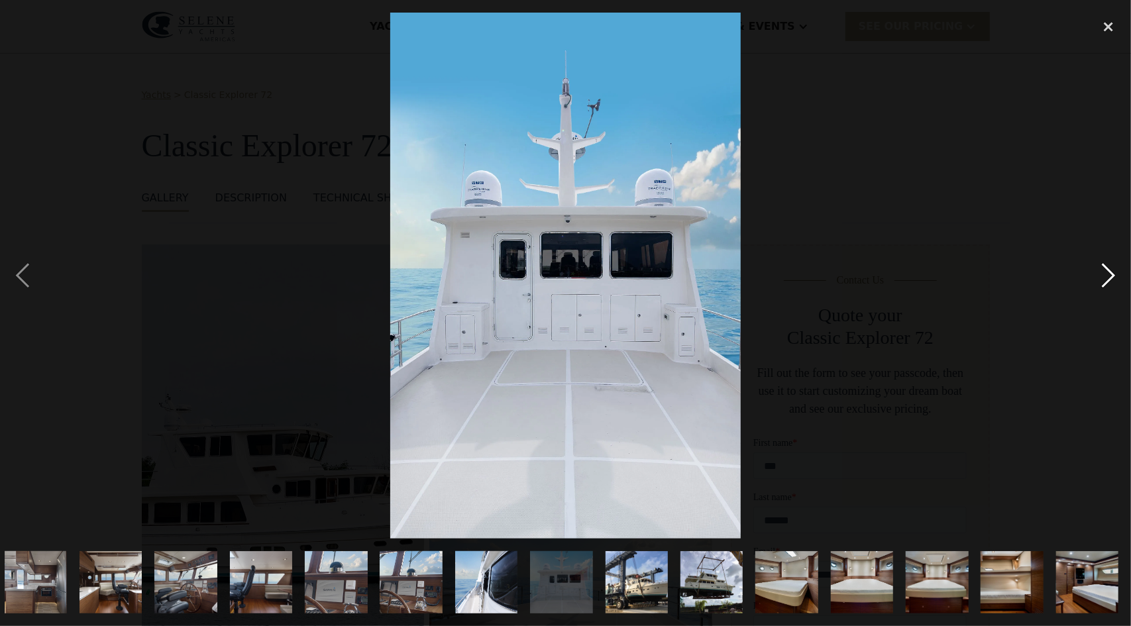
click at [1104, 276] on div "next image" at bounding box center [1108, 276] width 45 height 526
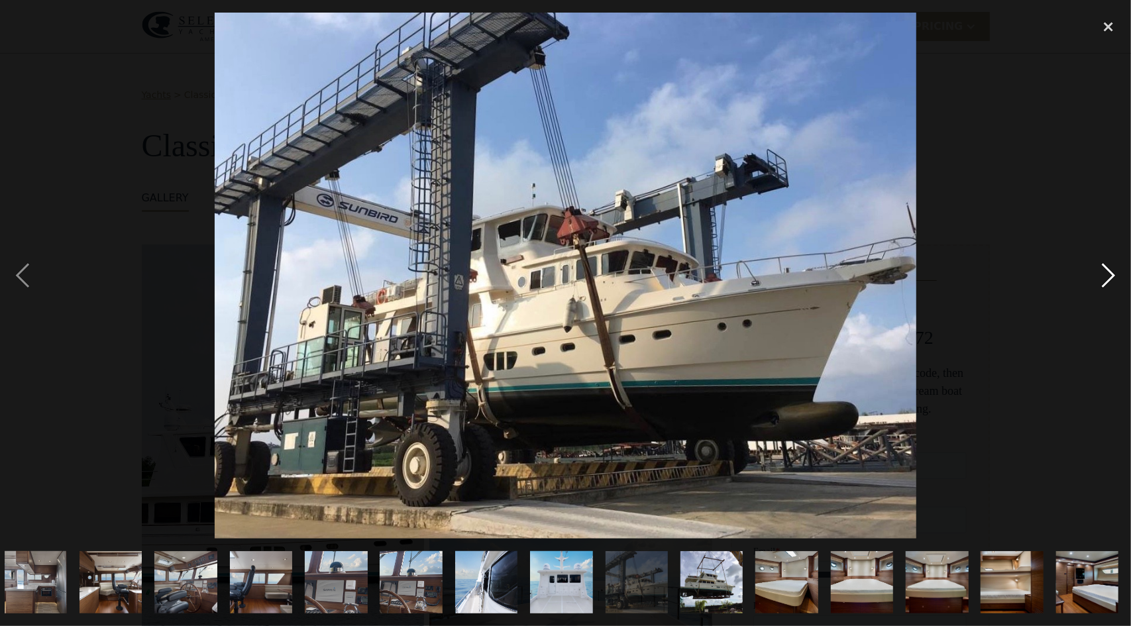
click at [1104, 276] on div "next image" at bounding box center [1108, 276] width 45 height 526
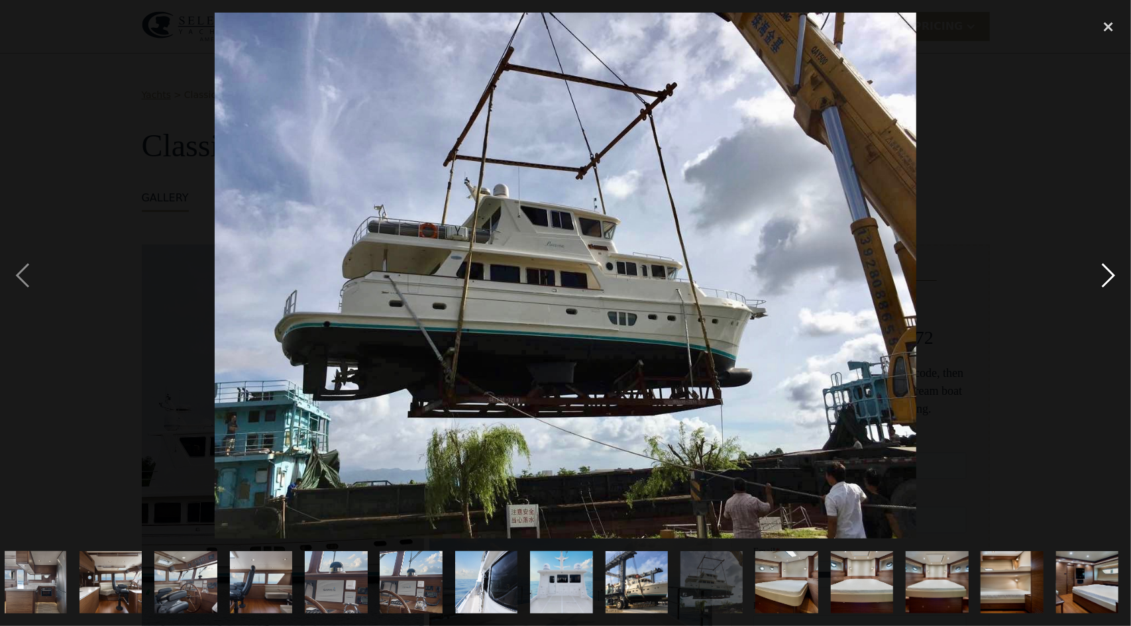
click at [1104, 276] on div "next image" at bounding box center [1108, 276] width 45 height 526
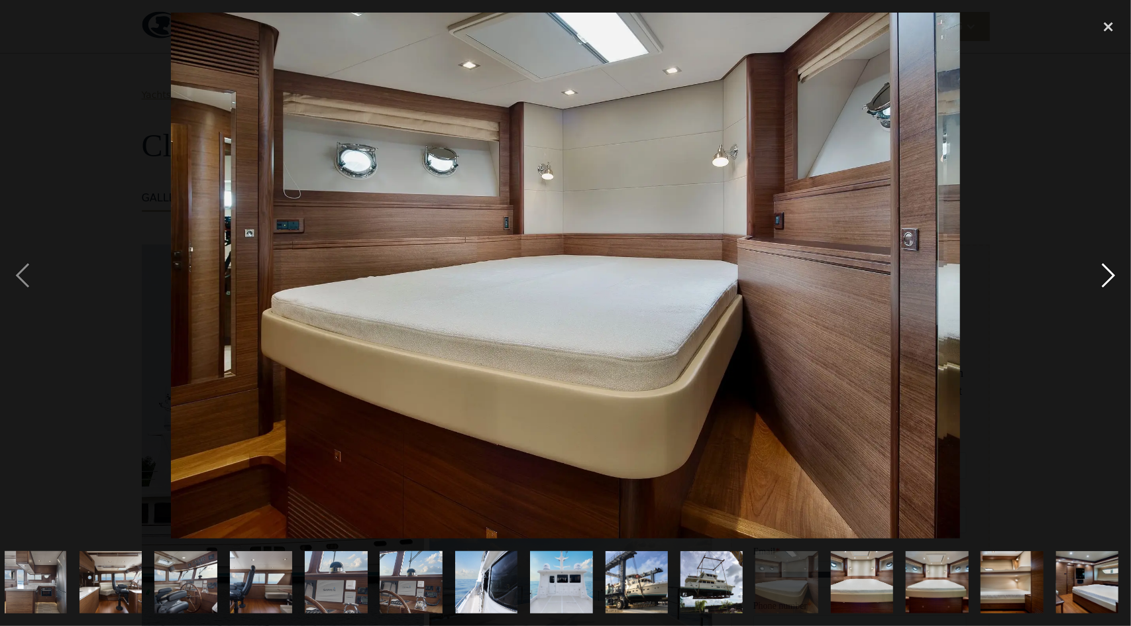
click at [1104, 276] on div "next image" at bounding box center [1108, 276] width 45 height 526
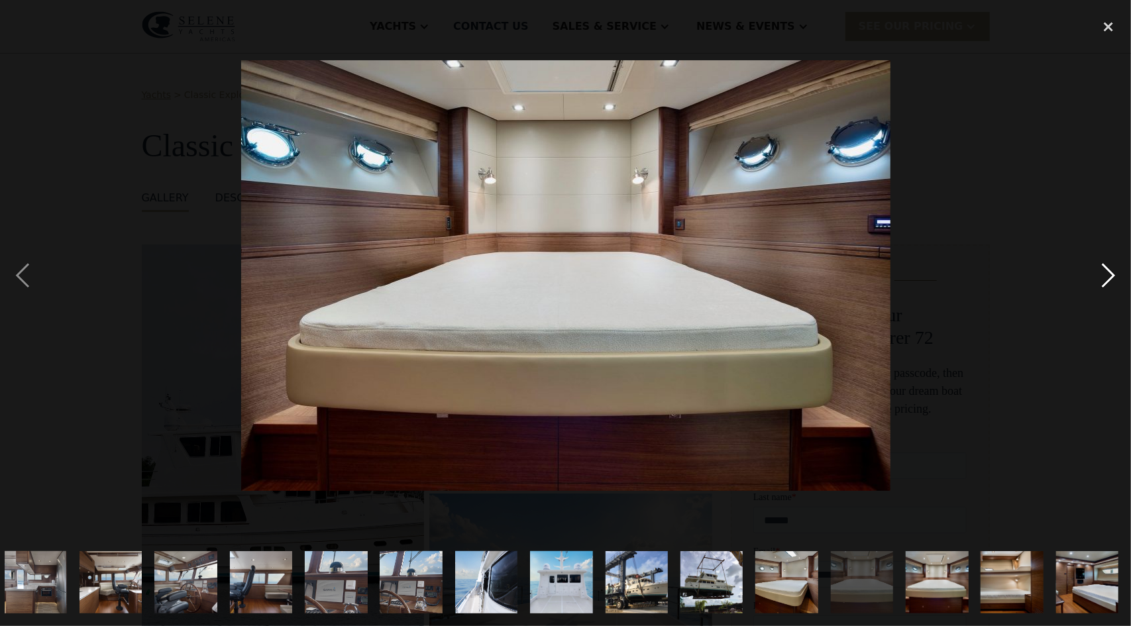
click at [1104, 276] on div "next image" at bounding box center [1108, 276] width 45 height 526
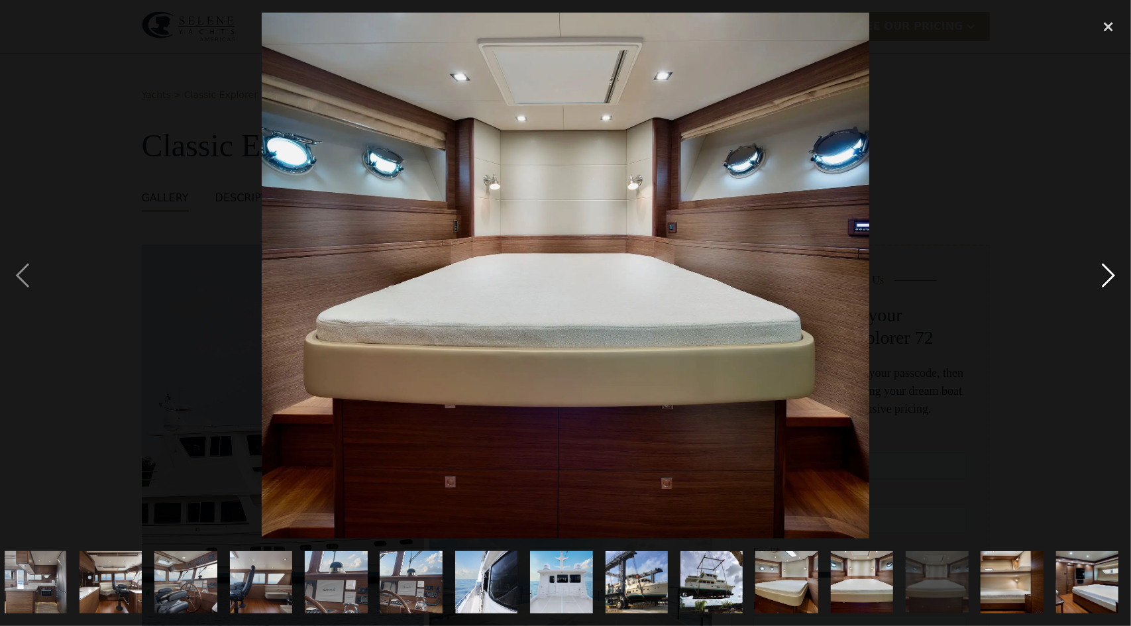
click at [1104, 276] on div "next image" at bounding box center [1108, 276] width 45 height 526
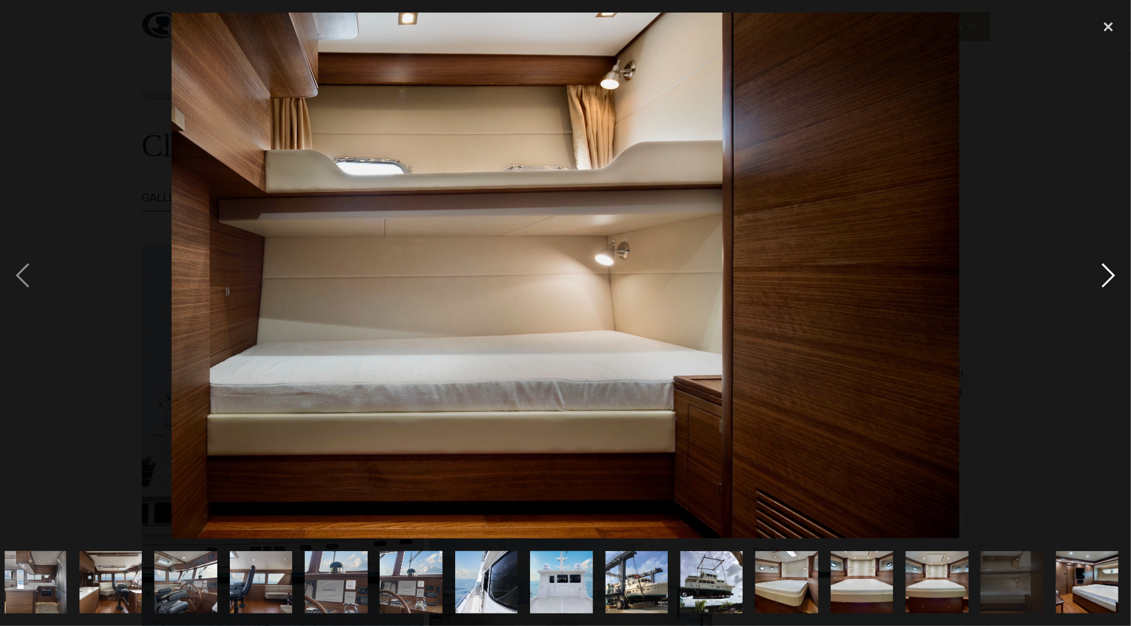
click at [1104, 276] on div "next image" at bounding box center [1108, 276] width 45 height 526
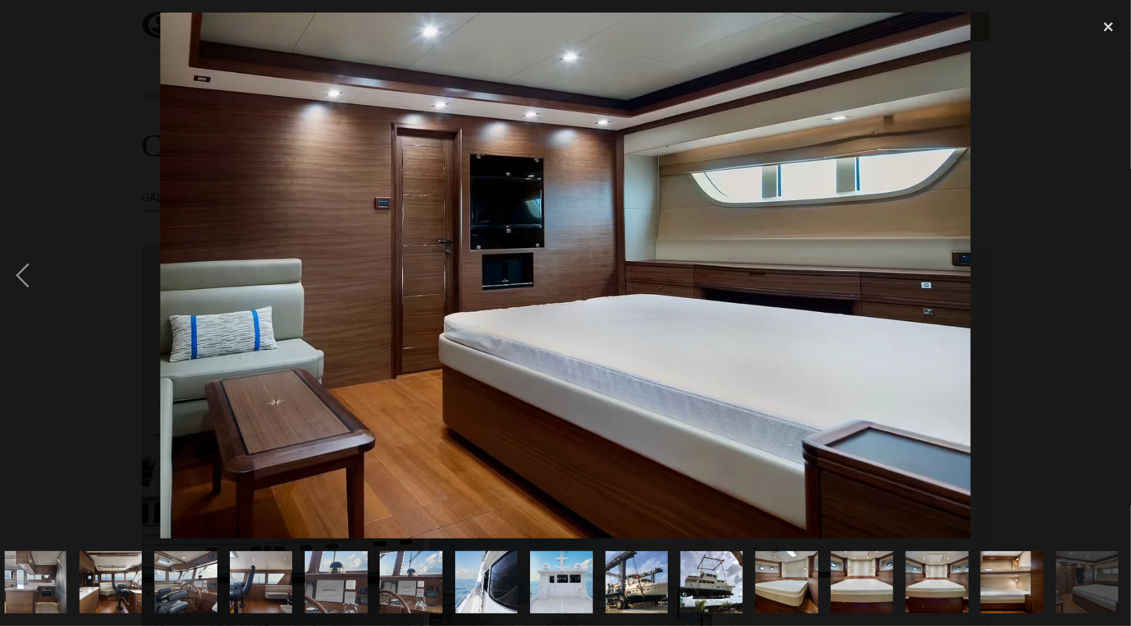
click at [1104, 276] on div "next image" at bounding box center [1108, 276] width 45 height 526
click at [1107, 19] on div "close lightbox" at bounding box center [1108, 27] width 45 height 29
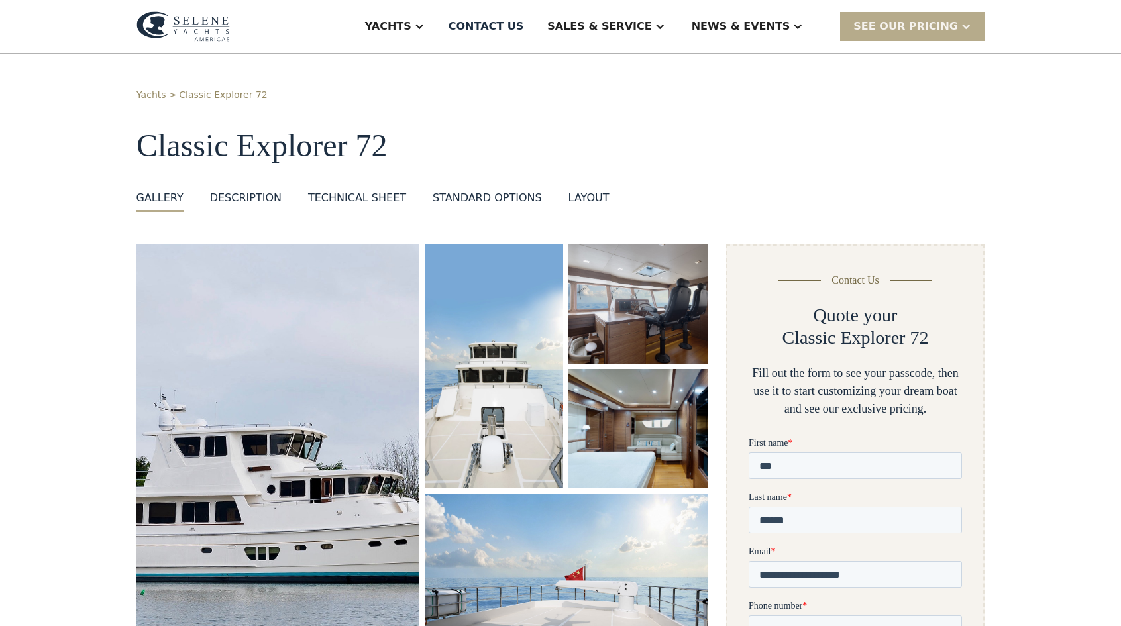
scroll to position [0, 0]
click at [365, 203] on div "Technical sheet" at bounding box center [357, 198] width 98 height 16
click at [568, 198] on div "layout" at bounding box center [588, 198] width 41 height 16
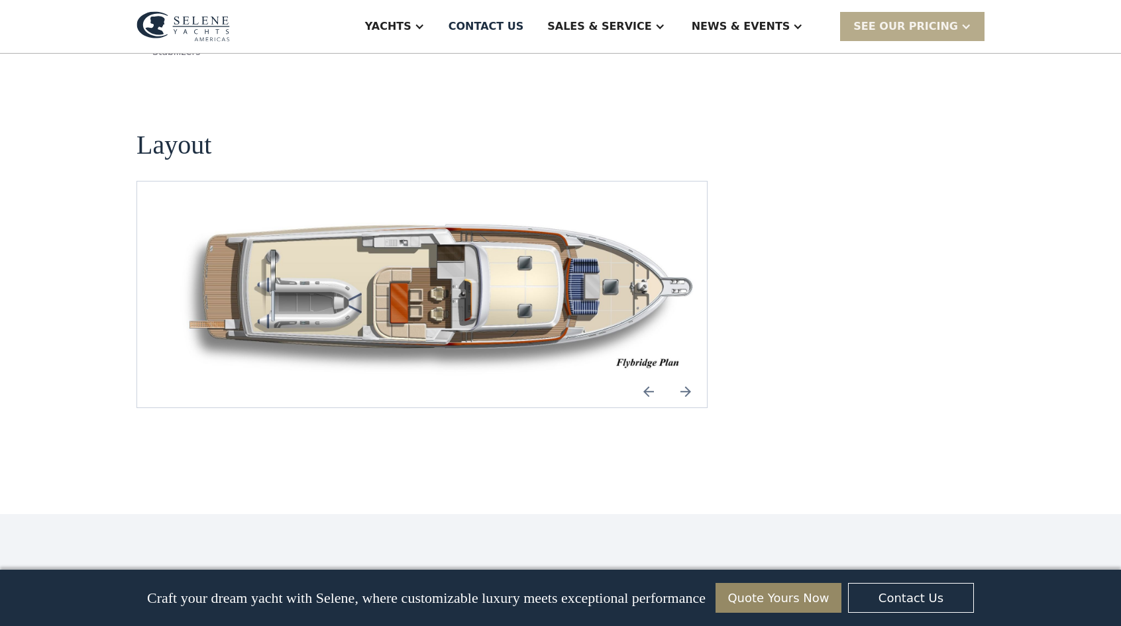
scroll to position [1733, 0]
click at [690, 375] on img "Next slide" at bounding box center [686, 391] width 32 height 32
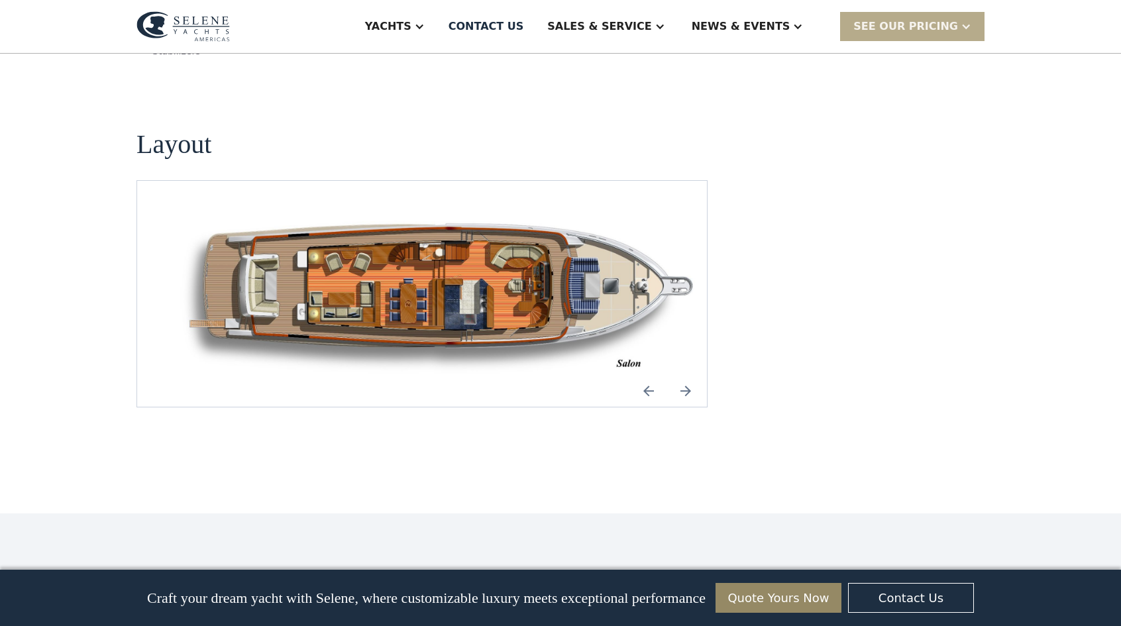
click at [690, 375] on img "Next slide" at bounding box center [686, 391] width 32 height 32
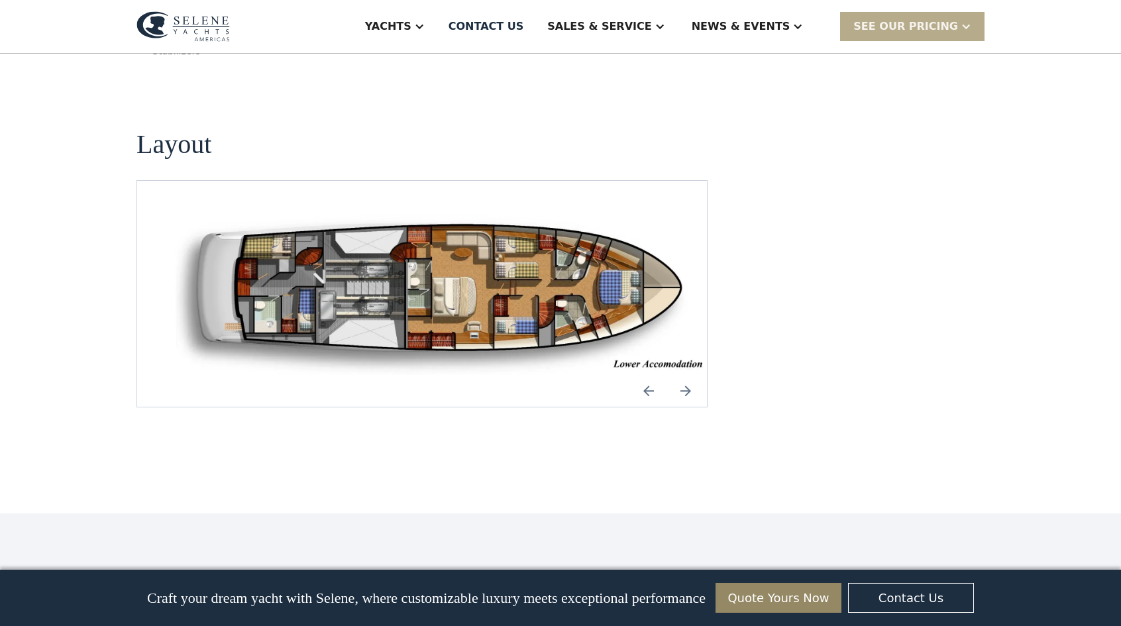
click at [690, 375] on img "Next slide" at bounding box center [686, 391] width 32 height 32
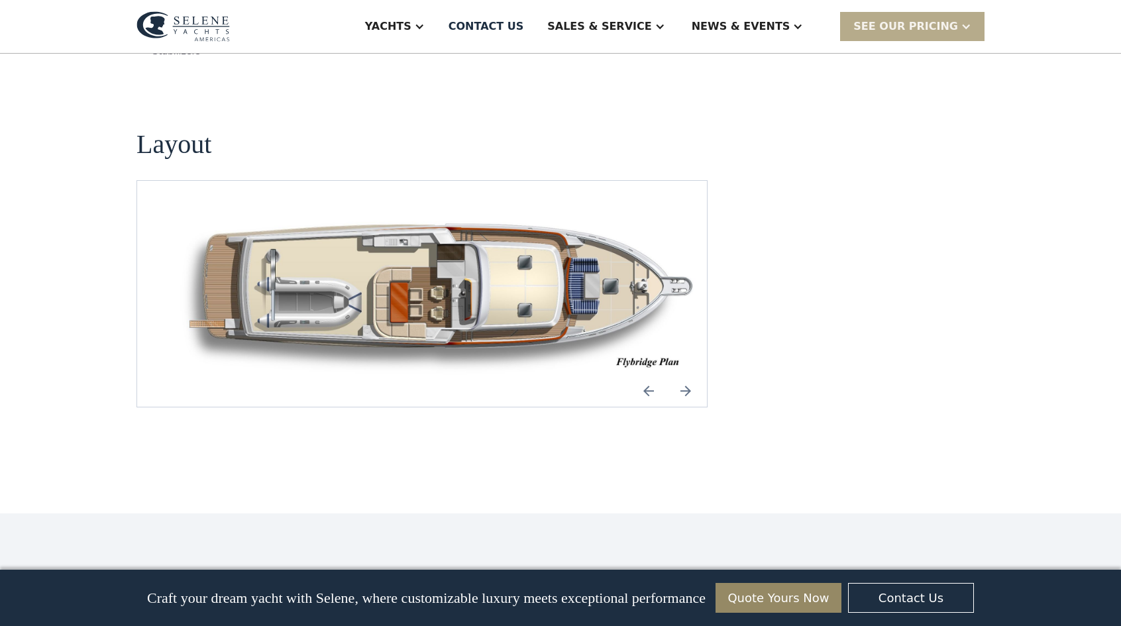
click at [690, 375] on img "Next slide" at bounding box center [686, 391] width 32 height 32
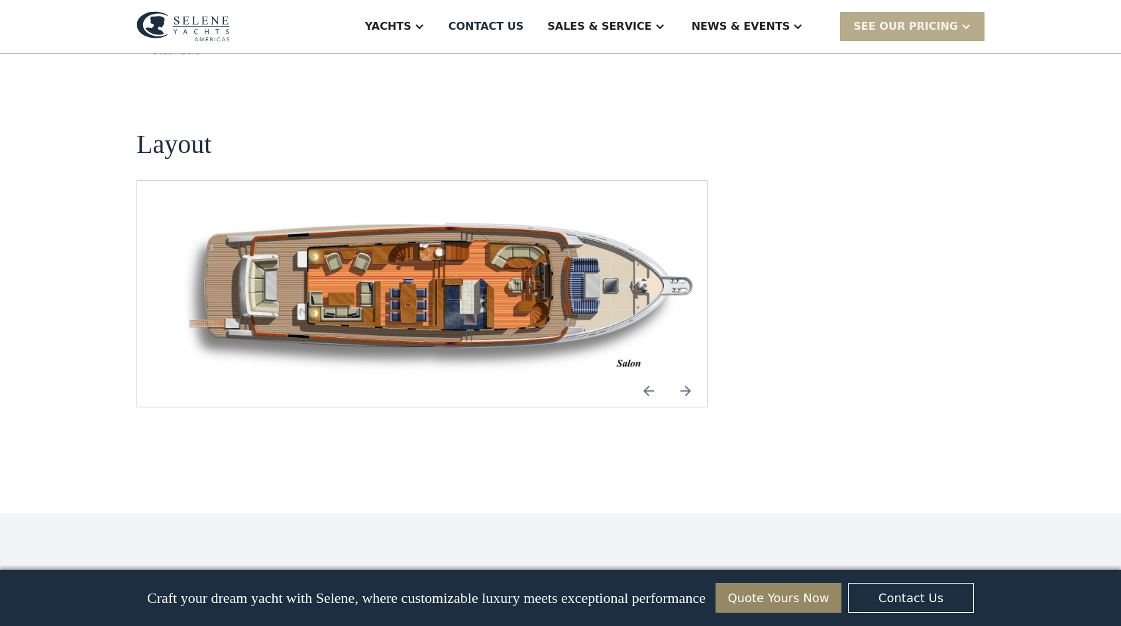
click at [690, 375] on img "Next slide" at bounding box center [686, 391] width 32 height 32
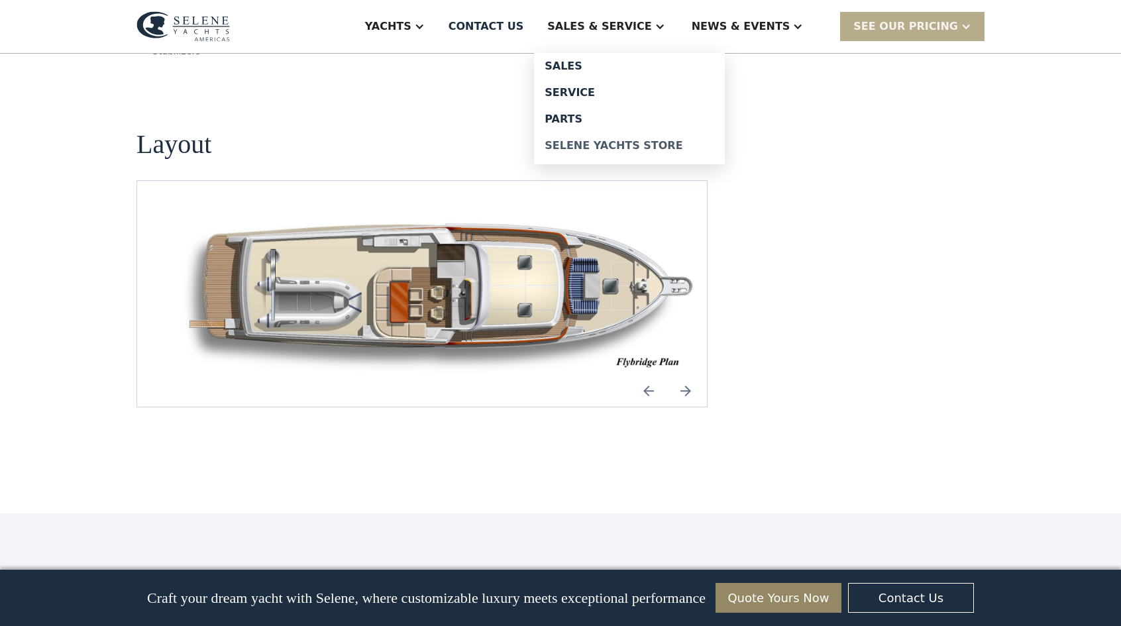
click at [655, 141] on div "Selene Yachts Store" at bounding box center [630, 145] width 170 height 11
